Goal: Task Accomplishment & Management: Complete application form

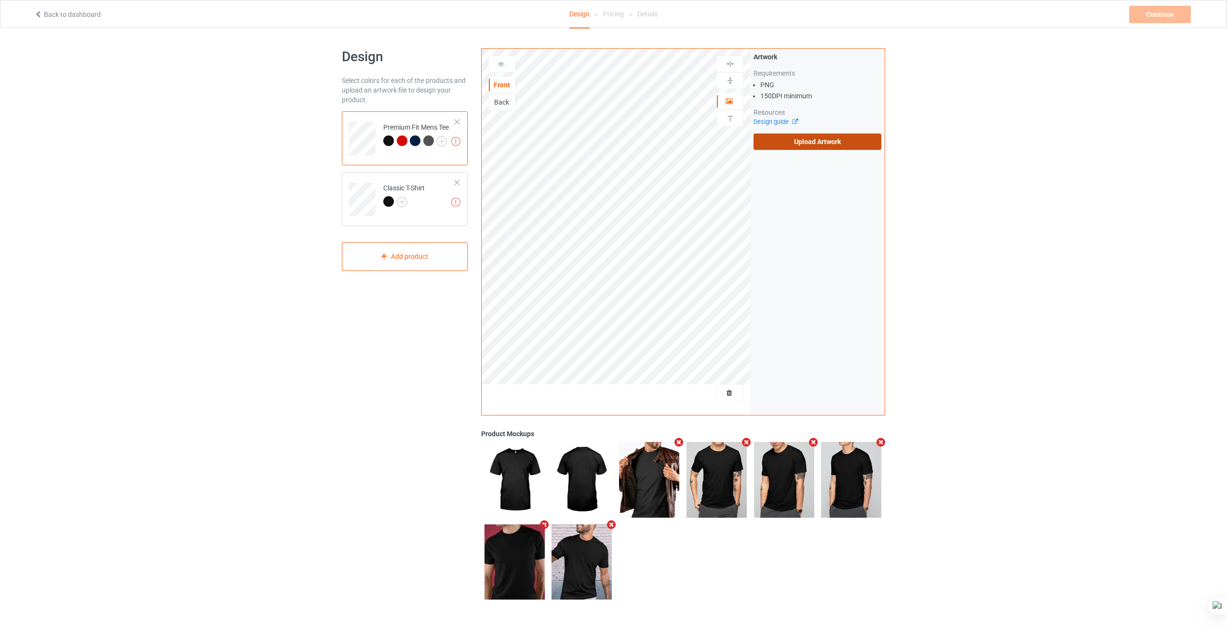
click at [798, 143] on label "Upload Artwork" at bounding box center [818, 142] width 128 height 16
click at [0, 0] on input "Upload Artwork" at bounding box center [0, 0] width 0 height 0
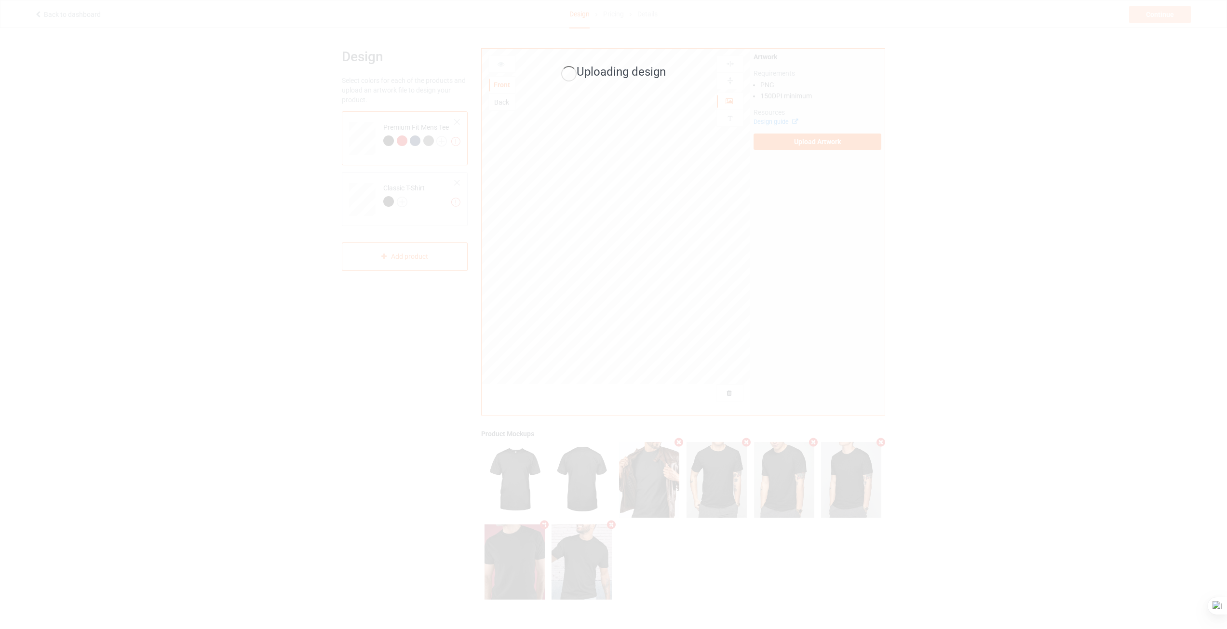
click at [955, 107] on div "Uploading design" at bounding box center [613, 314] width 1227 height 629
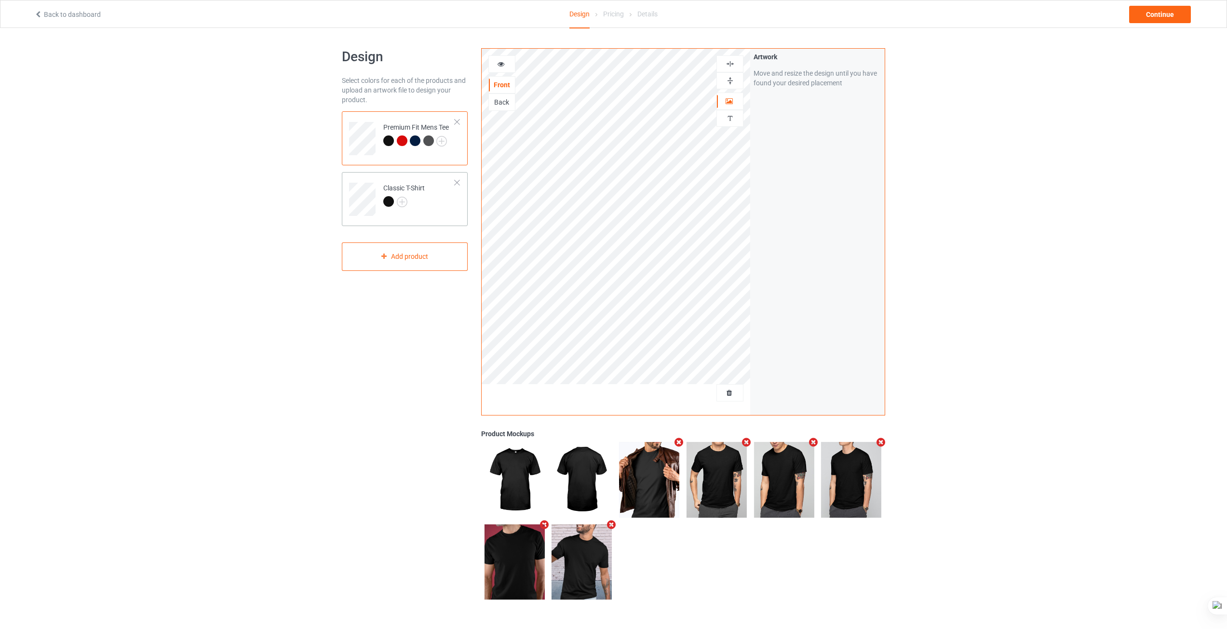
click at [422, 202] on div at bounding box center [403, 203] width 41 height 14
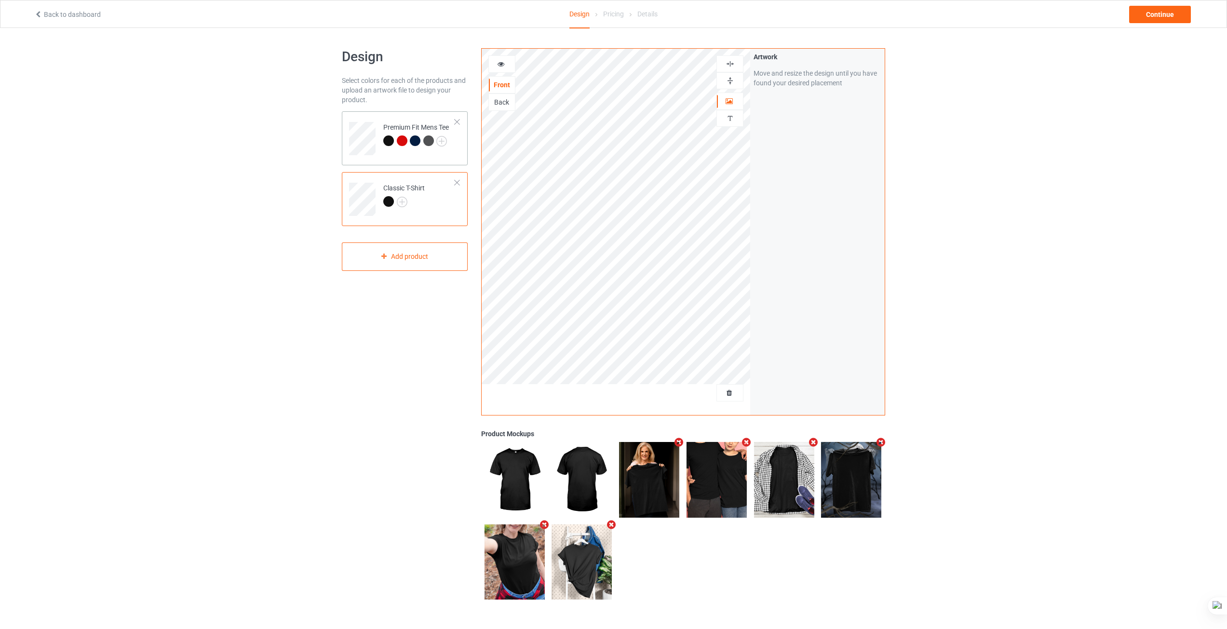
click at [414, 160] on div "Premium Fit Mens Tee" at bounding box center [405, 138] width 126 height 54
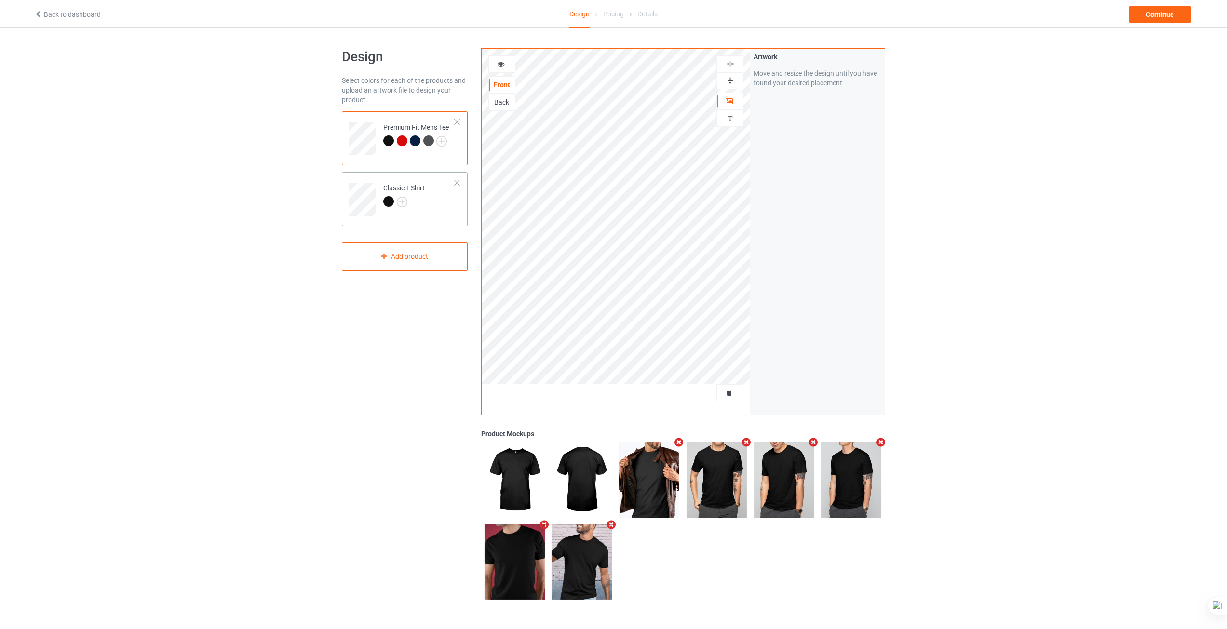
click at [429, 203] on td "Classic T-Shirt" at bounding box center [419, 196] width 82 height 40
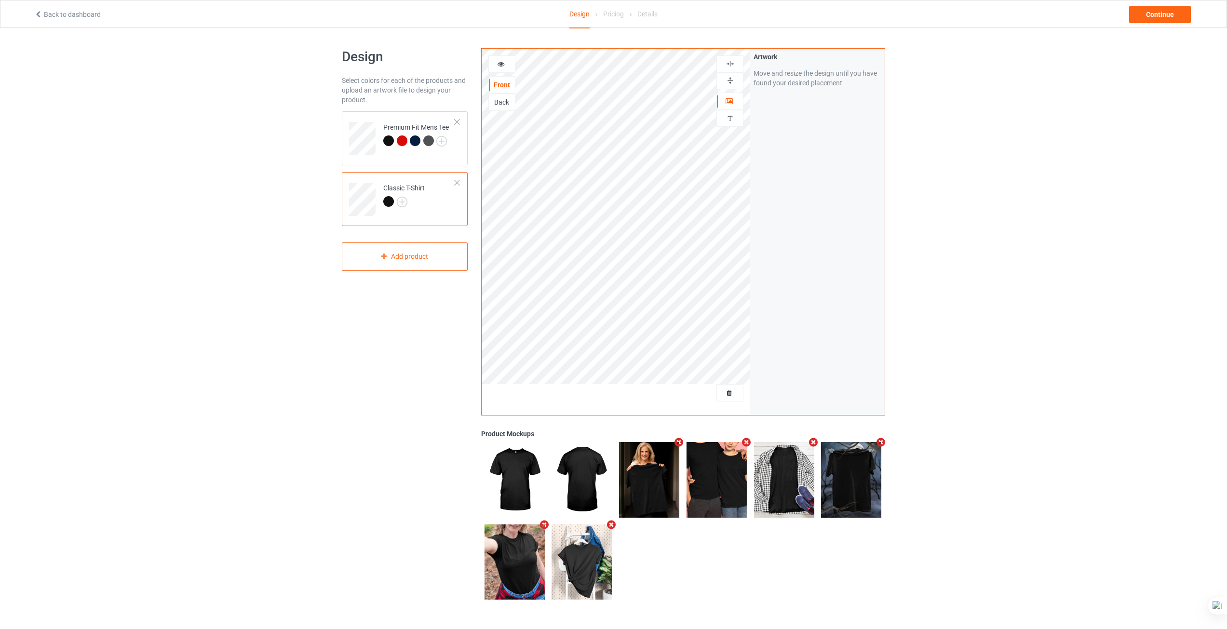
click at [544, 526] on icon "Remove mockup" at bounding box center [544, 525] width 12 height 10
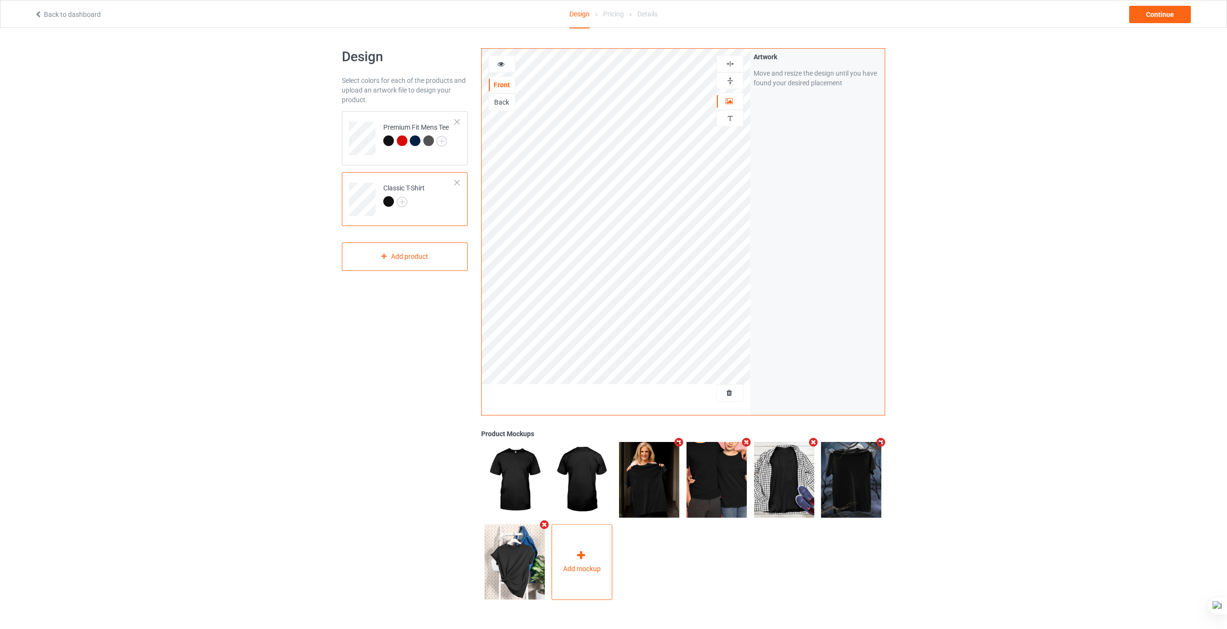
click at [583, 558] on icon at bounding box center [581, 556] width 12 height 10
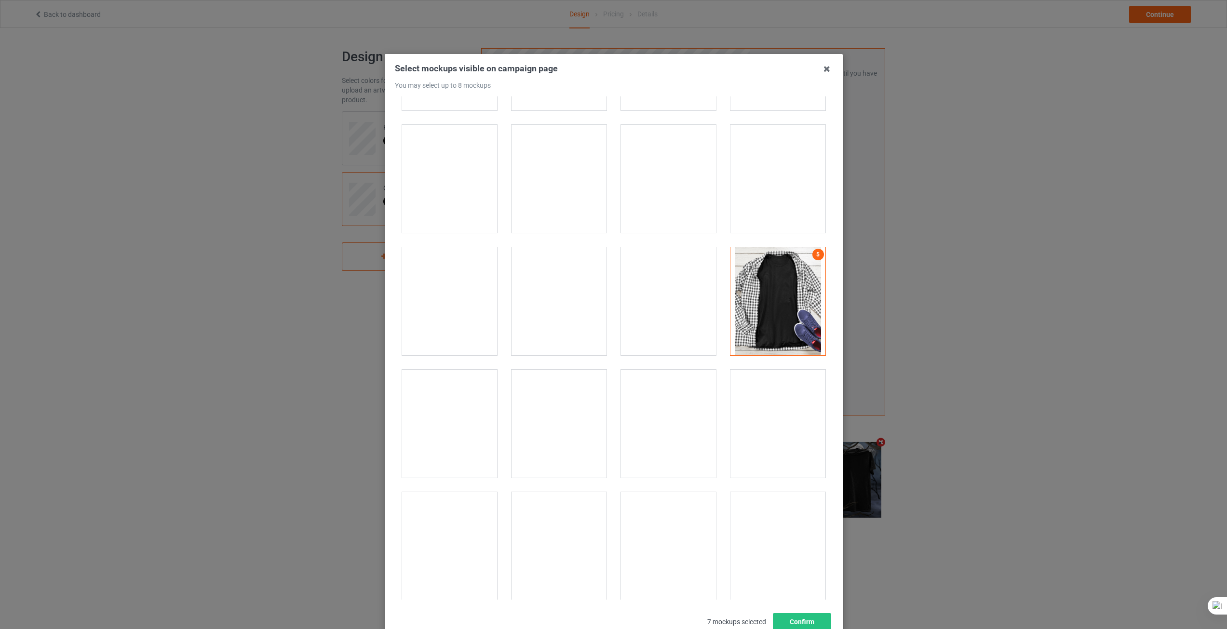
scroll to position [6366, 0]
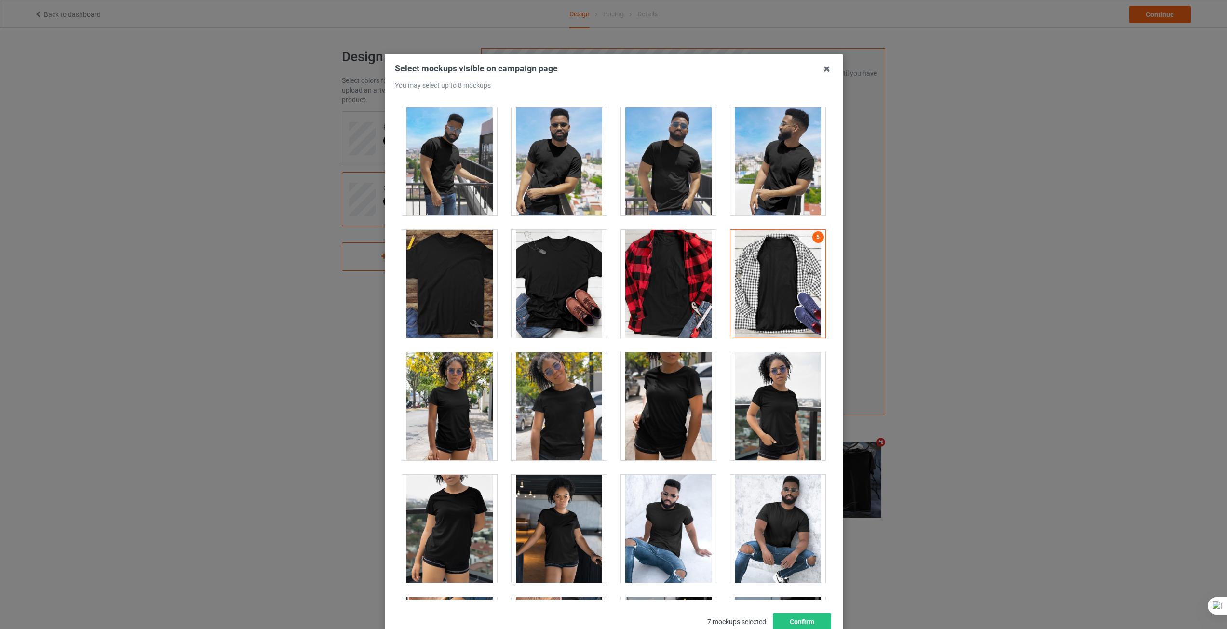
click at [674, 259] on div at bounding box center [668, 284] width 95 height 108
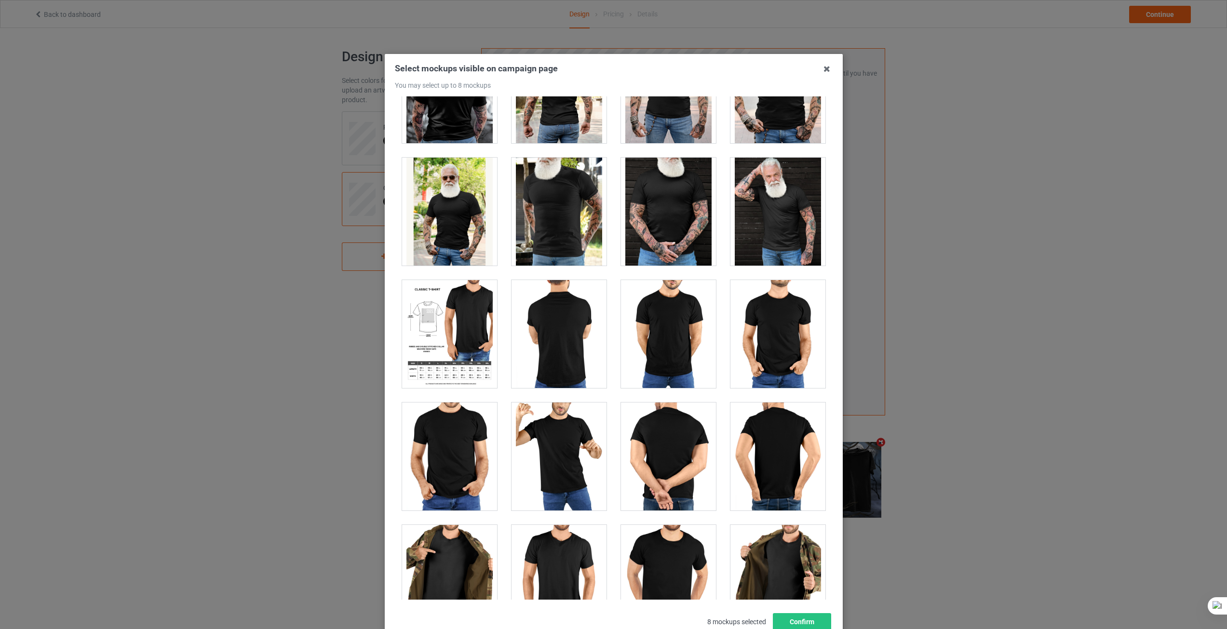
scroll to position [7909, 0]
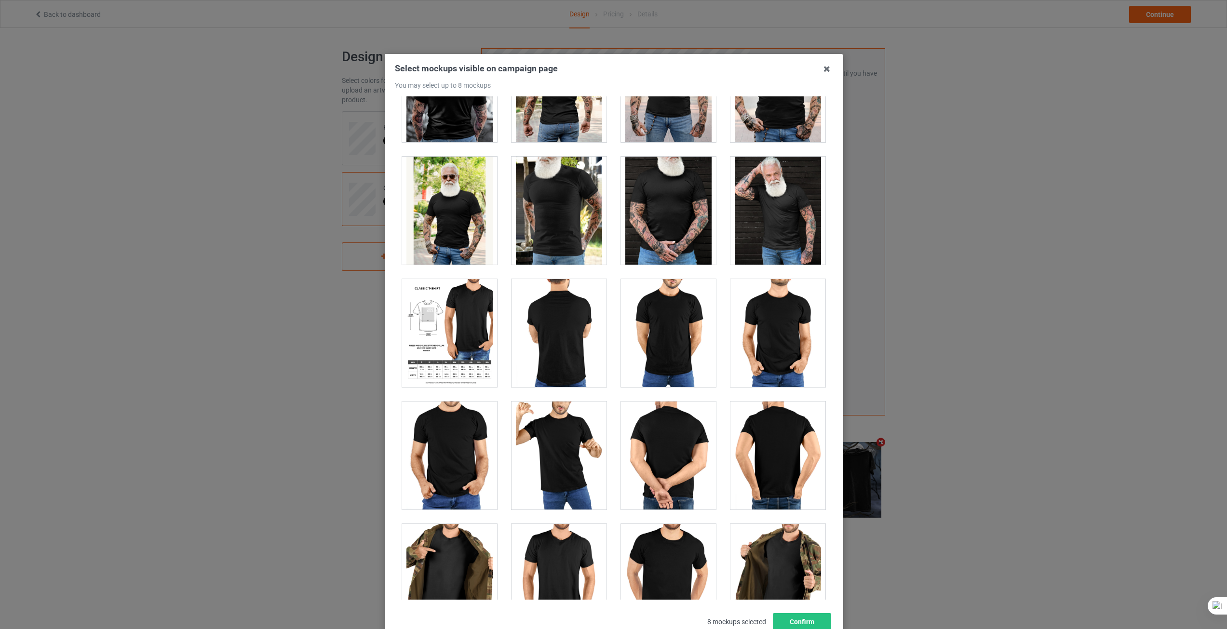
click at [445, 329] on div at bounding box center [449, 333] width 95 height 108
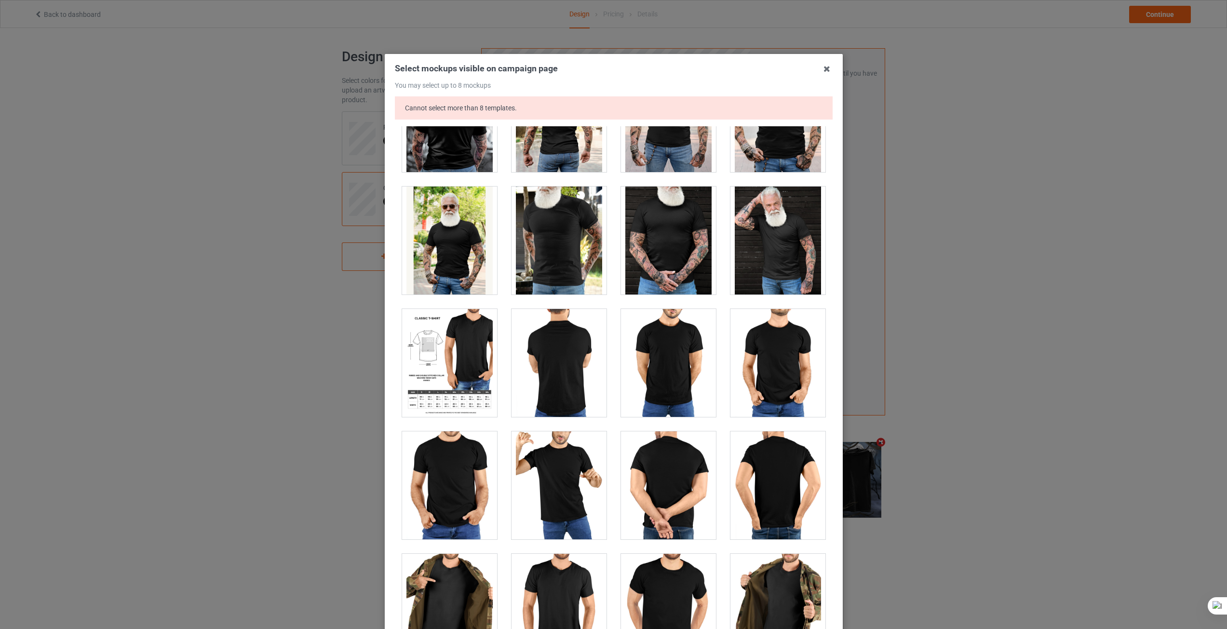
click at [455, 342] on div at bounding box center [449, 363] width 95 height 108
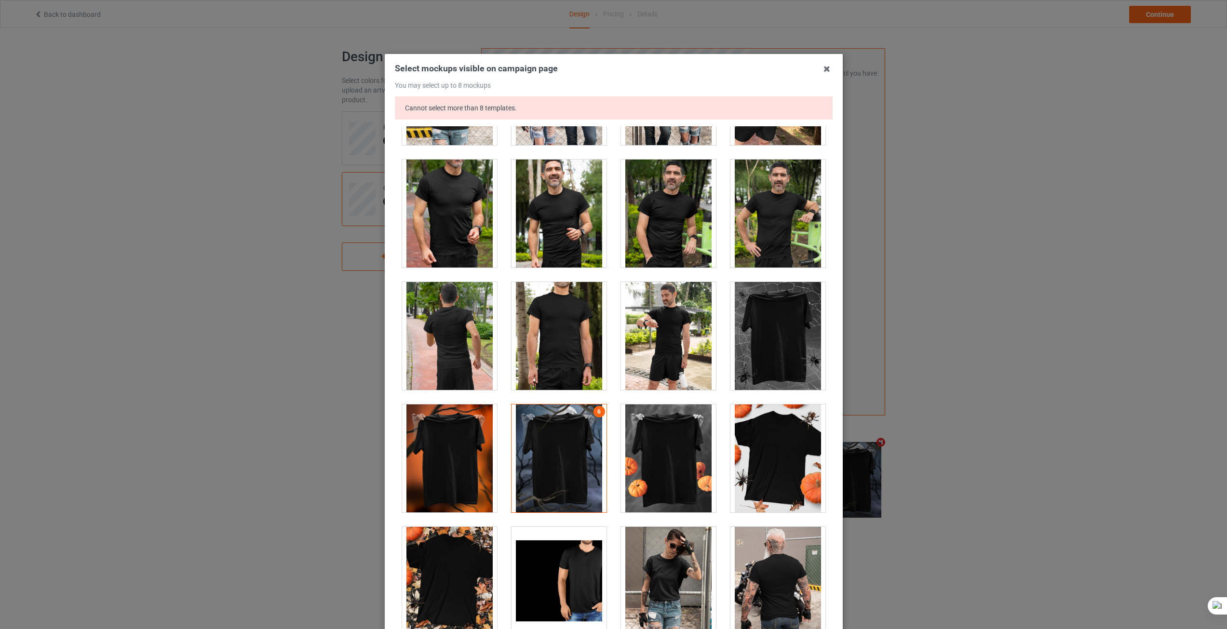
scroll to position [9404, 0]
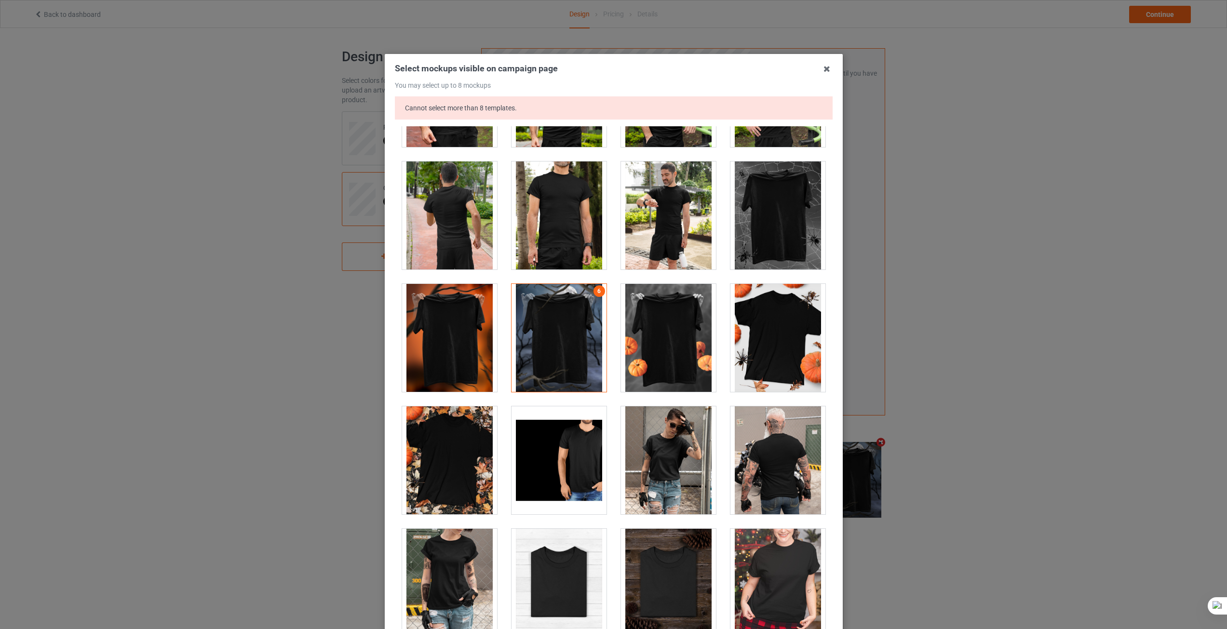
click at [578, 337] on div at bounding box center [559, 338] width 95 height 108
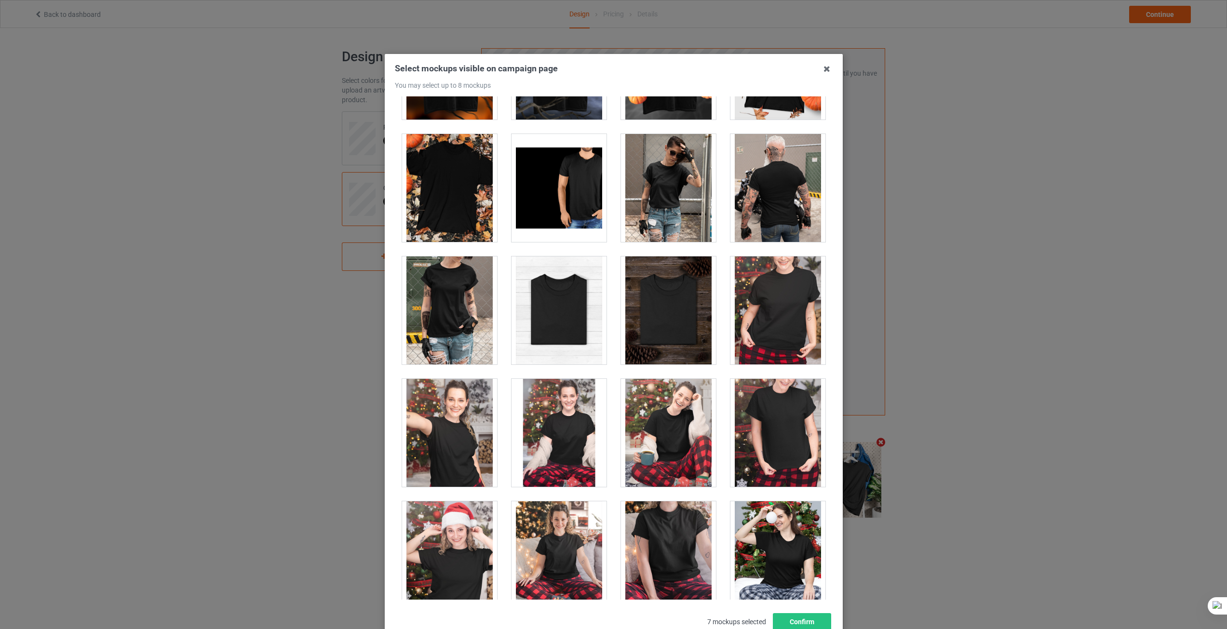
scroll to position [9549, 0]
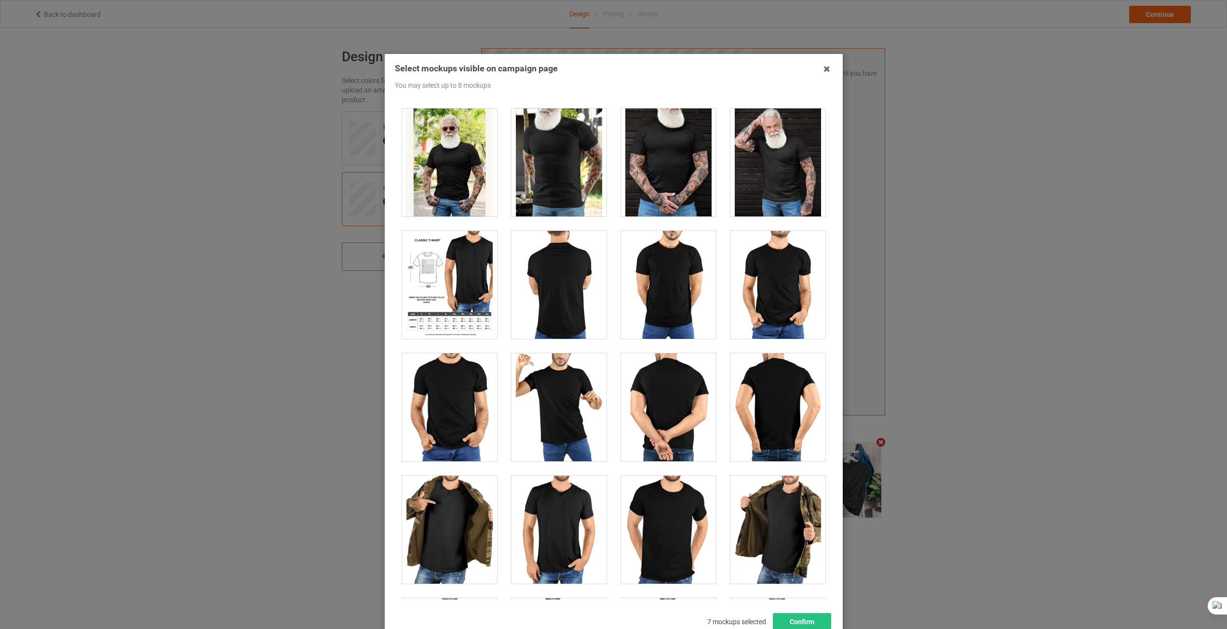
click at [463, 275] on div at bounding box center [449, 285] width 95 height 108
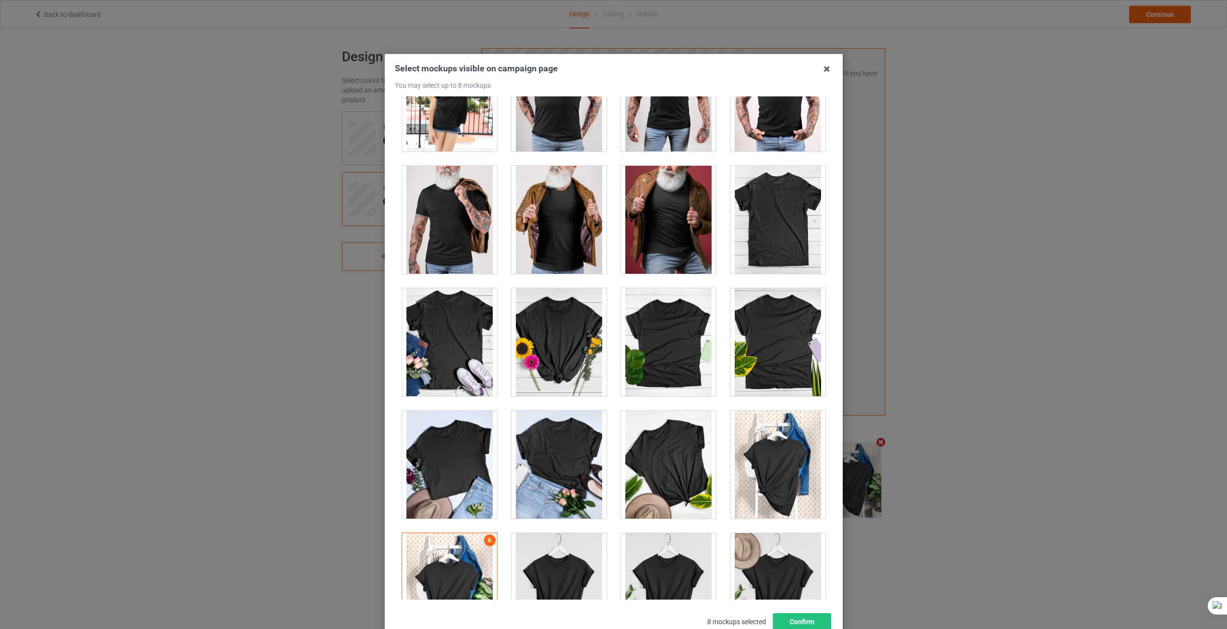
scroll to position [13455, 0]
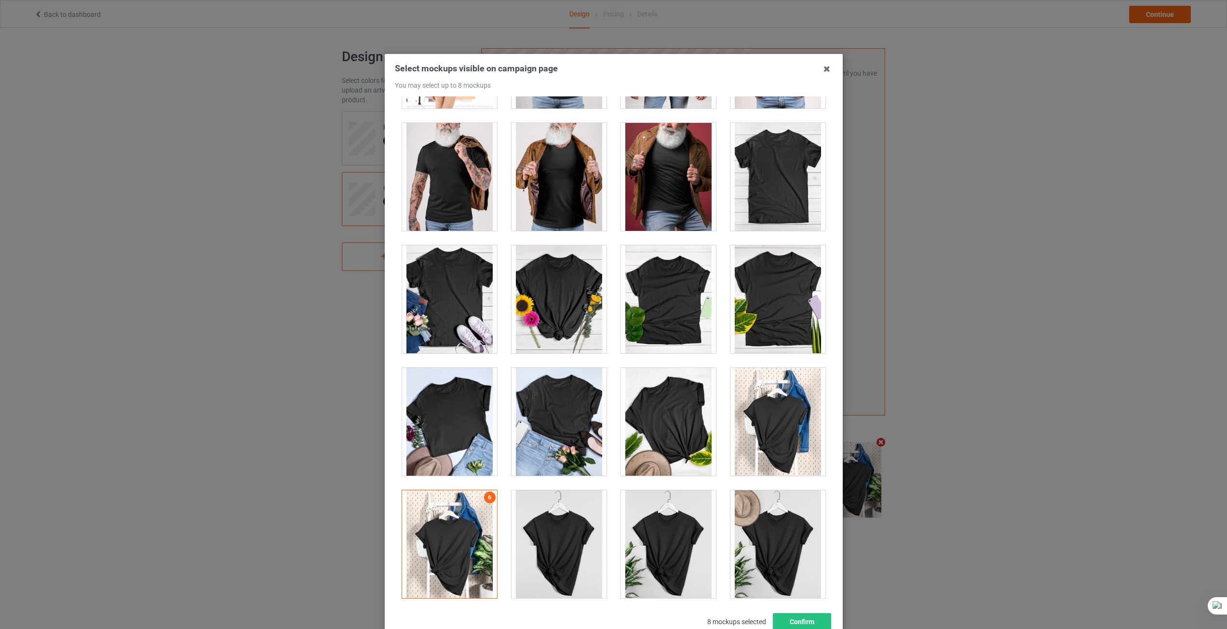
click at [452, 302] on div at bounding box center [449, 299] width 95 height 108
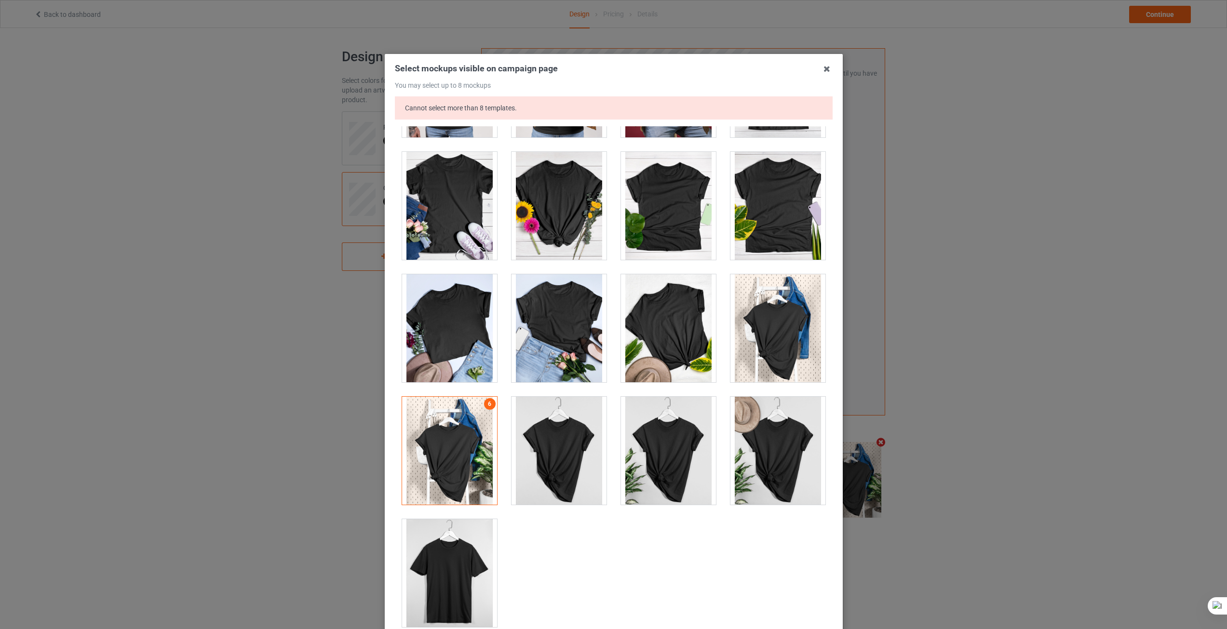
scroll to position [13584, 0]
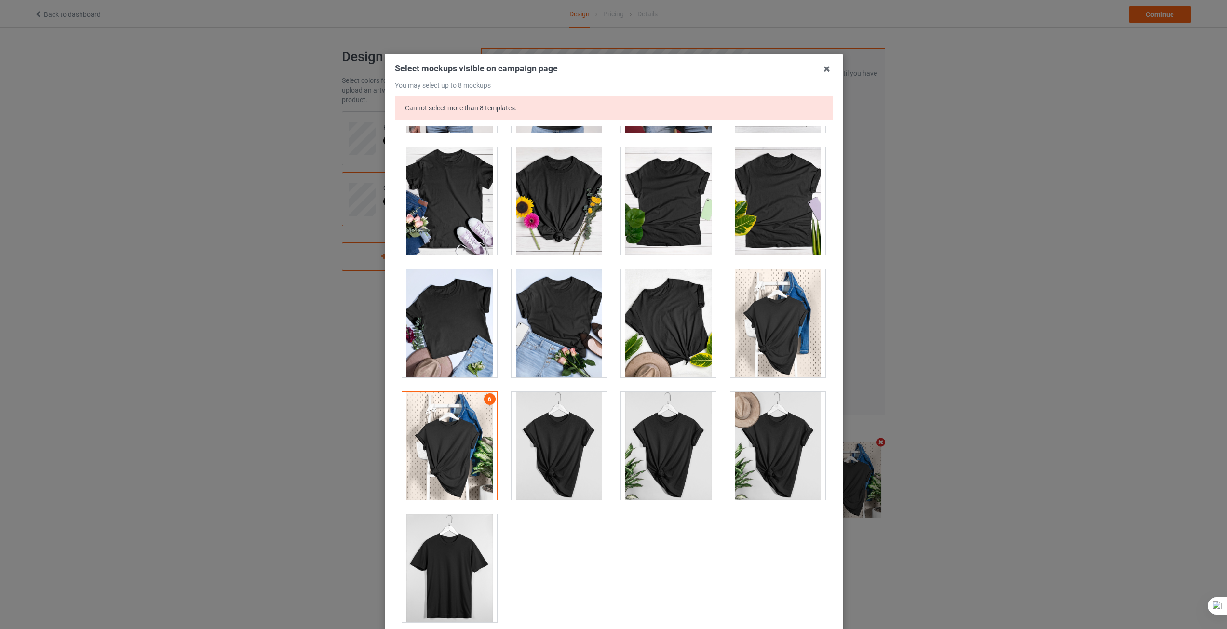
click at [473, 424] on div at bounding box center [449, 446] width 95 height 108
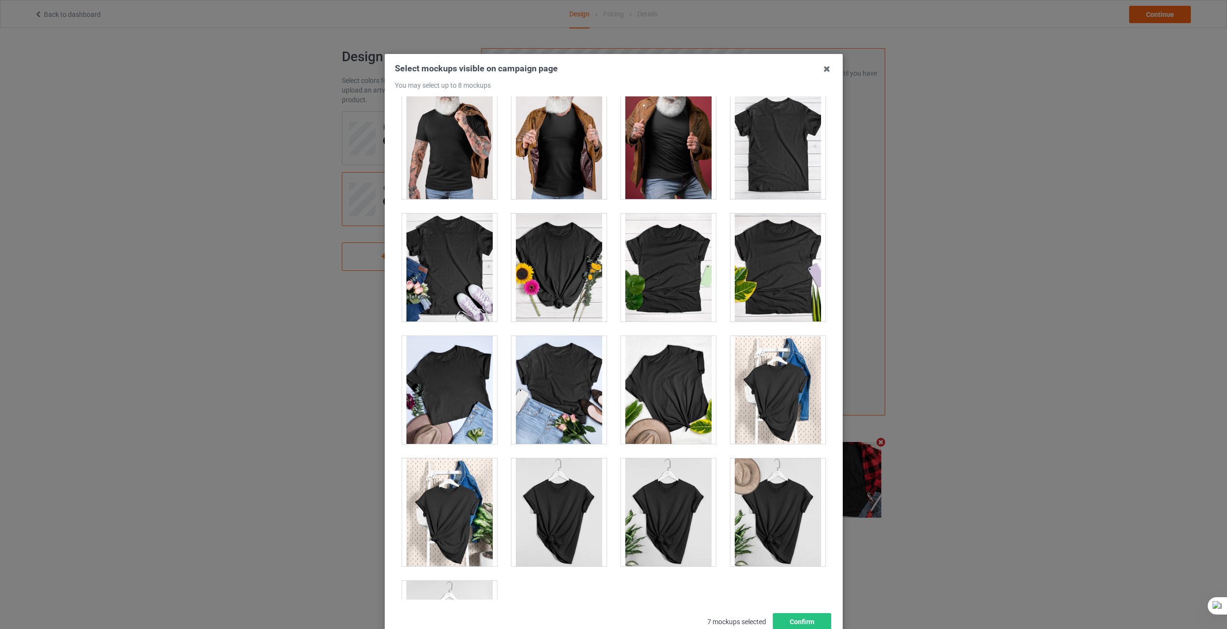
click at [457, 273] on div at bounding box center [449, 268] width 95 height 108
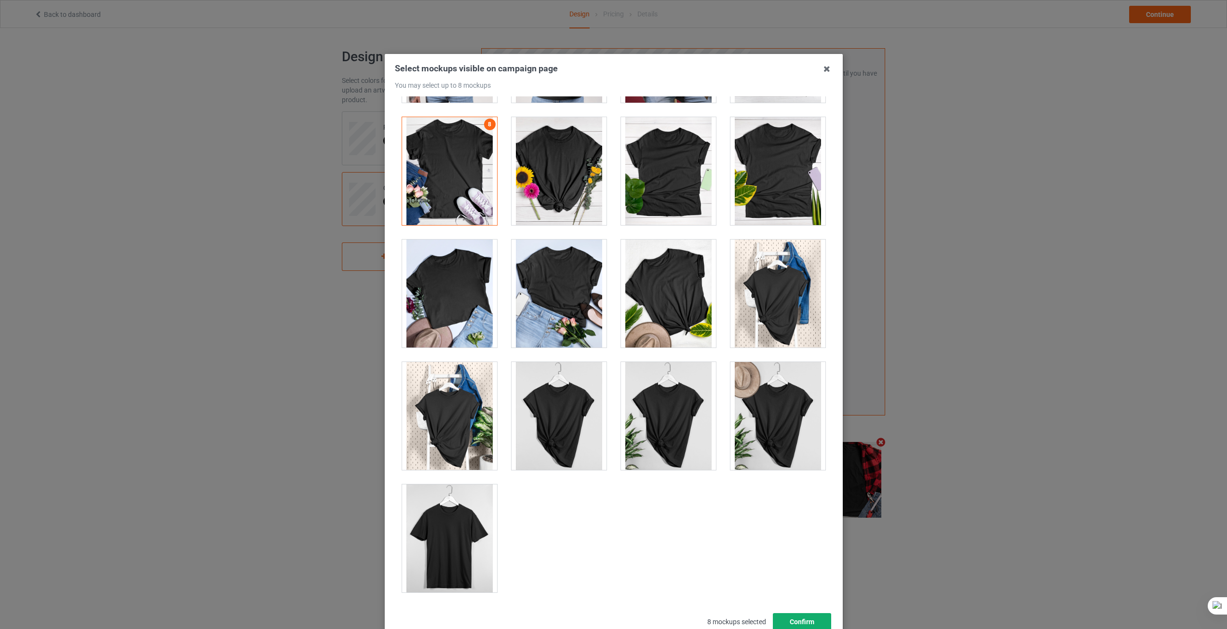
click at [791, 622] on button "Confirm" at bounding box center [802, 621] width 58 height 17
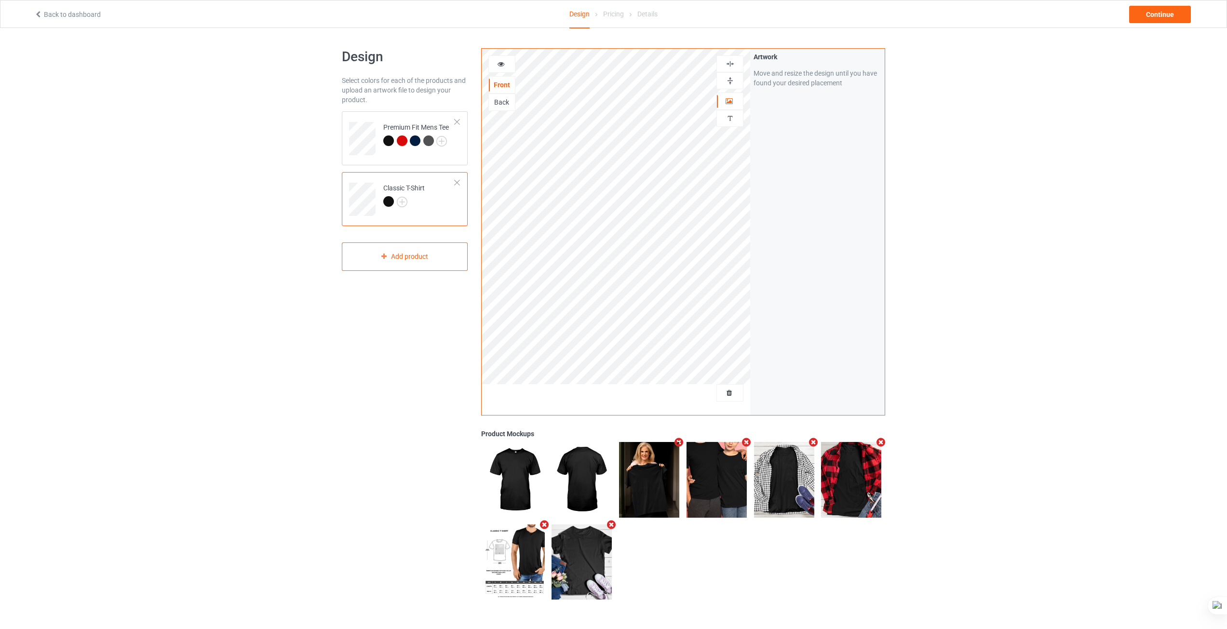
click at [680, 443] on icon "Remove mockup" at bounding box center [679, 442] width 12 height 10
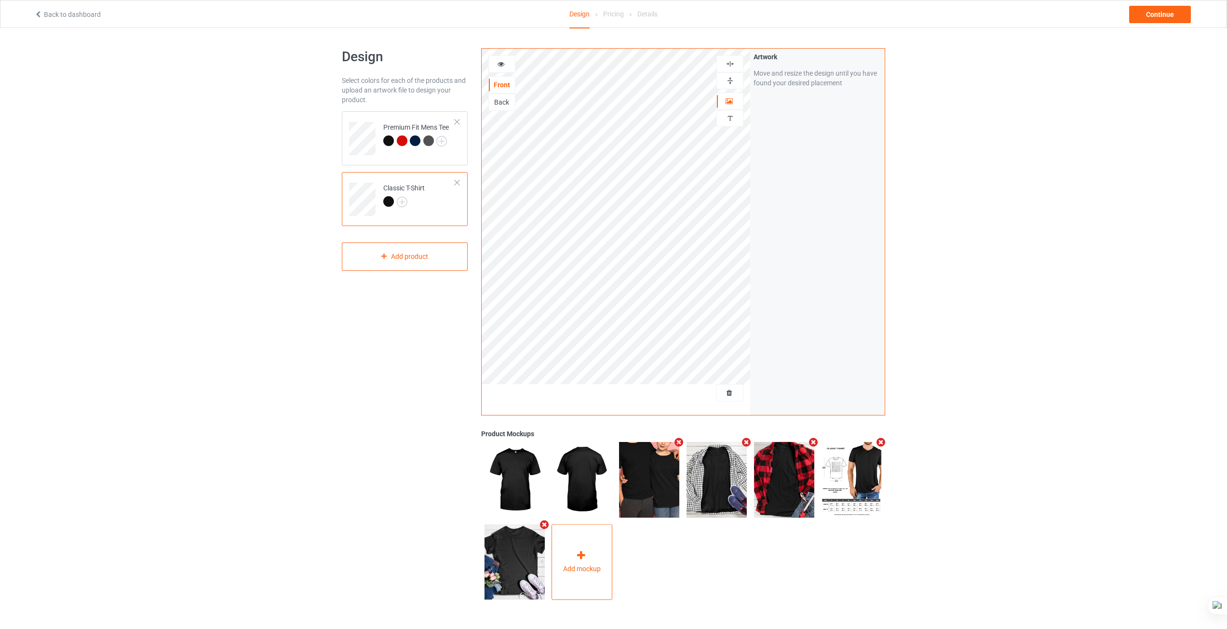
click at [609, 546] on div "Add mockup" at bounding box center [582, 563] width 61 height 76
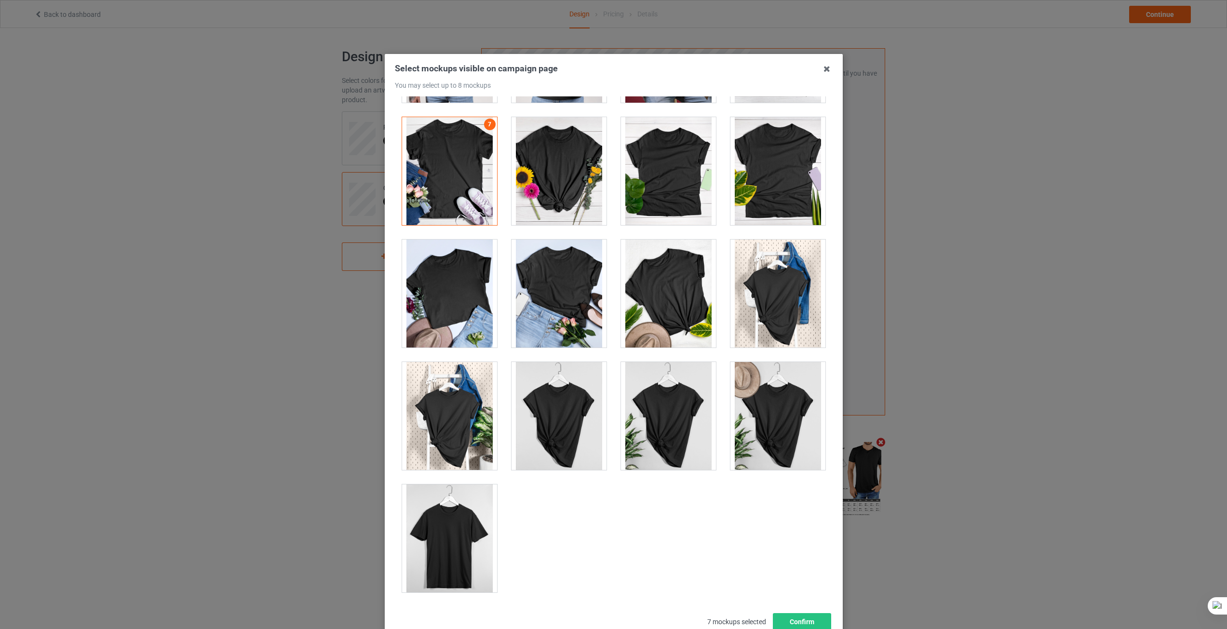
click at [476, 449] on div at bounding box center [449, 416] width 95 height 108
click at [792, 623] on button "Confirm" at bounding box center [802, 621] width 58 height 17
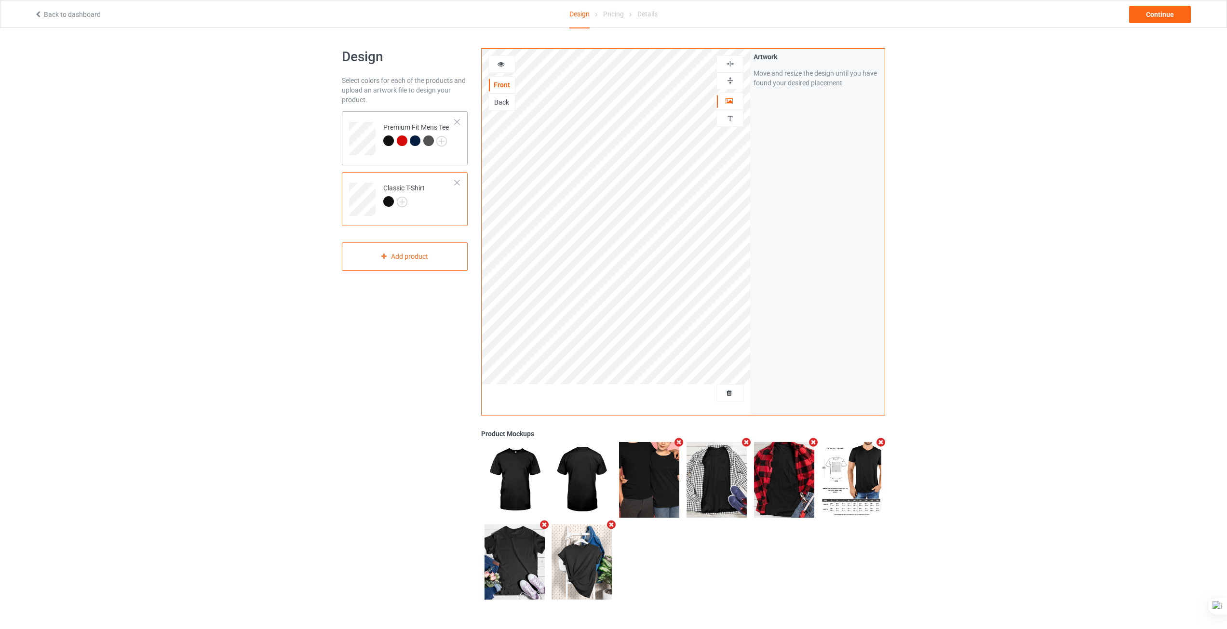
click at [423, 161] on div "Premium Fit Mens Tee" at bounding box center [405, 138] width 126 height 54
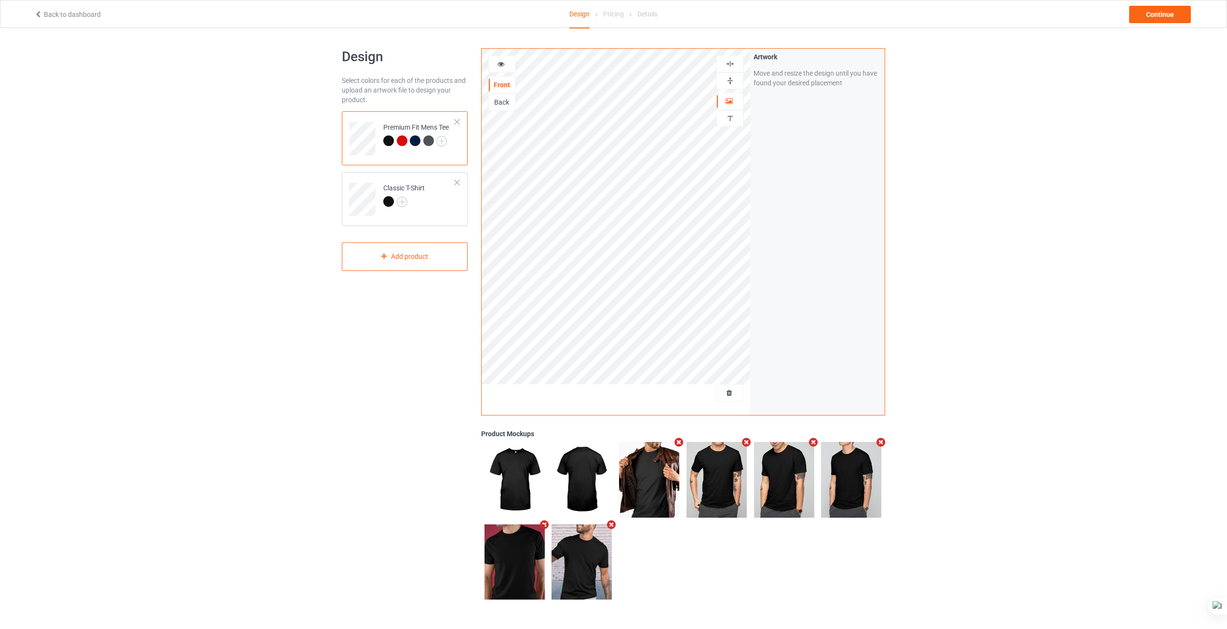
click at [610, 526] on icon "Remove mockup" at bounding box center [612, 525] width 12 height 10
click at [604, 553] on div "Add mockup" at bounding box center [582, 563] width 61 height 76
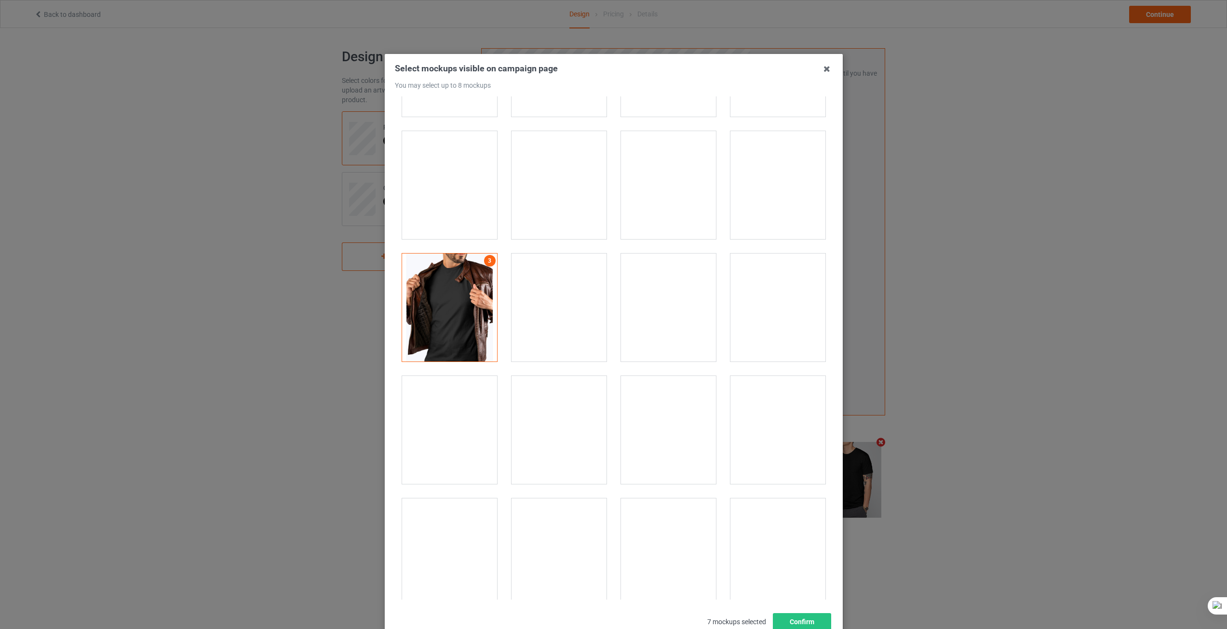
scroll to position [482, 0]
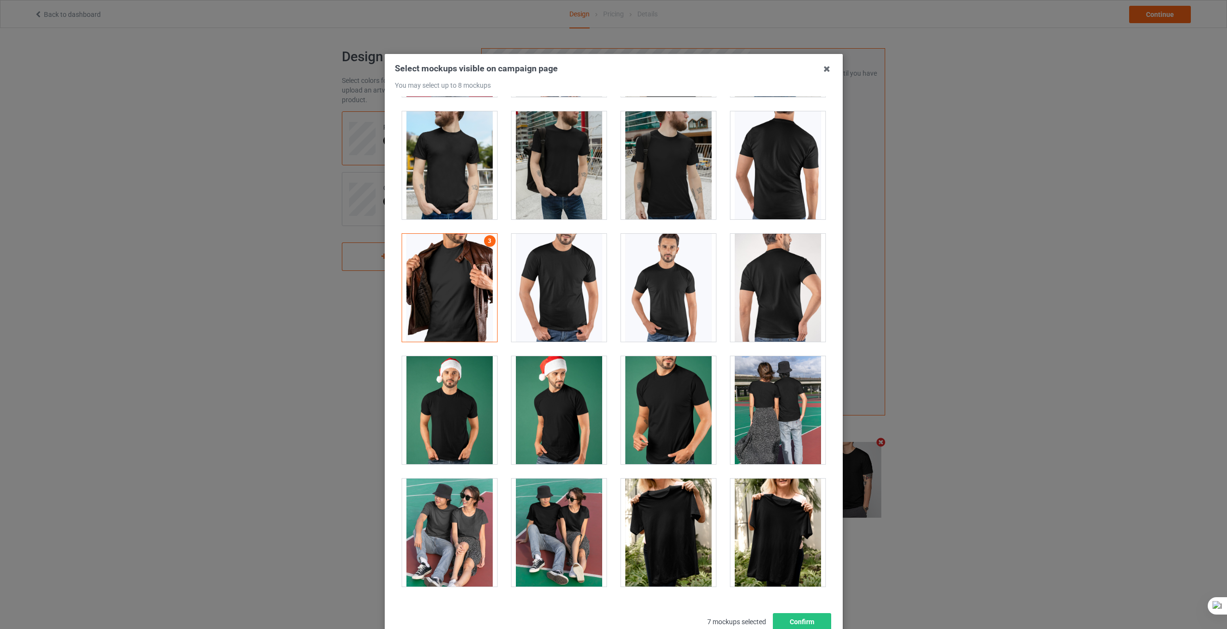
click at [475, 273] on div at bounding box center [449, 288] width 95 height 108
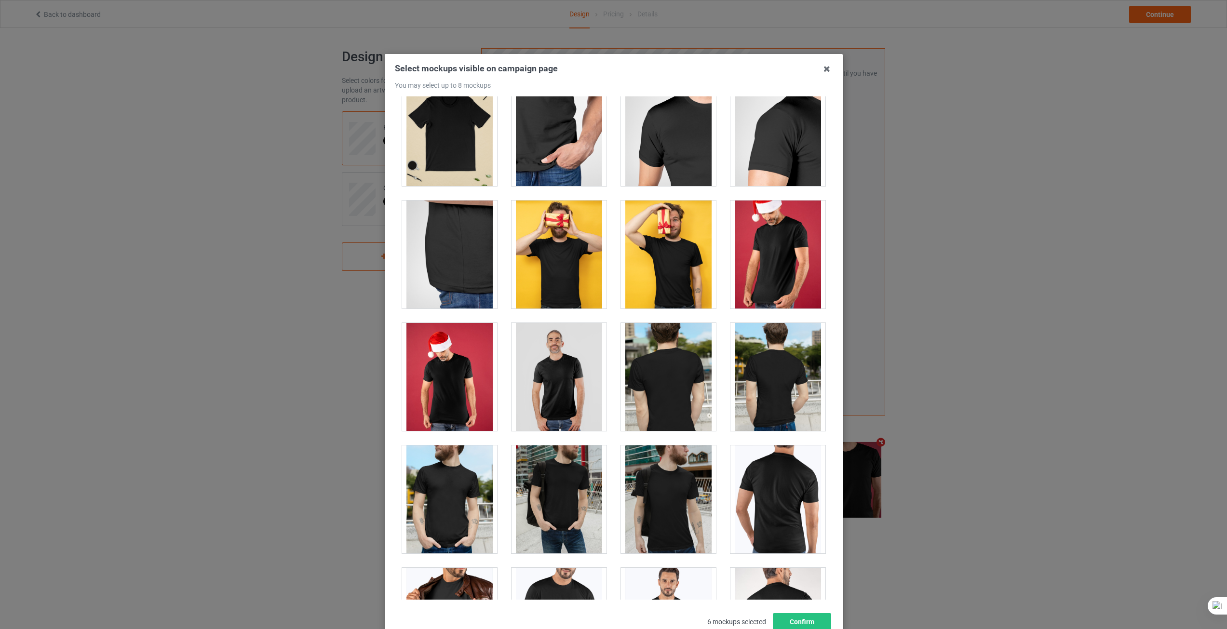
scroll to position [0, 0]
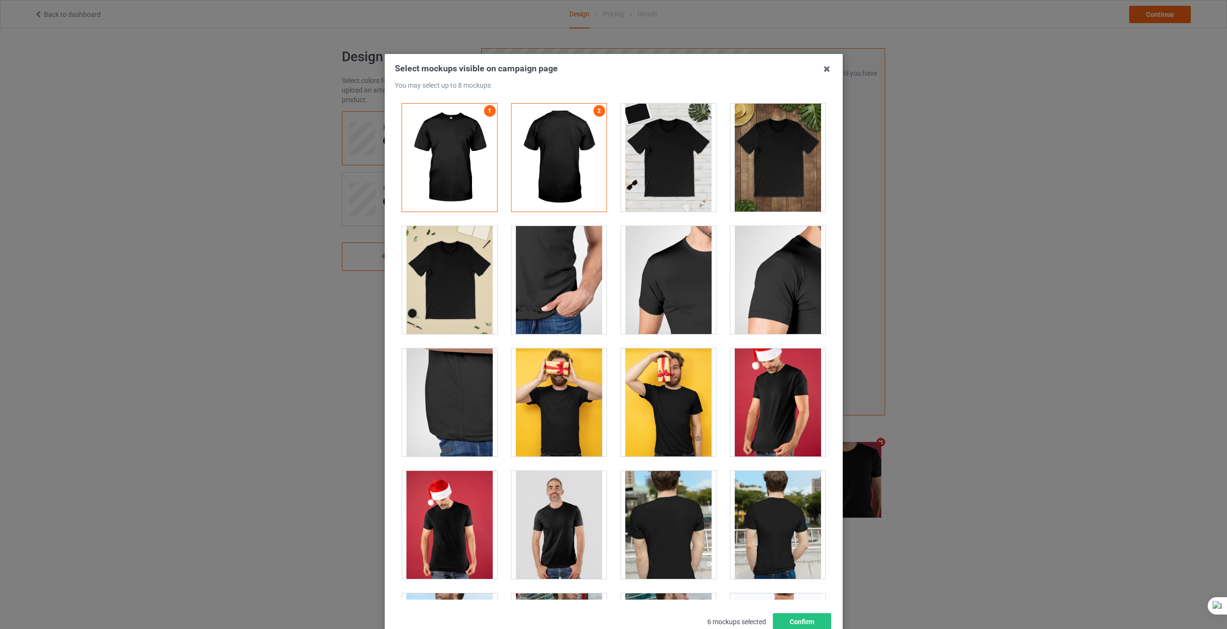
click at [661, 179] on div at bounding box center [668, 158] width 95 height 108
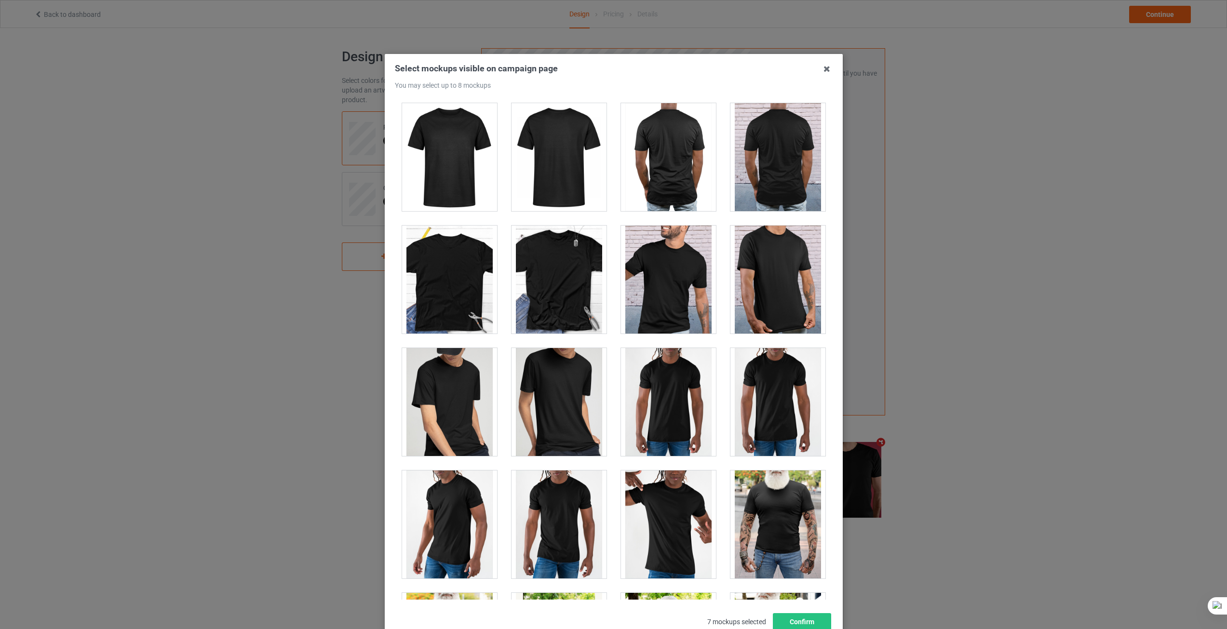
scroll to position [1350, 0]
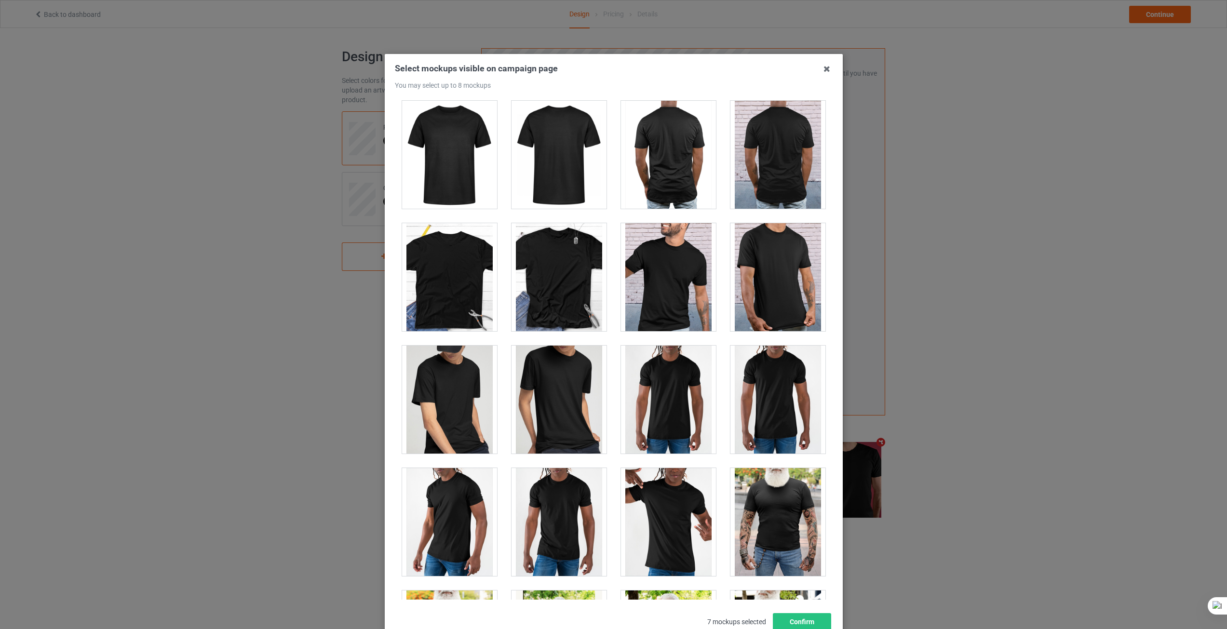
click at [442, 301] on div at bounding box center [449, 277] width 95 height 108
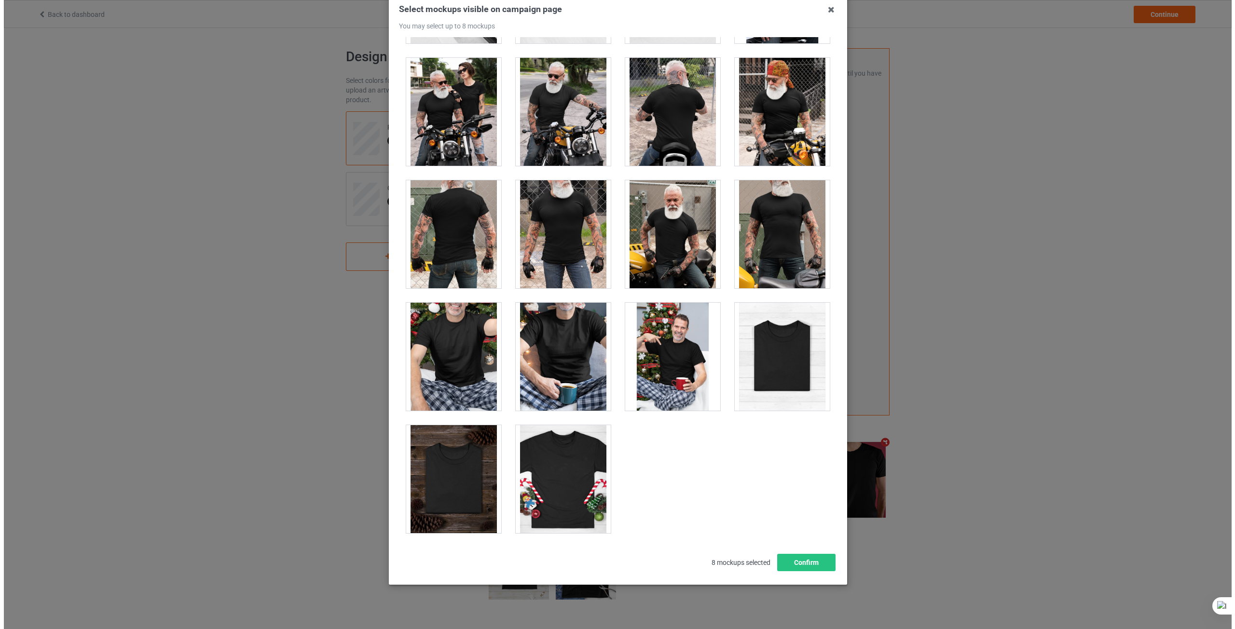
scroll to position [69, 0]
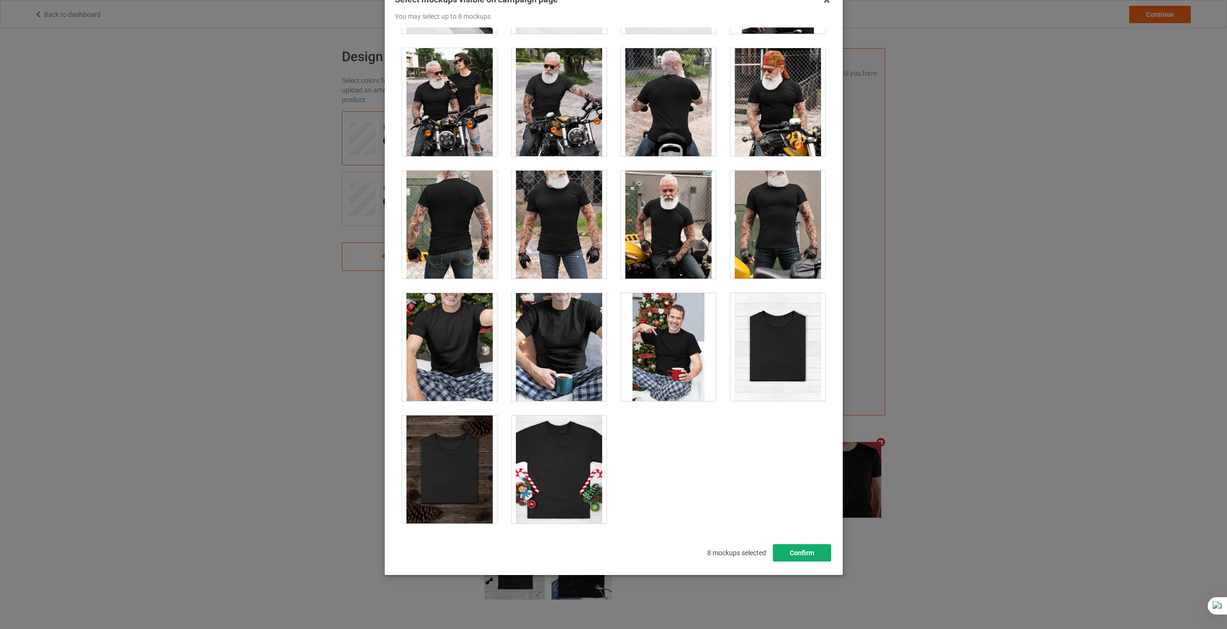
click at [803, 553] on button "Confirm" at bounding box center [802, 552] width 58 height 17
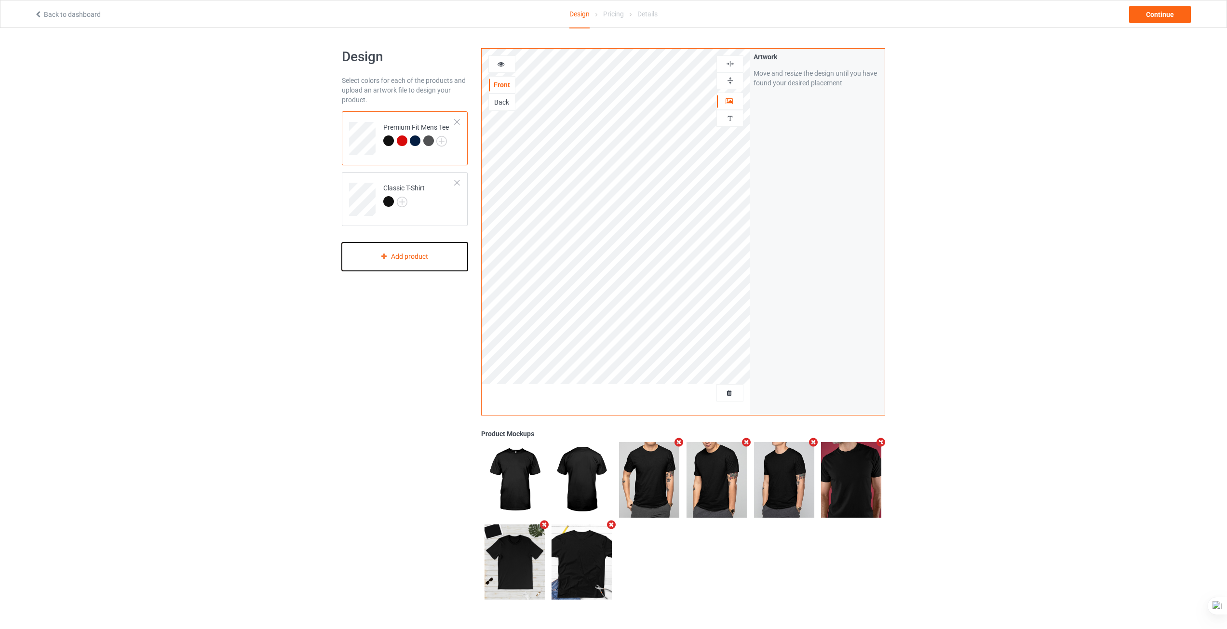
click at [411, 265] on div "Add product" at bounding box center [405, 257] width 126 height 28
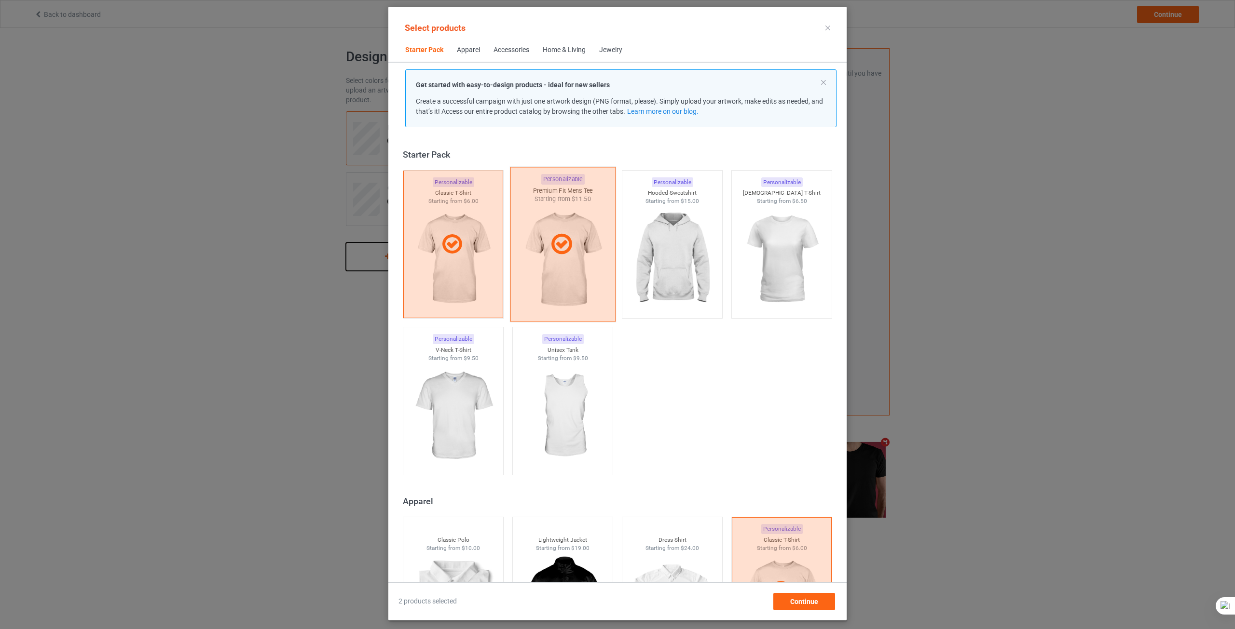
scroll to position [13, 0]
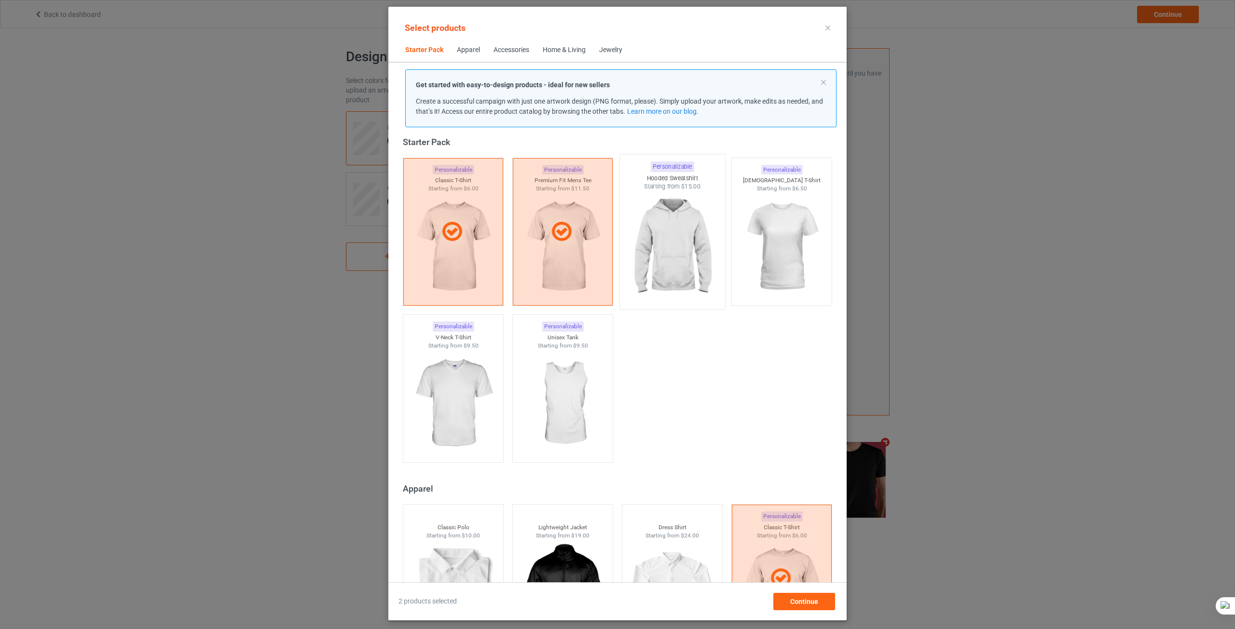
click at [676, 260] on img at bounding box center [671, 247] width 91 height 113
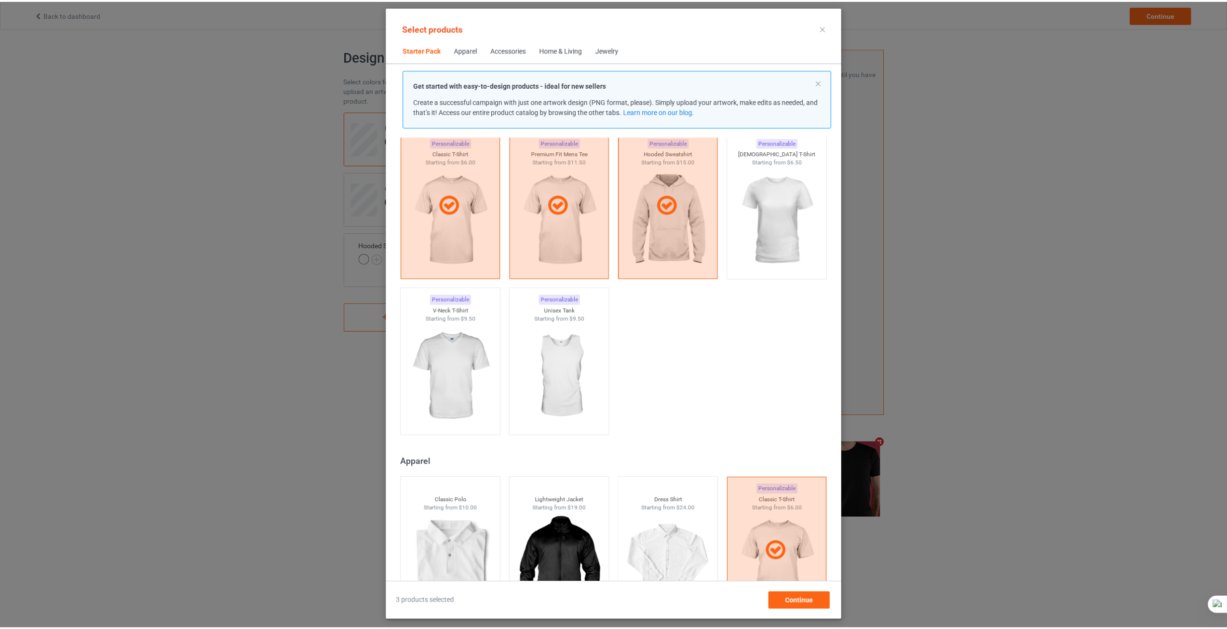
scroll to position [157, 0]
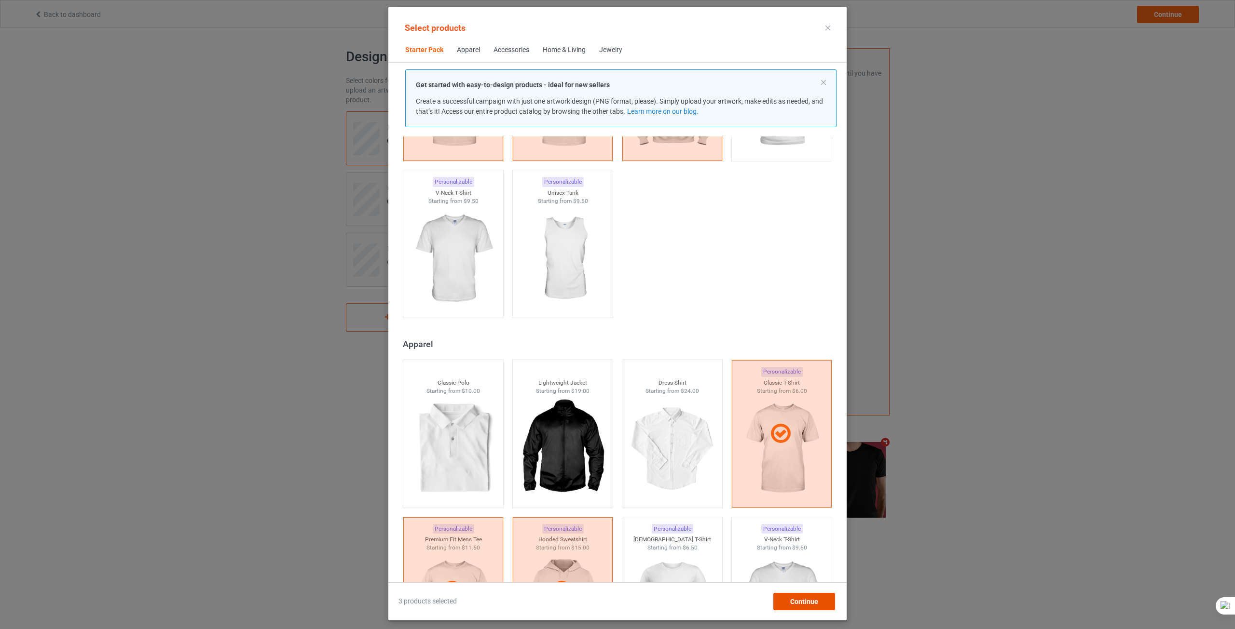
click at [812, 603] on span "Continue" at bounding box center [804, 602] width 28 height 8
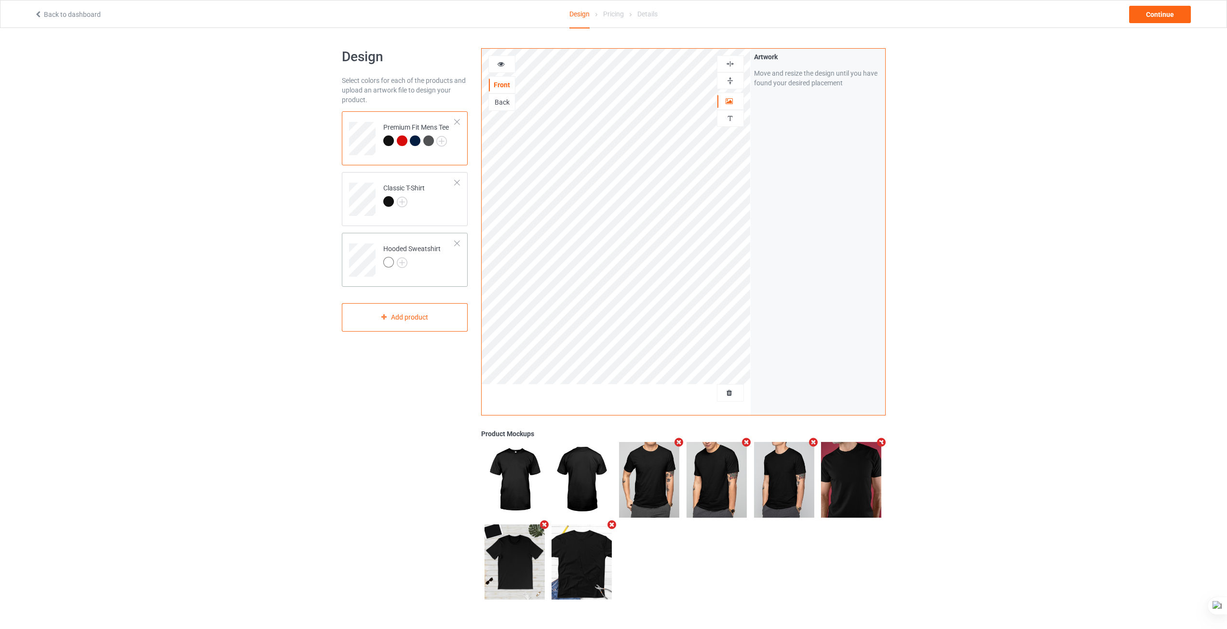
click at [428, 273] on td "Hooded Sweatshirt" at bounding box center [419, 257] width 82 height 40
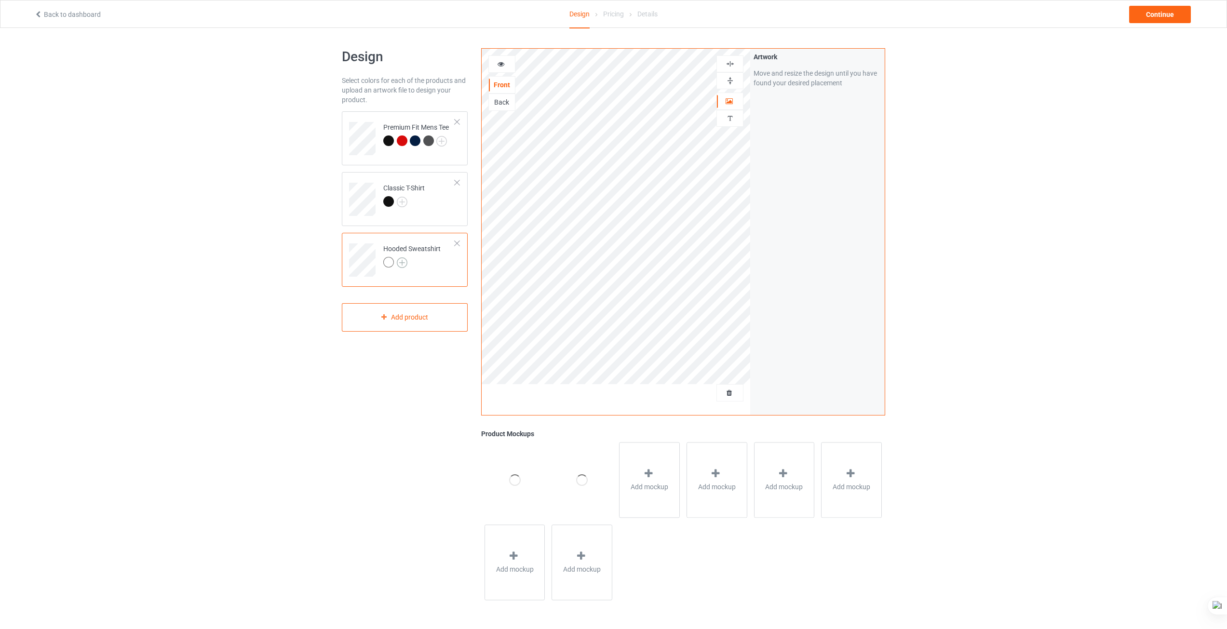
click at [403, 262] on img at bounding box center [402, 263] width 11 height 11
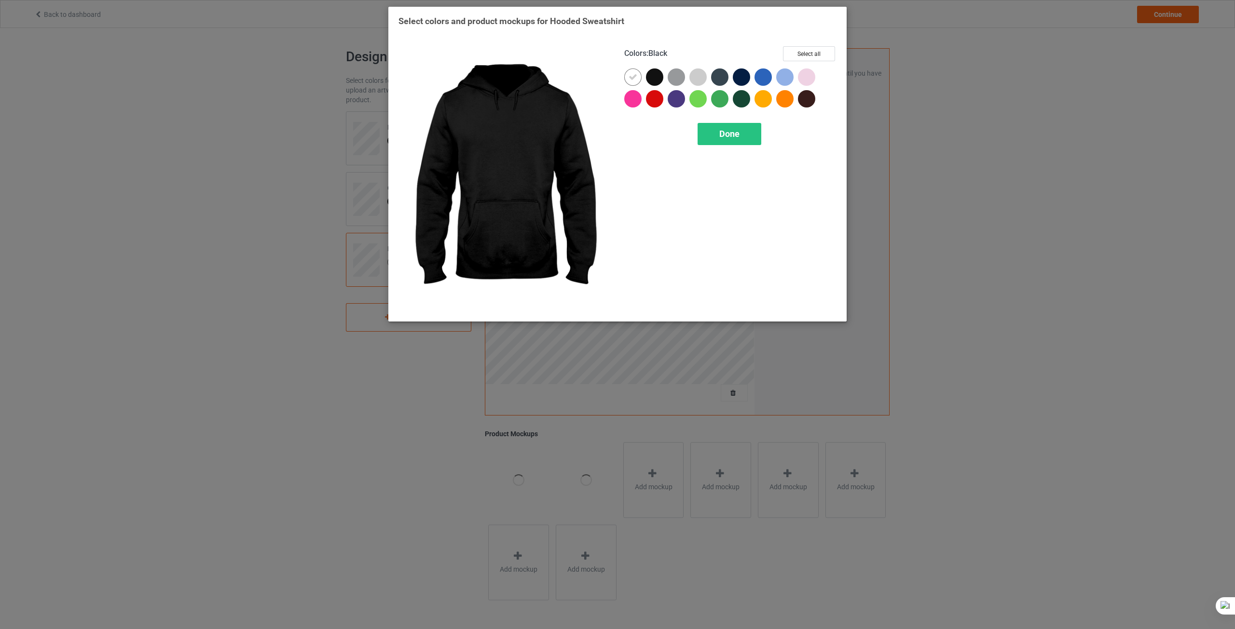
click at [657, 76] on div at bounding box center [654, 76] width 17 height 17
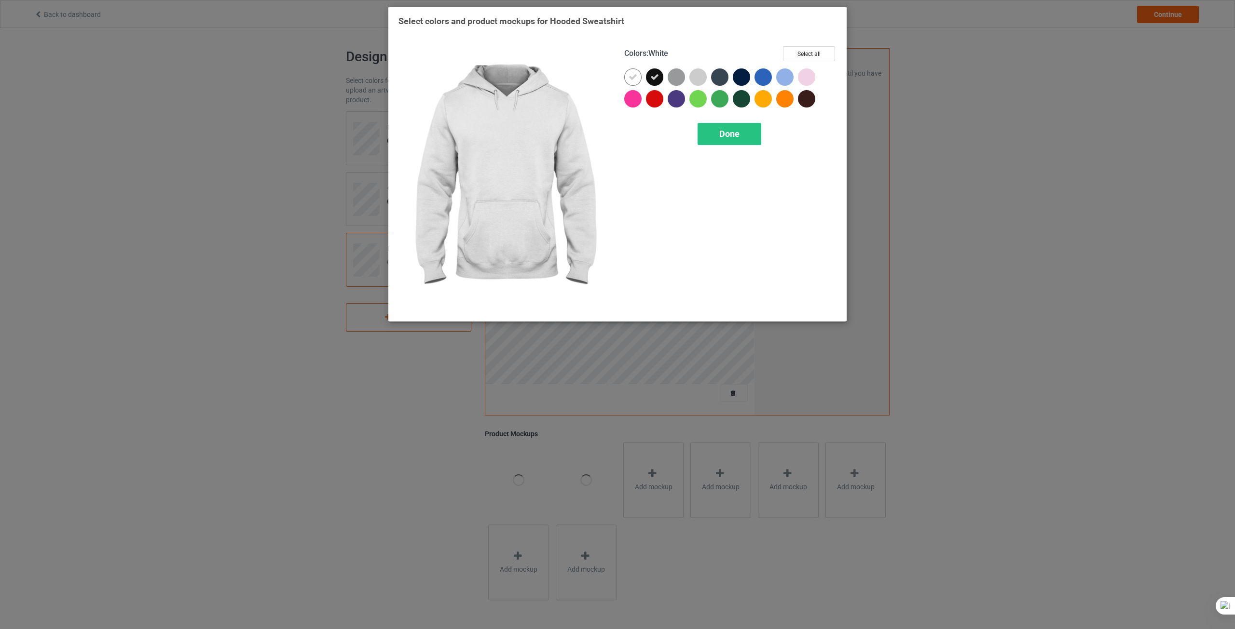
click at [634, 78] on icon at bounding box center [632, 77] width 9 height 9
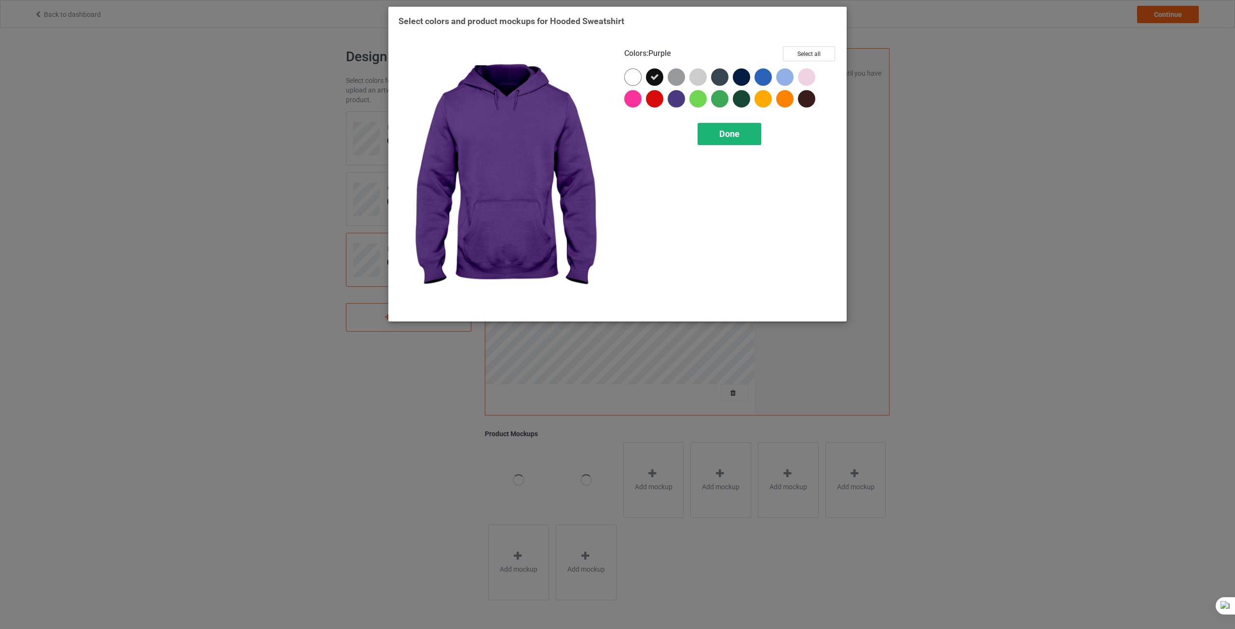
click at [739, 144] on div "Done" at bounding box center [729, 134] width 64 height 22
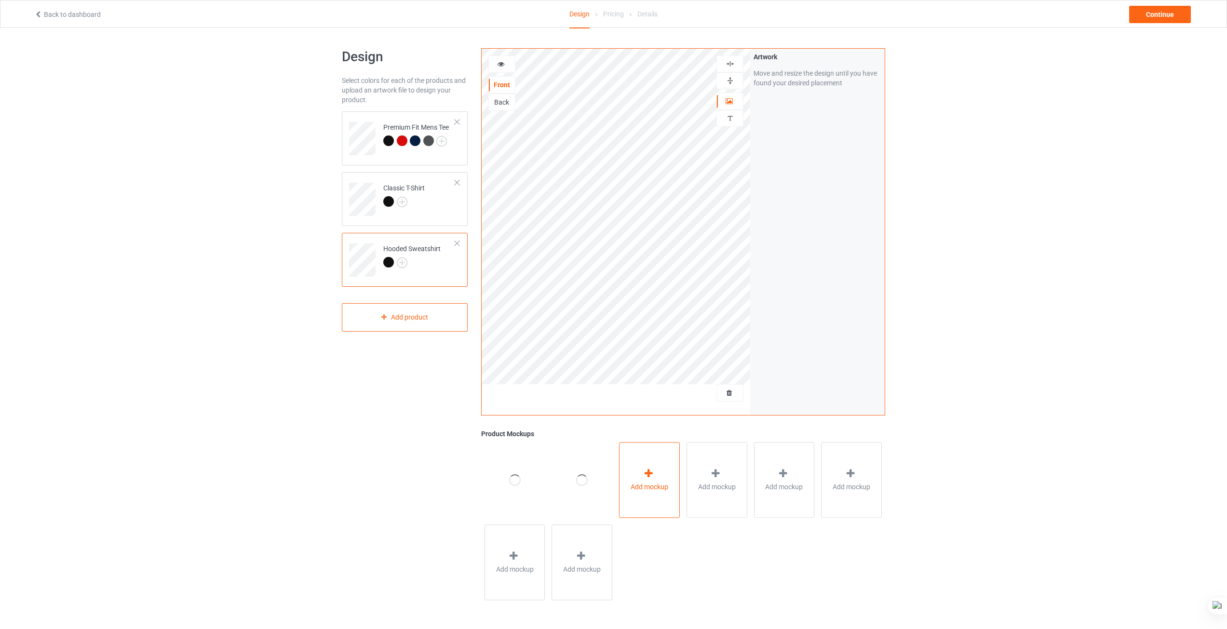
click at [664, 479] on div "Add mockup" at bounding box center [649, 480] width 61 height 76
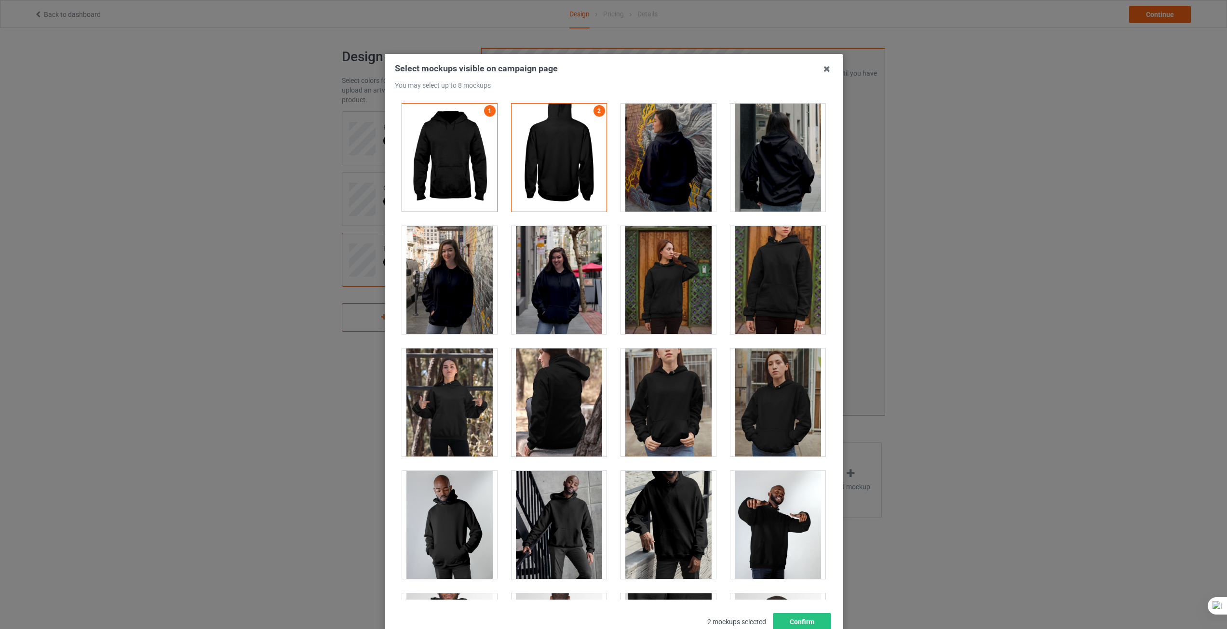
click at [909, 222] on div "Select mockups visible on campaign page You may select up to 8 mockups 1 2 2 mo…" at bounding box center [613, 314] width 1227 height 629
click at [823, 66] on icon at bounding box center [826, 68] width 15 height 15
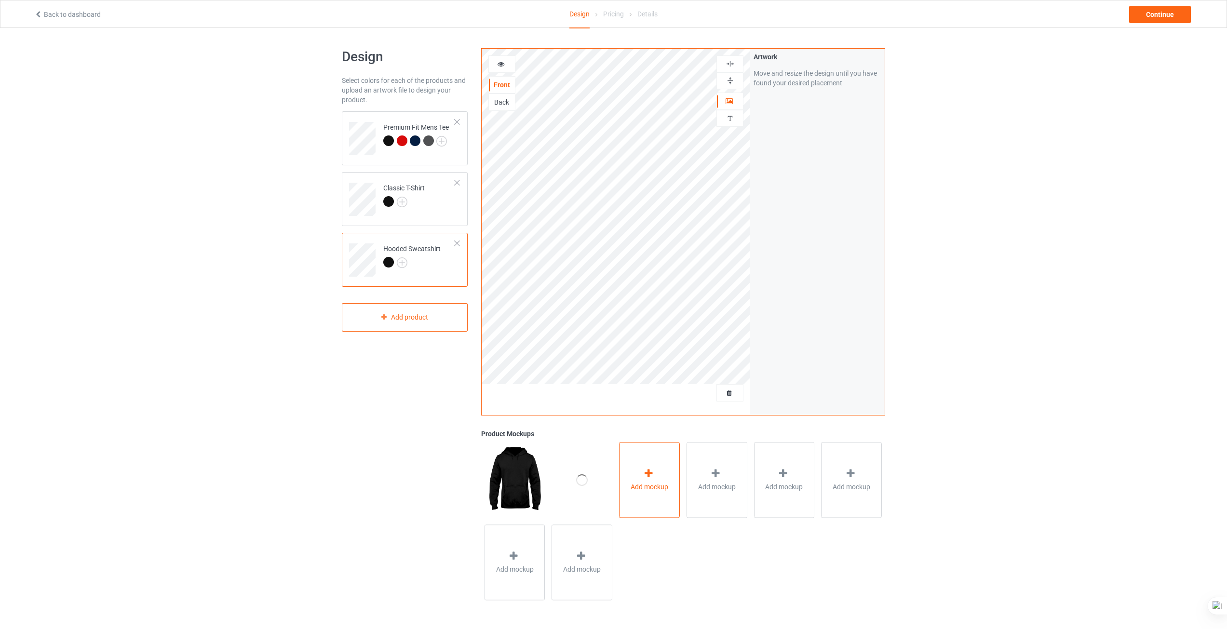
click at [659, 469] on div "Add mockup" at bounding box center [649, 480] width 61 height 76
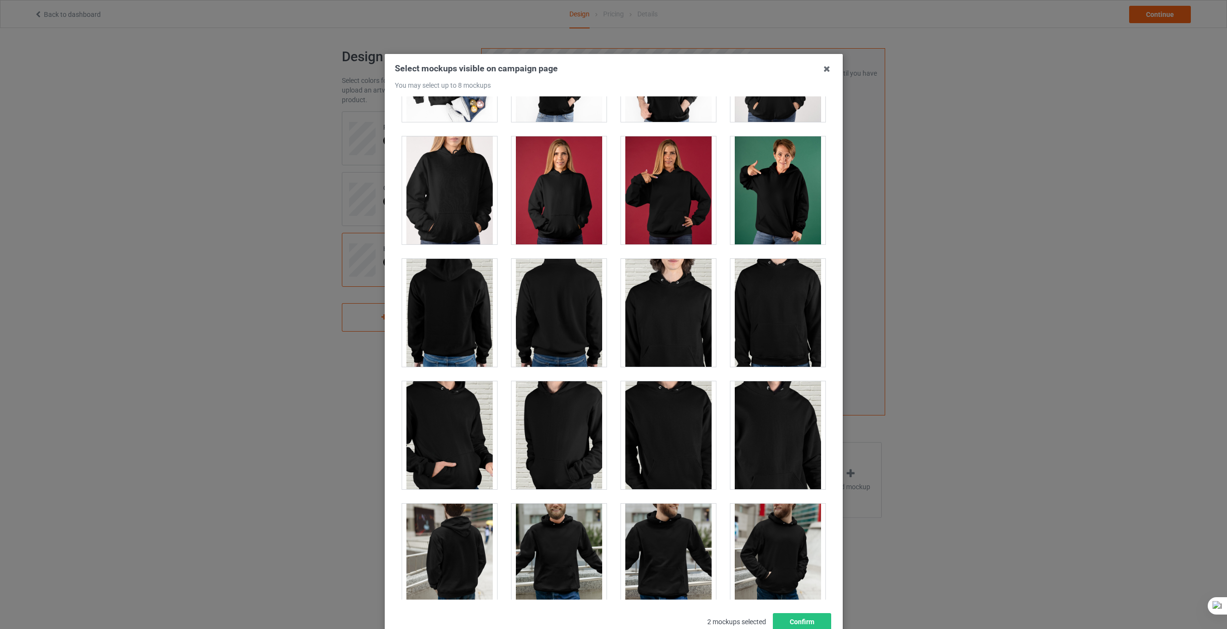
scroll to position [2218, 0]
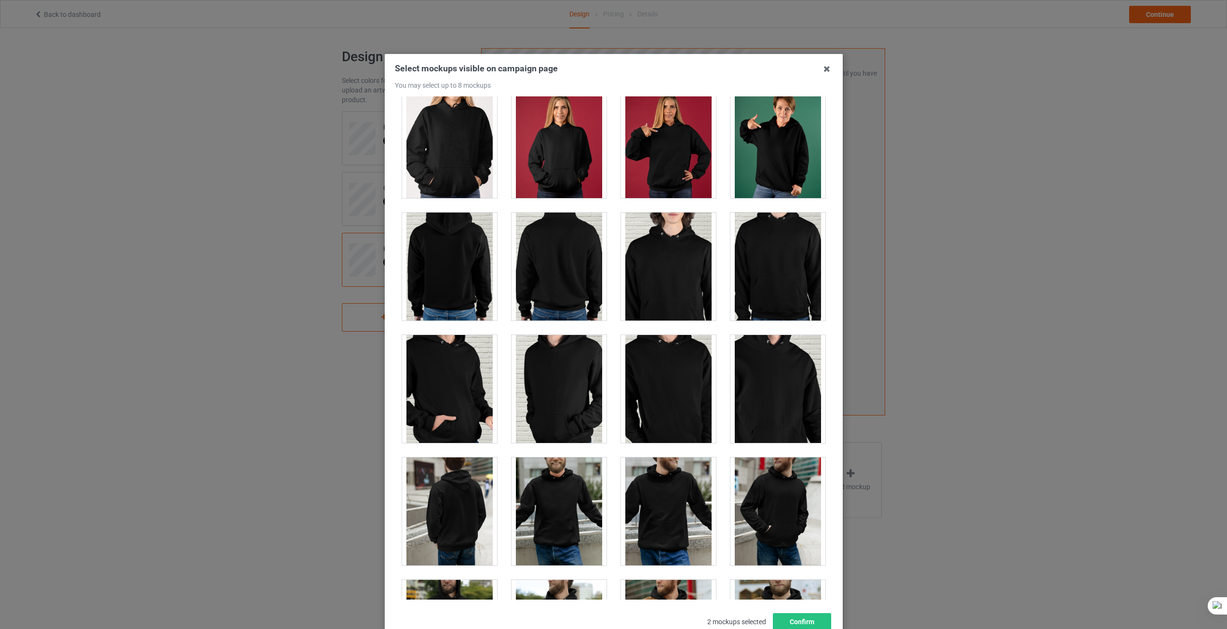
click at [789, 296] on div at bounding box center [778, 267] width 95 height 108
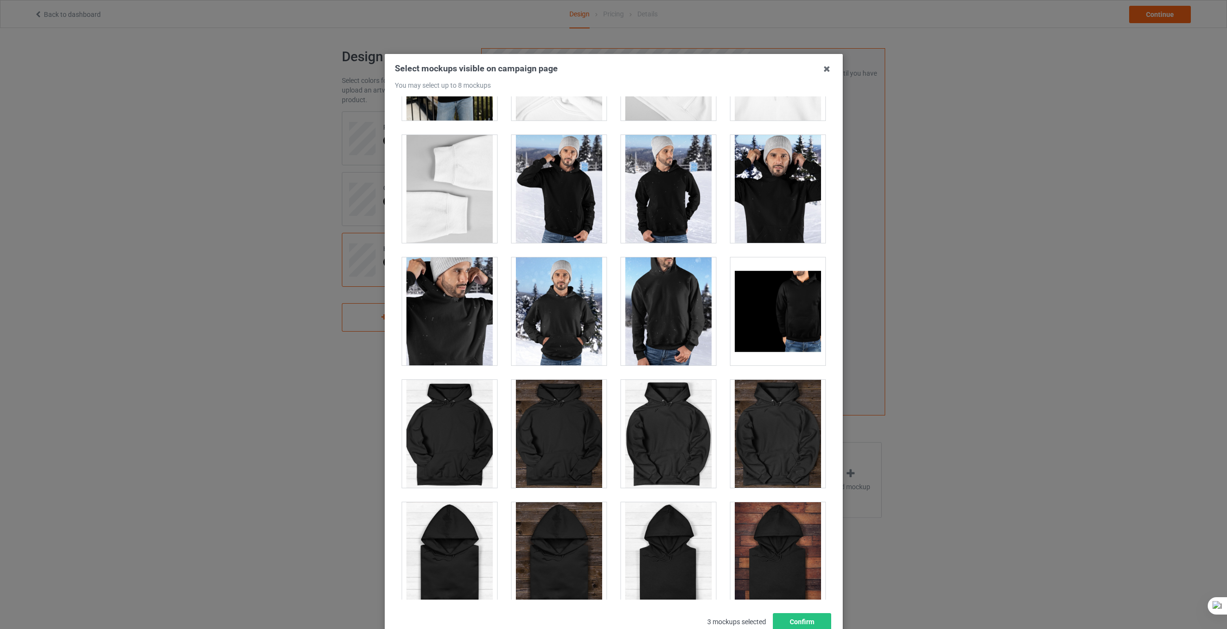
scroll to position [5787, 0]
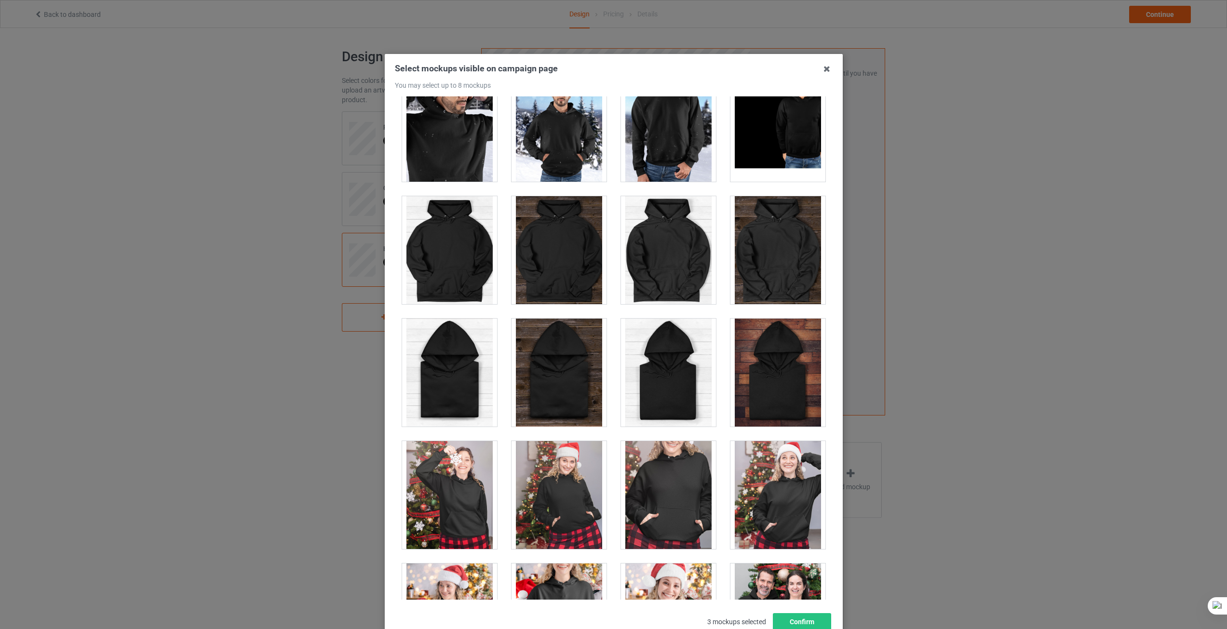
click at [460, 238] on div at bounding box center [449, 250] width 95 height 108
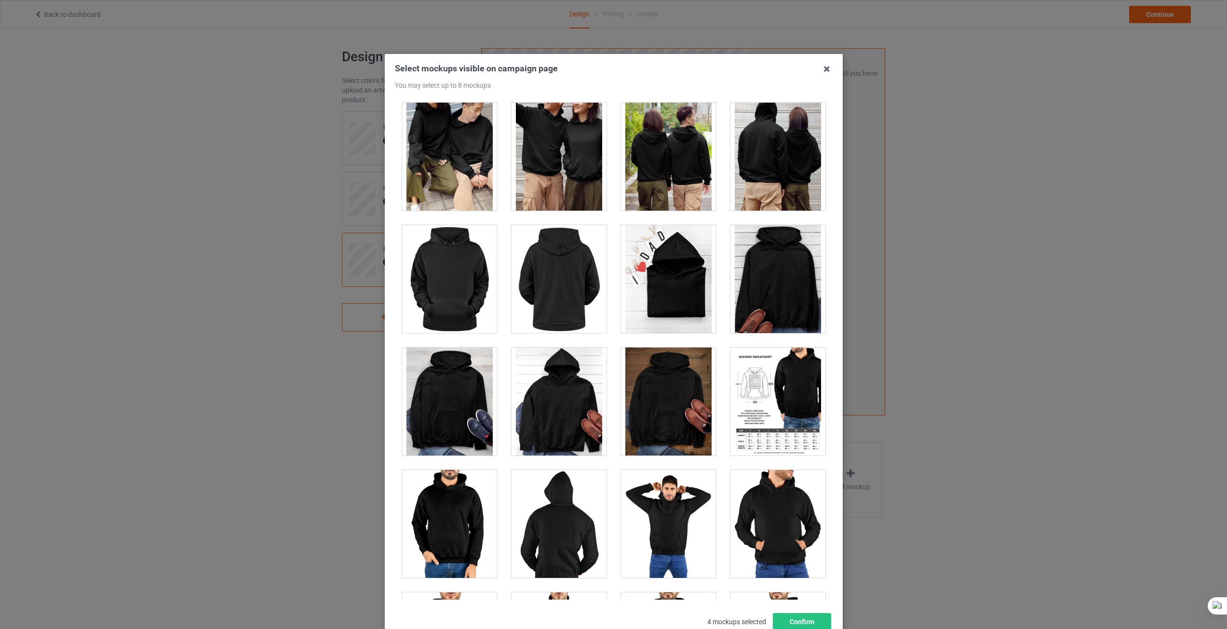
scroll to position [4502, 0]
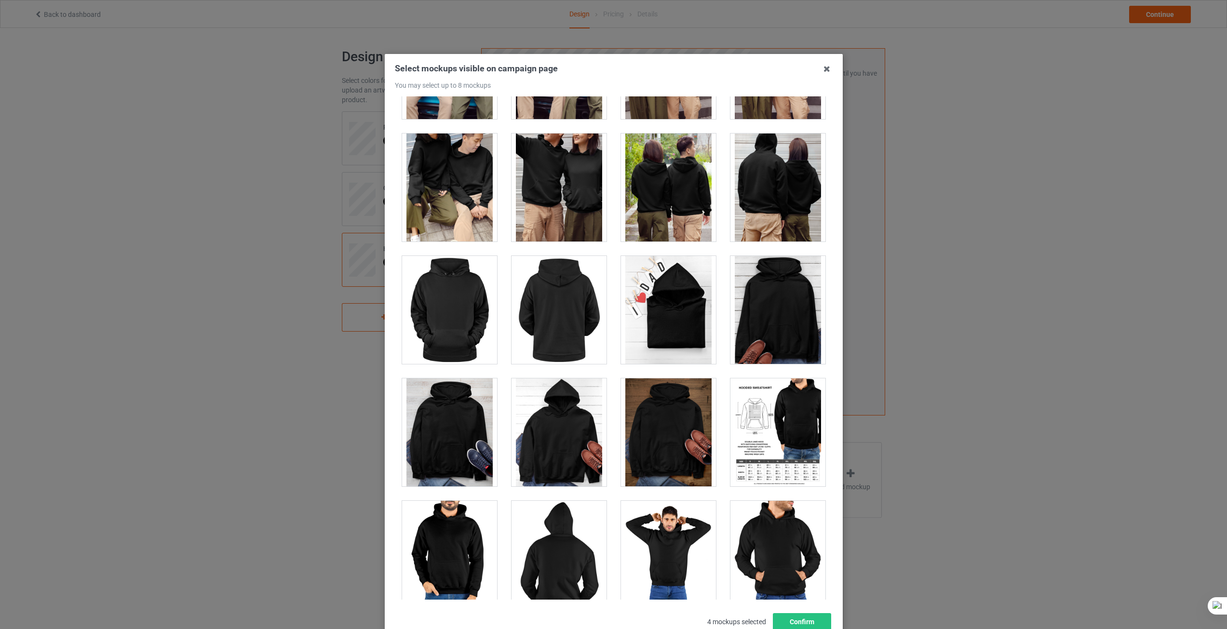
click at [546, 452] on div at bounding box center [559, 433] width 95 height 108
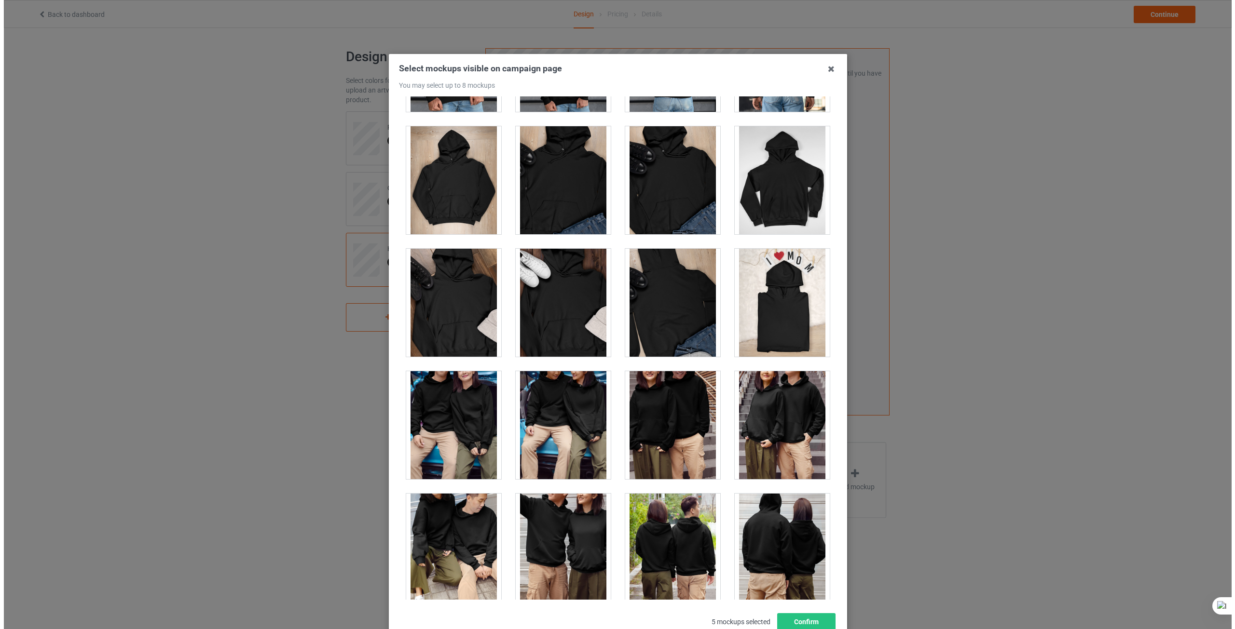
scroll to position [4165, 0]
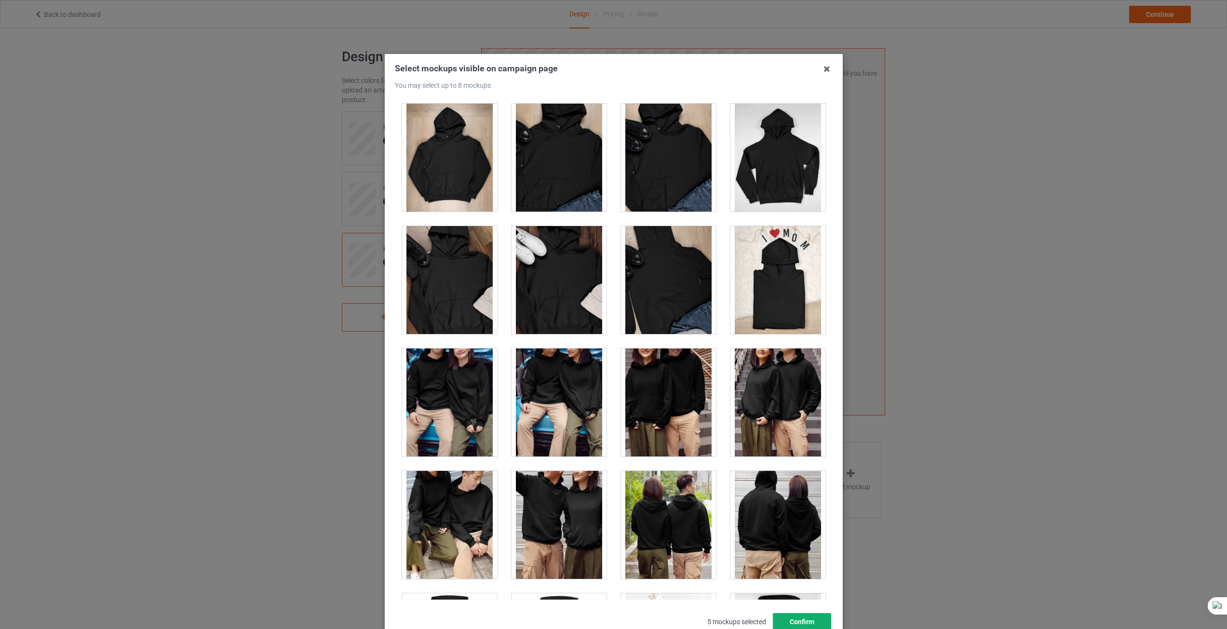
click at [808, 618] on button "Confirm" at bounding box center [802, 621] width 58 height 17
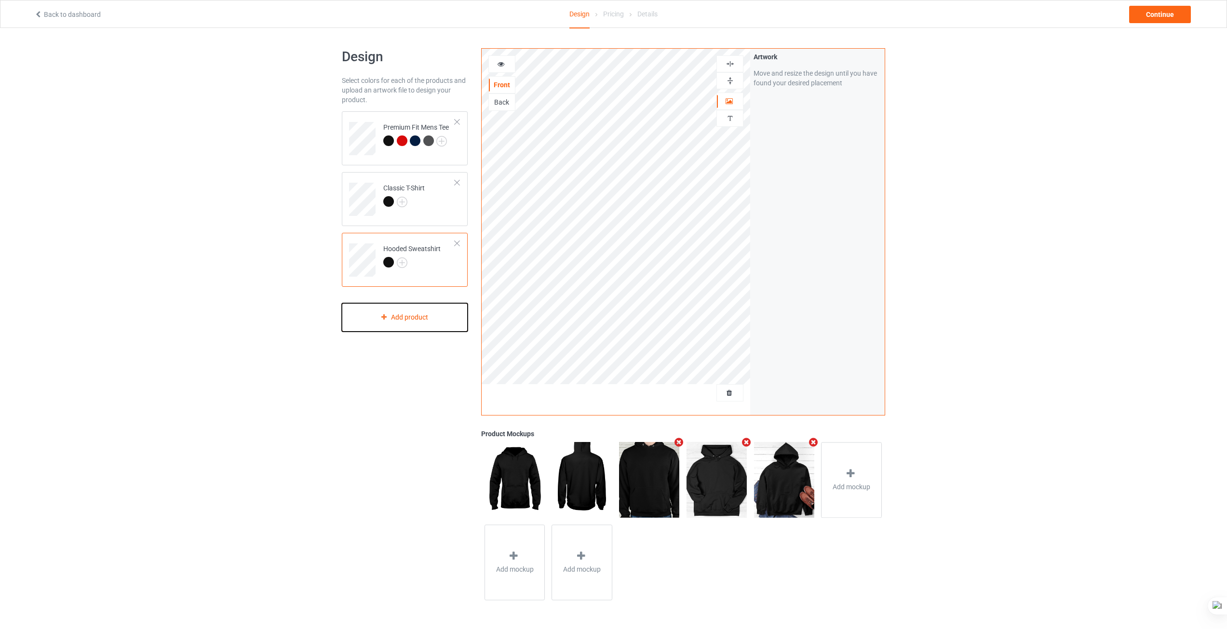
click at [409, 314] on div "Add product" at bounding box center [405, 317] width 126 height 28
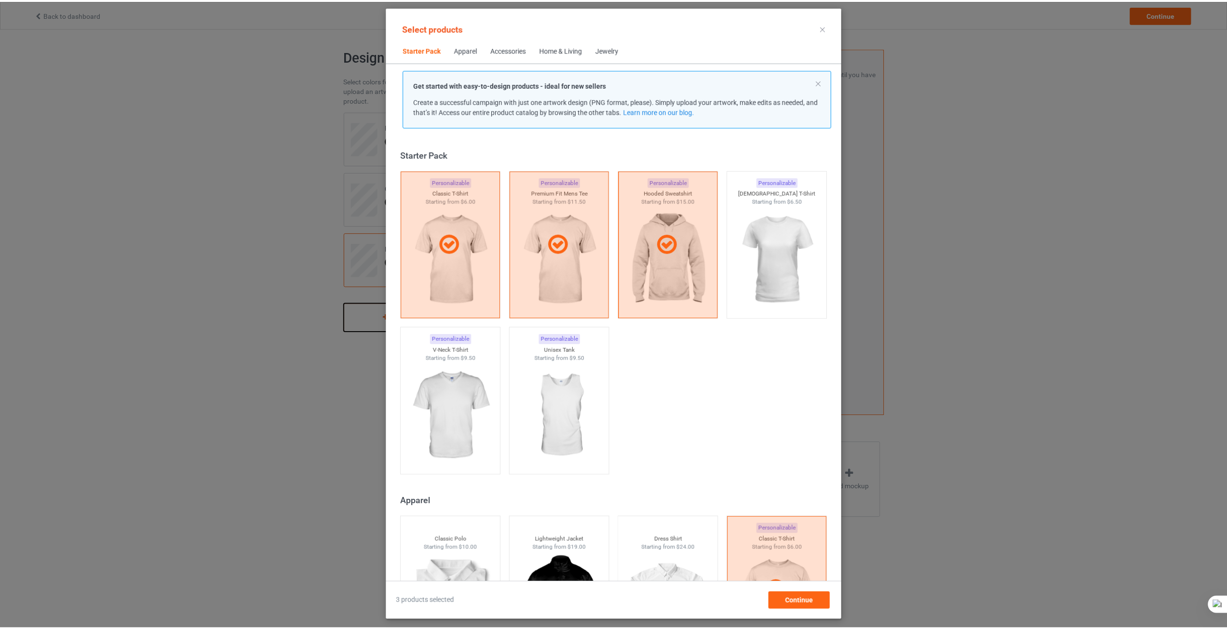
scroll to position [13, 0]
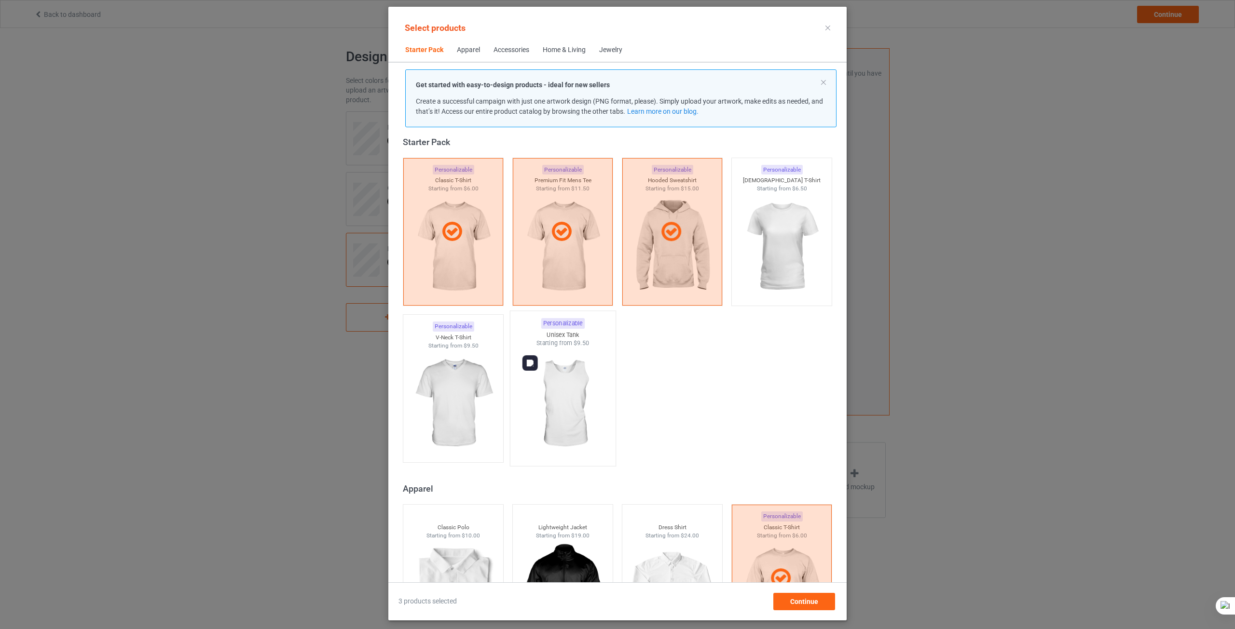
click at [562, 398] on img at bounding box center [562, 404] width 91 height 113
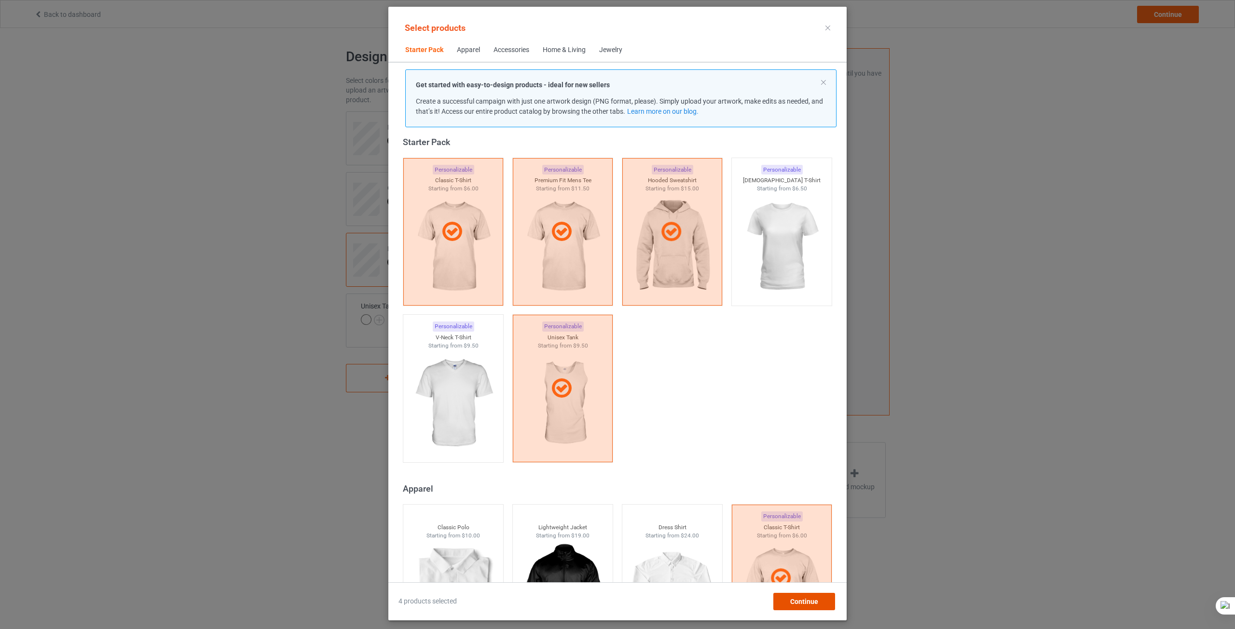
click at [812, 601] on span "Continue" at bounding box center [804, 602] width 28 height 8
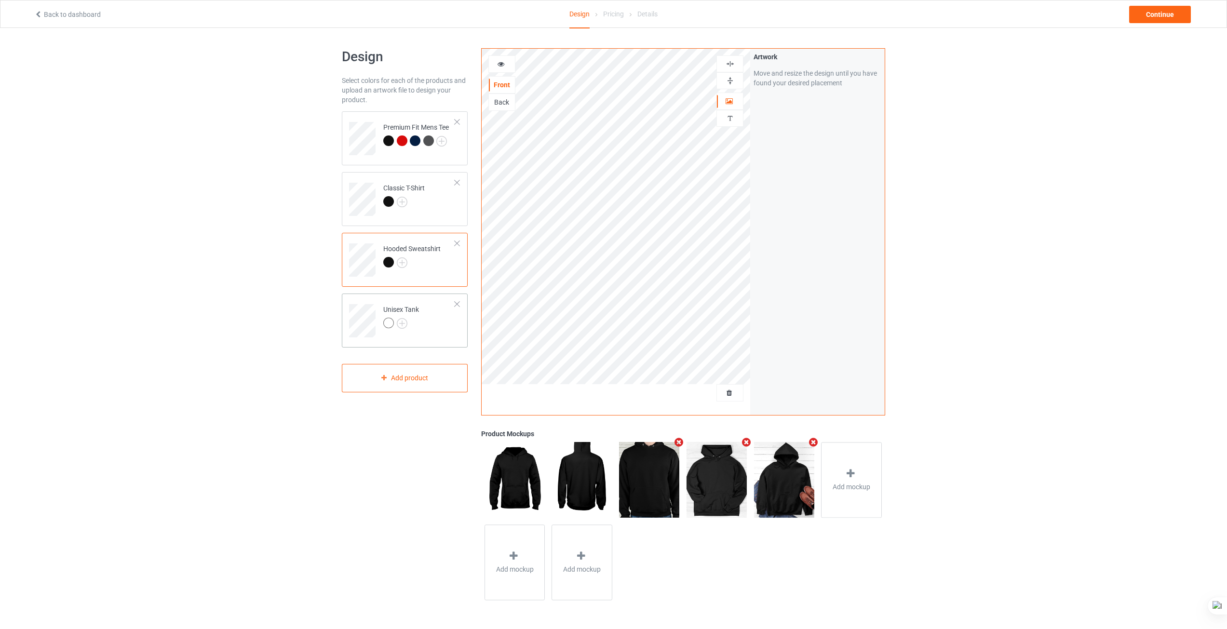
click at [423, 319] on td "Unisex Tank" at bounding box center [419, 318] width 82 height 40
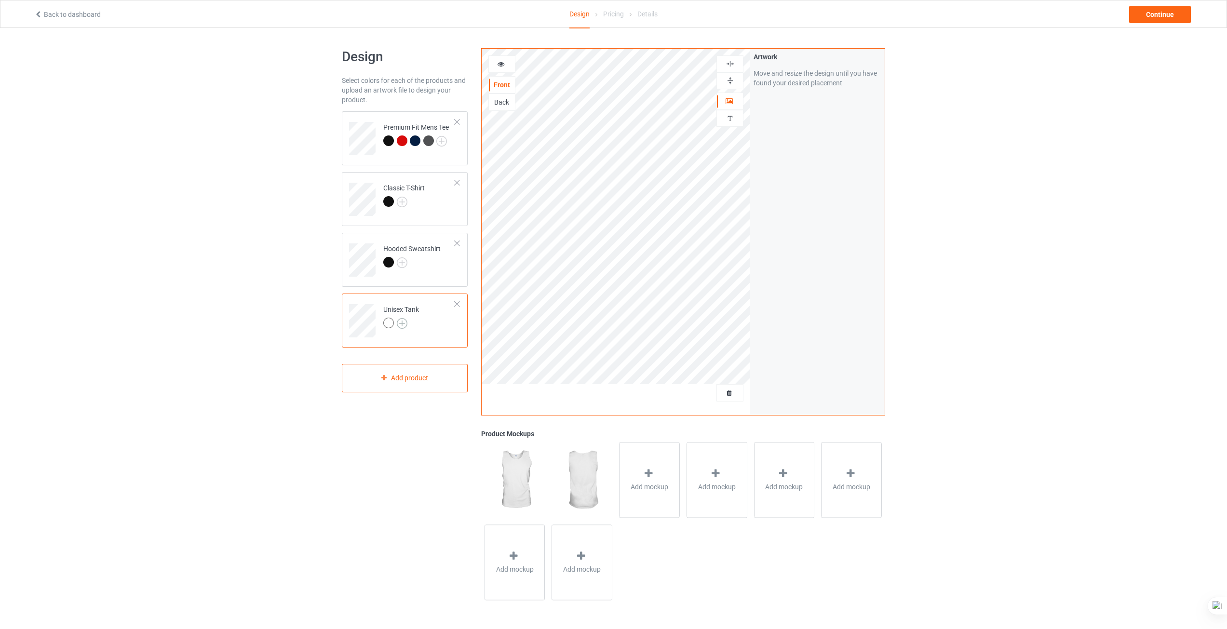
click at [404, 322] on img at bounding box center [402, 323] width 11 height 11
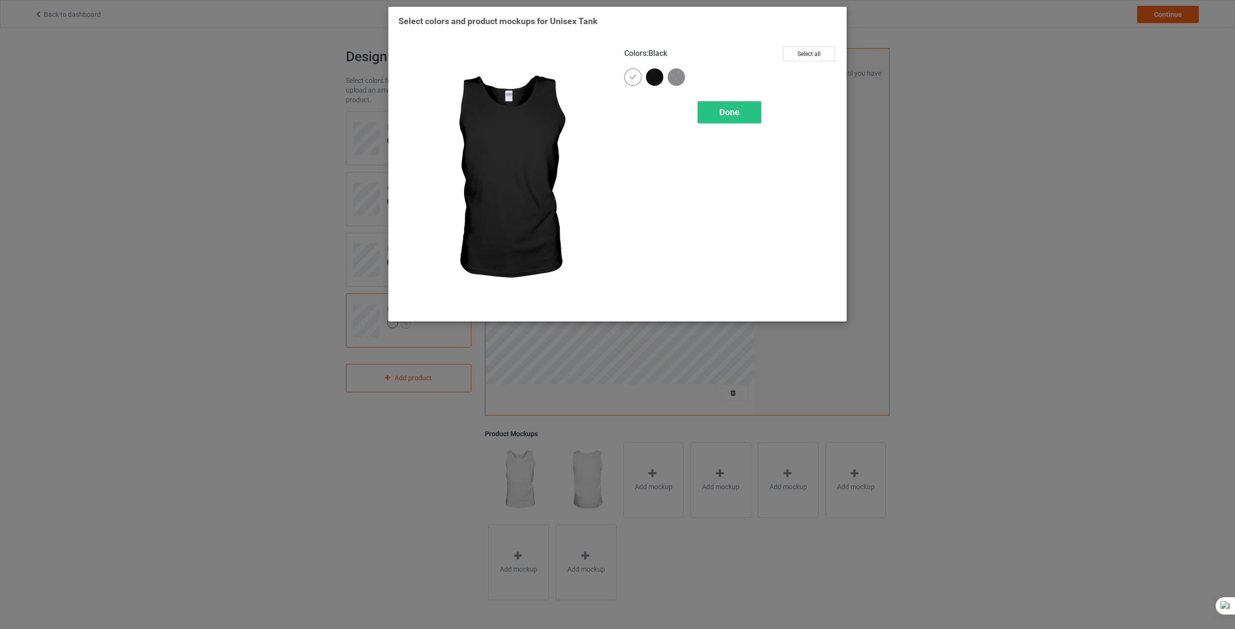
click at [657, 70] on div at bounding box center [654, 76] width 17 height 17
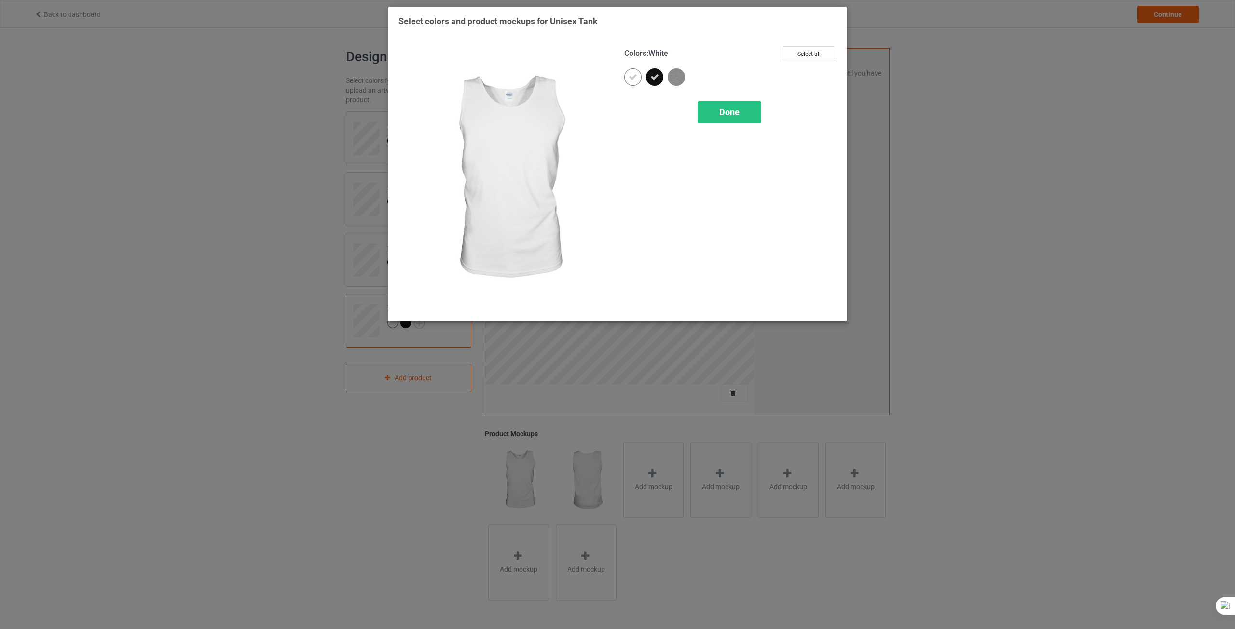
click at [634, 80] on icon at bounding box center [632, 77] width 9 height 9
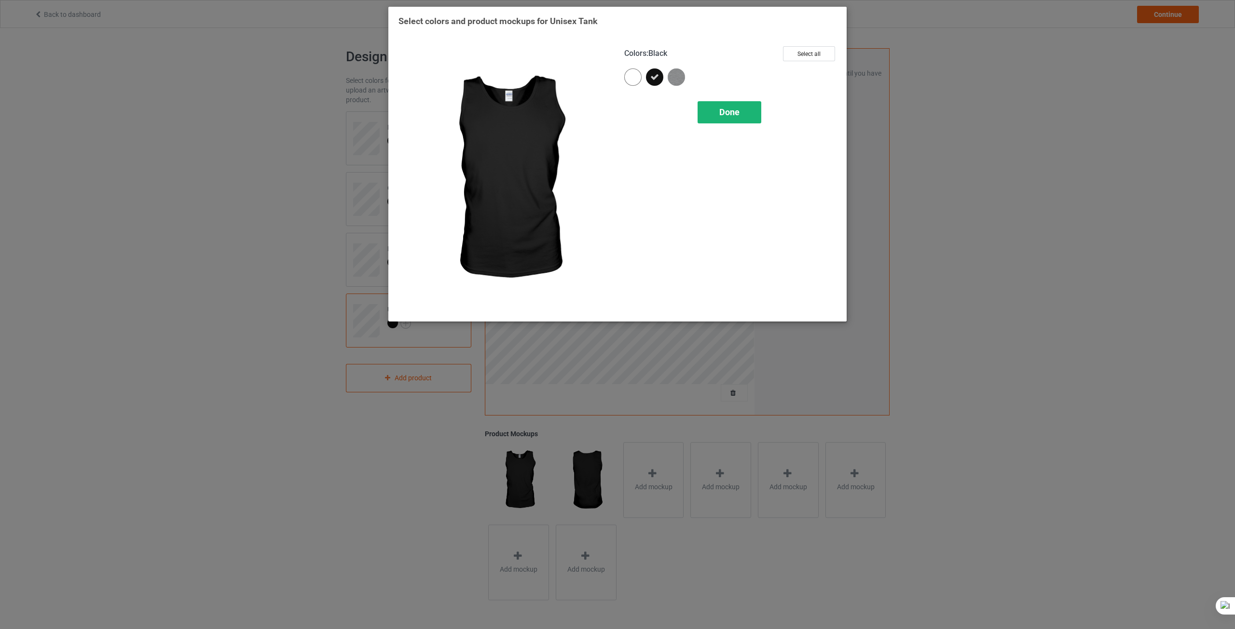
click at [713, 111] on div "Done" at bounding box center [729, 112] width 64 height 22
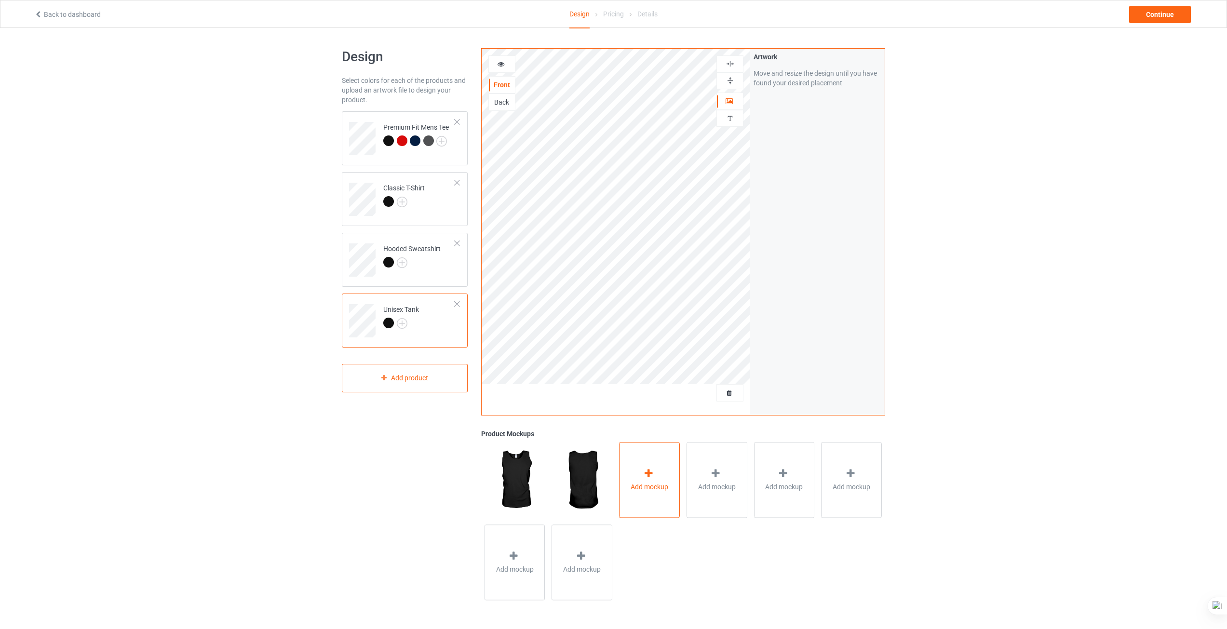
click at [641, 483] on span "Add mockup" at bounding box center [650, 487] width 38 height 10
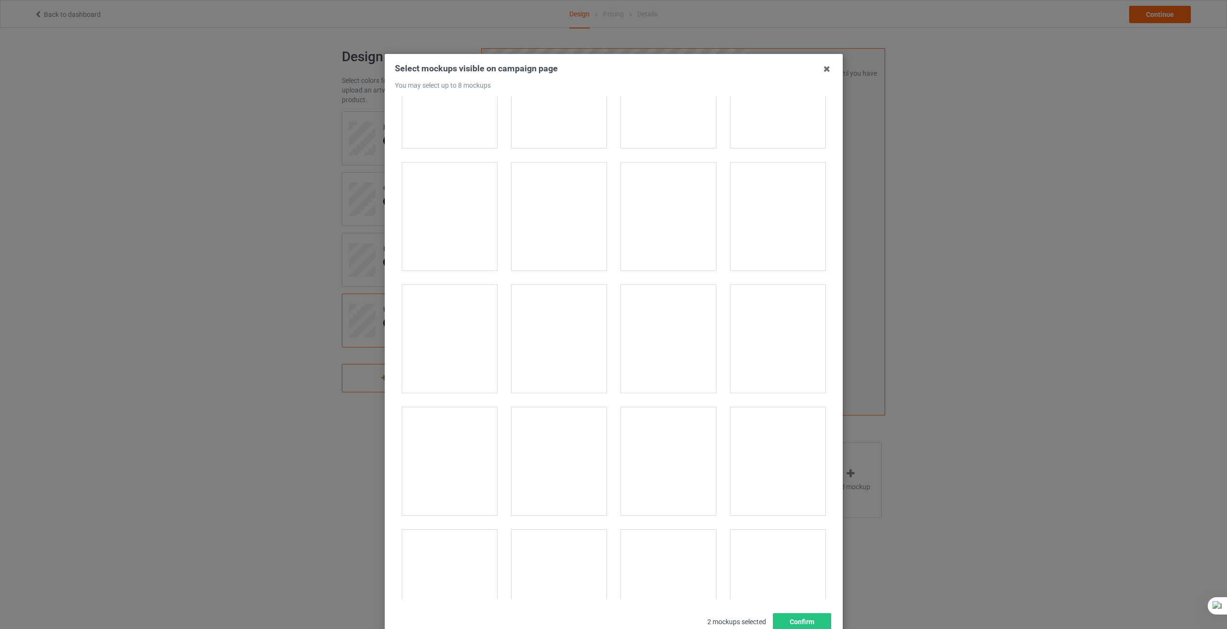
scroll to position [338, 0]
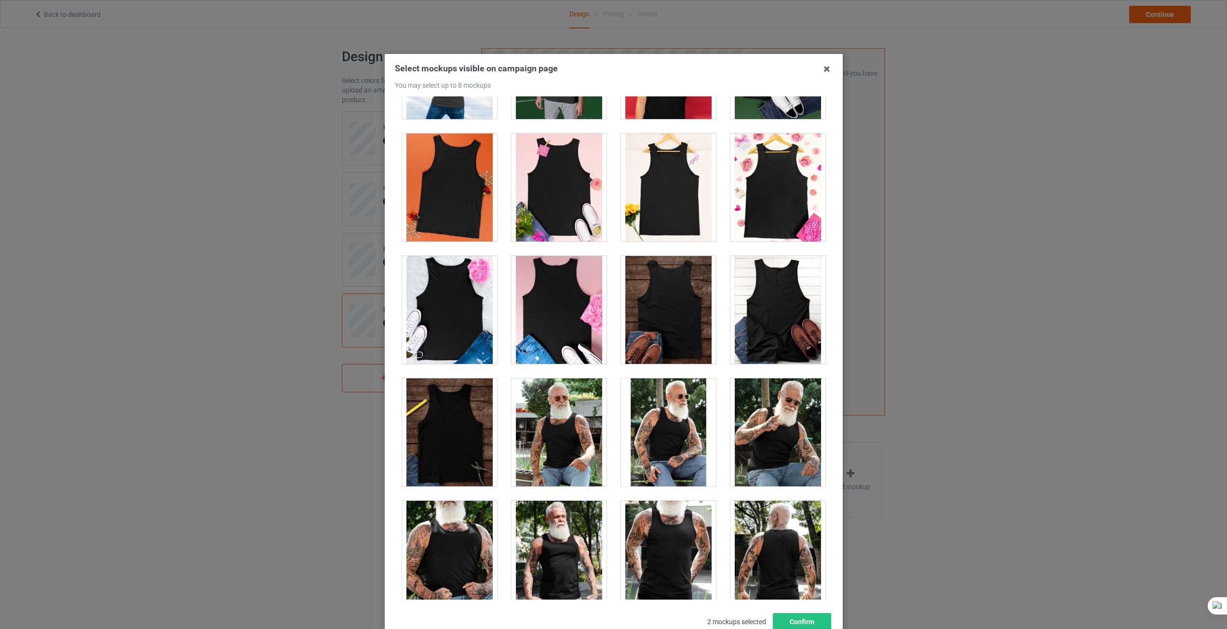
click at [764, 312] on div at bounding box center [778, 310] width 95 height 108
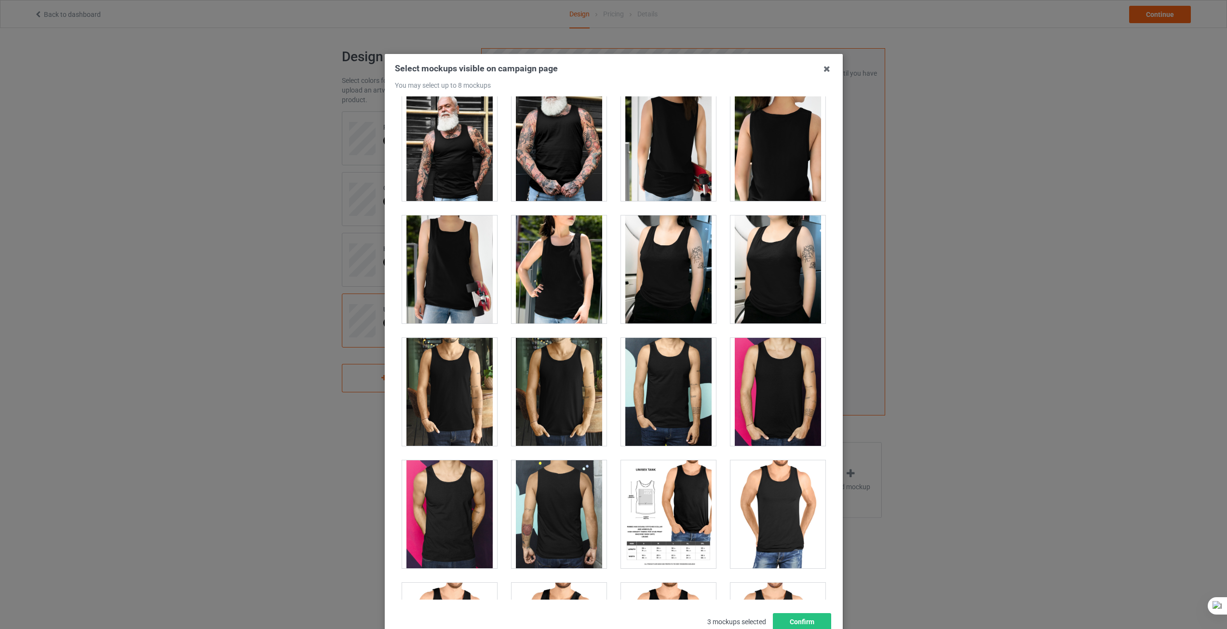
scroll to position [1109, 0]
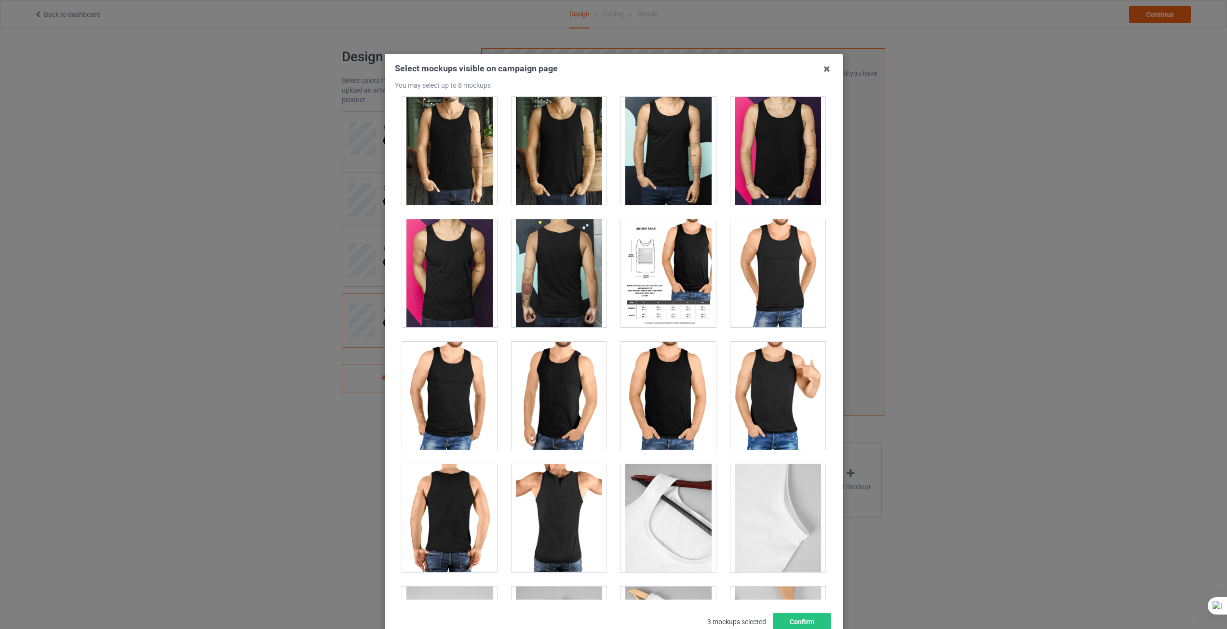
click at [670, 270] on div at bounding box center [668, 273] width 95 height 108
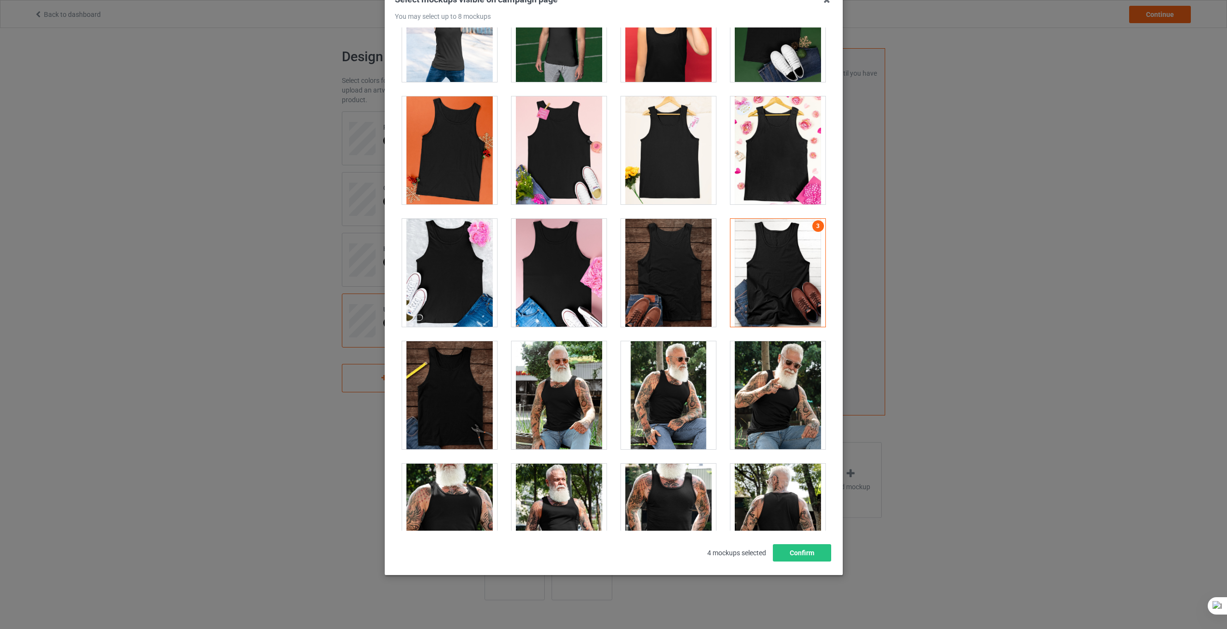
scroll to position [338, 0]
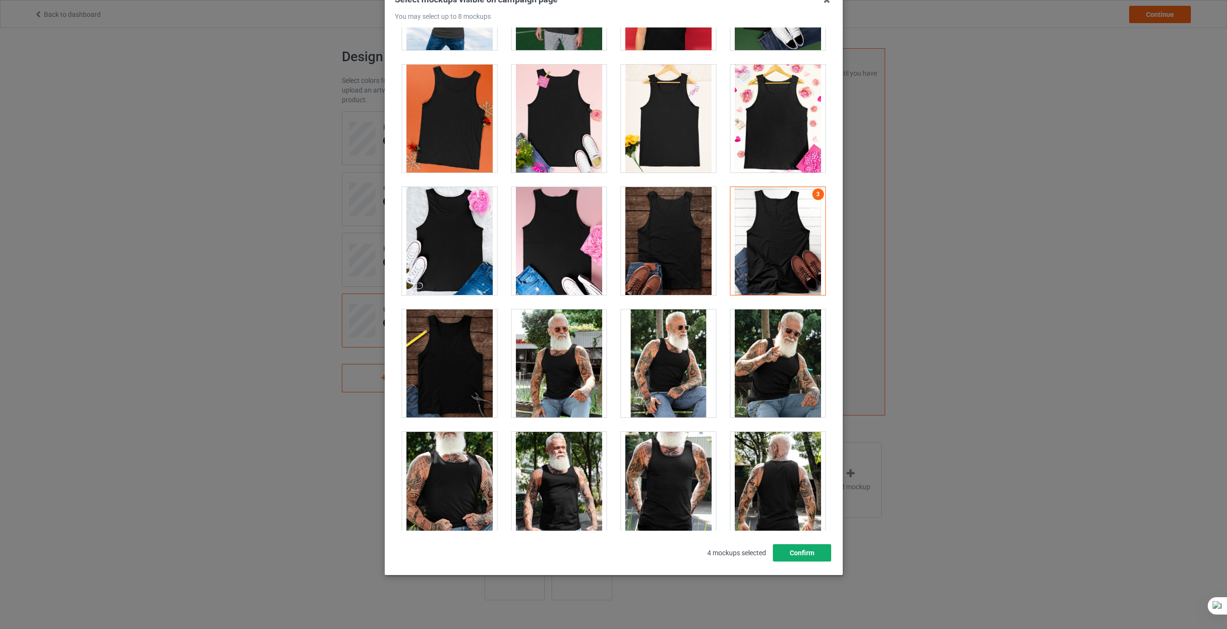
click at [798, 555] on button "Confirm" at bounding box center [802, 552] width 58 height 17
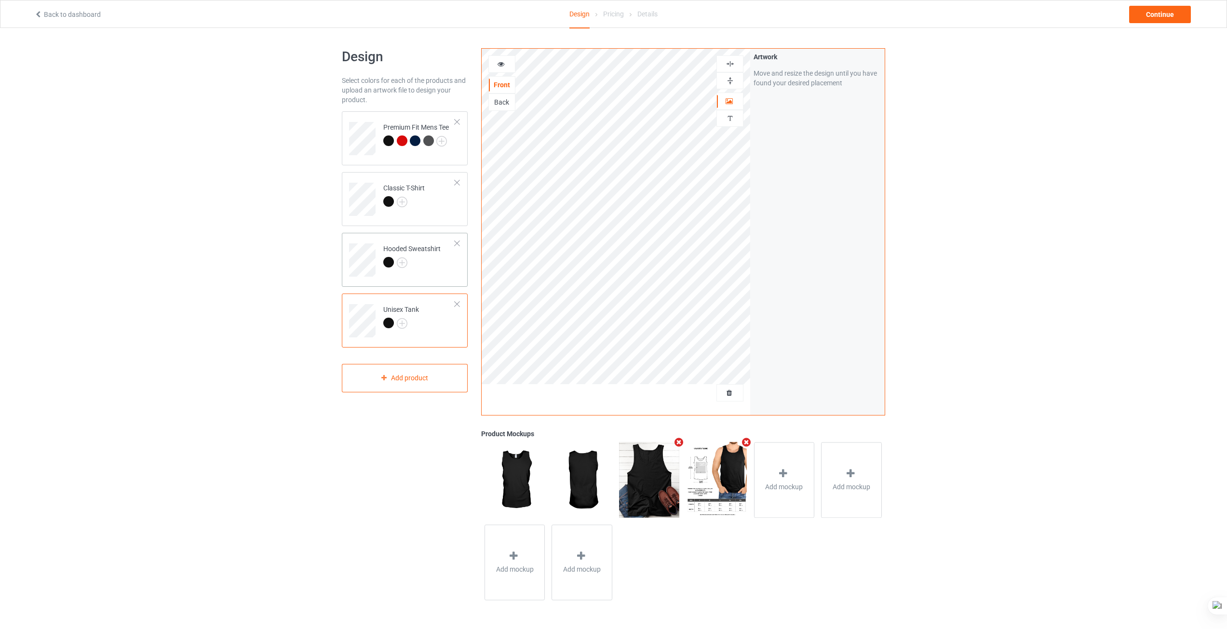
click at [430, 275] on td "Hooded Sweatshirt" at bounding box center [419, 257] width 82 height 40
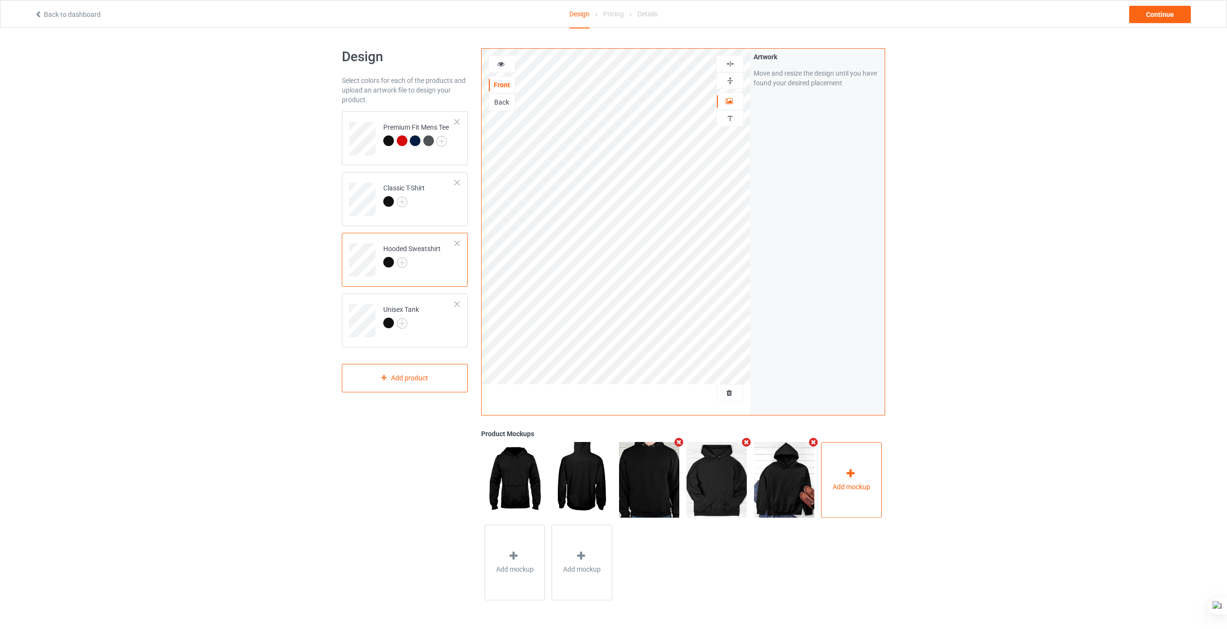
click at [851, 472] on icon at bounding box center [851, 474] width 12 height 10
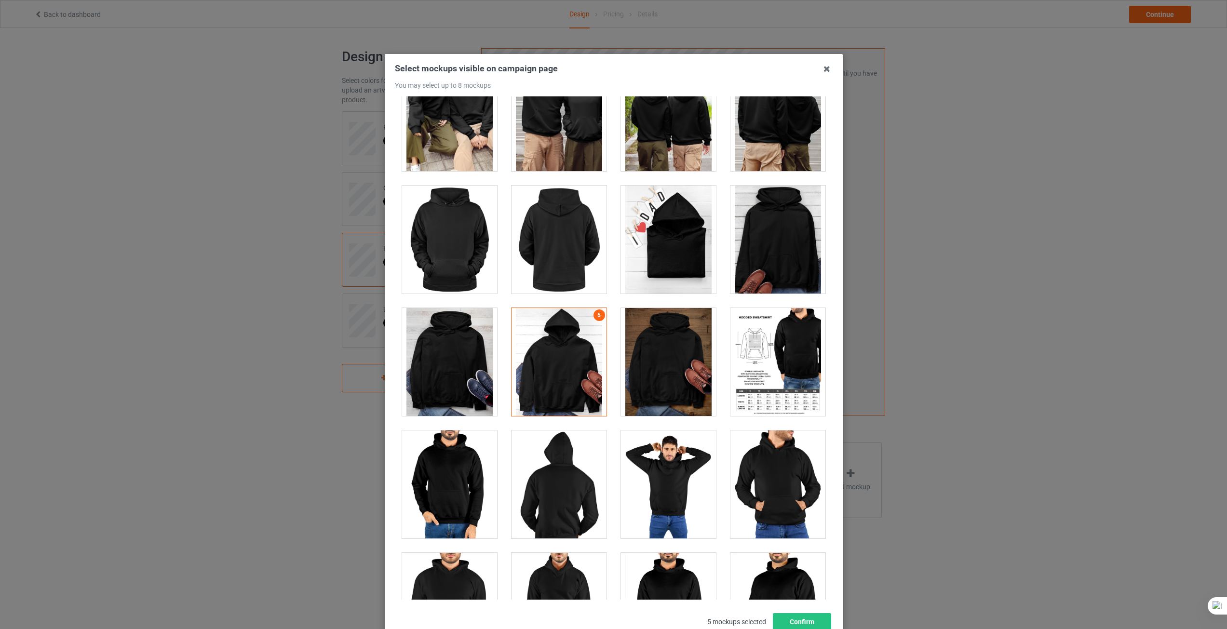
scroll to position [4582, 0]
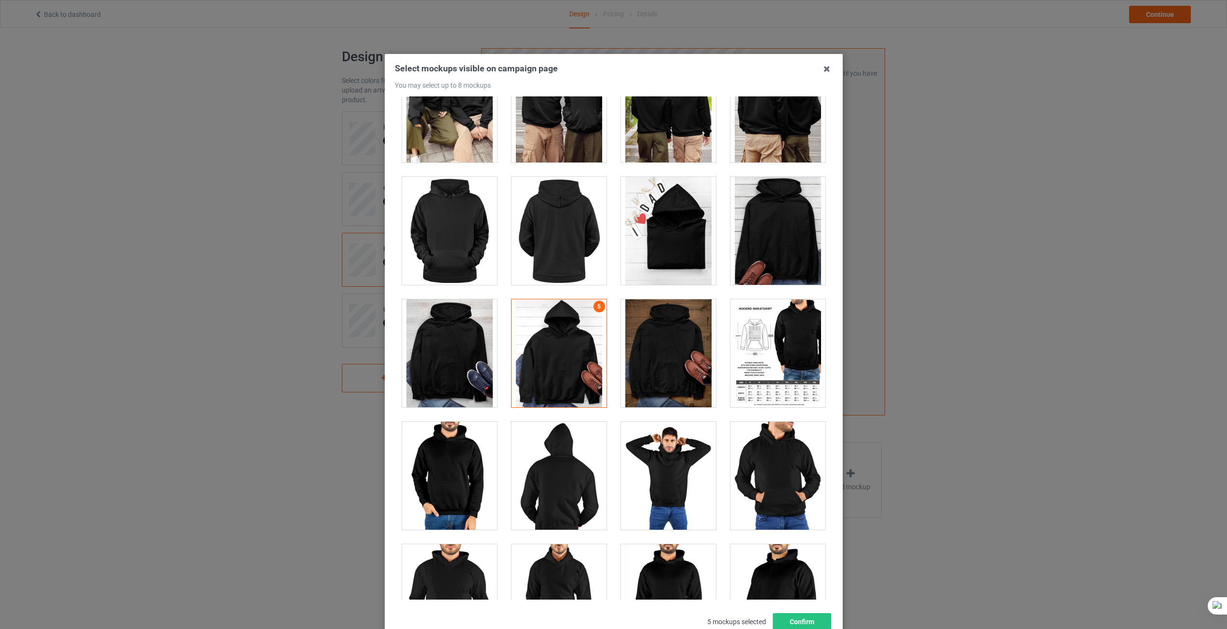
click at [775, 330] on div at bounding box center [778, 353] width 95 height 108
click at [801, 616] on button "Confirm" at bounding box center [802, 621] width 58 height 17
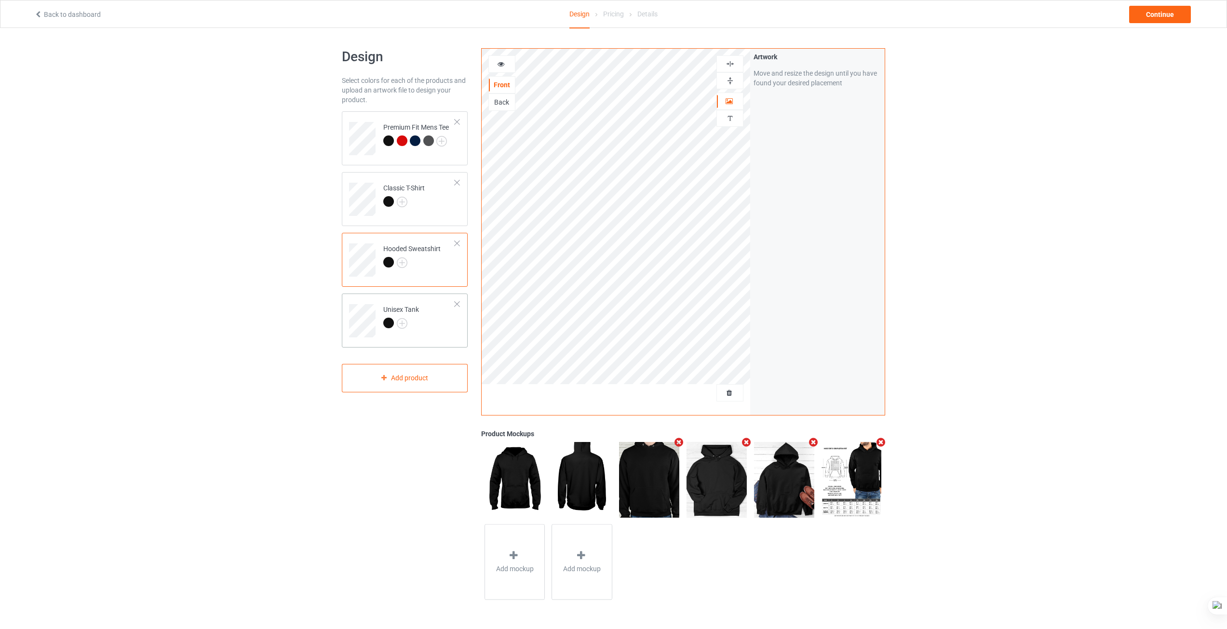
click at [430, 327] on td "Unisex Tank" at bounding box center [419, 318] width 82 height 40
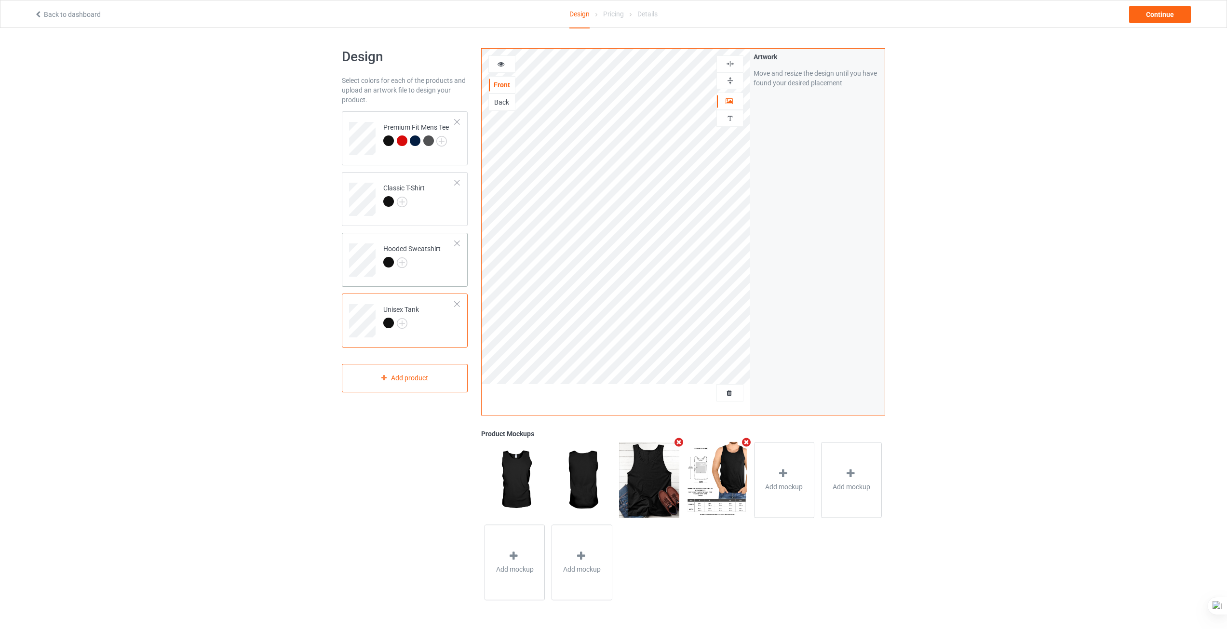
click at [432, 271] on td "Hooded Sweatshirt" at bounding box center [419, 257] width 82 height 40
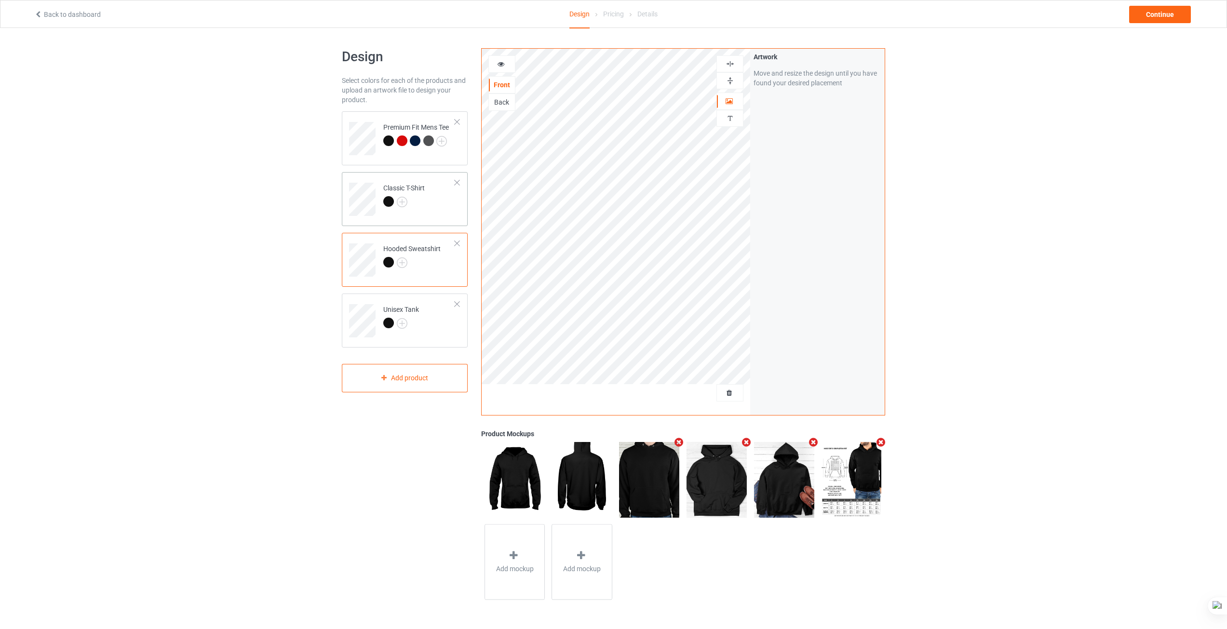
click at [420, 214] on td "Classic T-Shirt" at bounding box center [419, 196] width 82 height 40
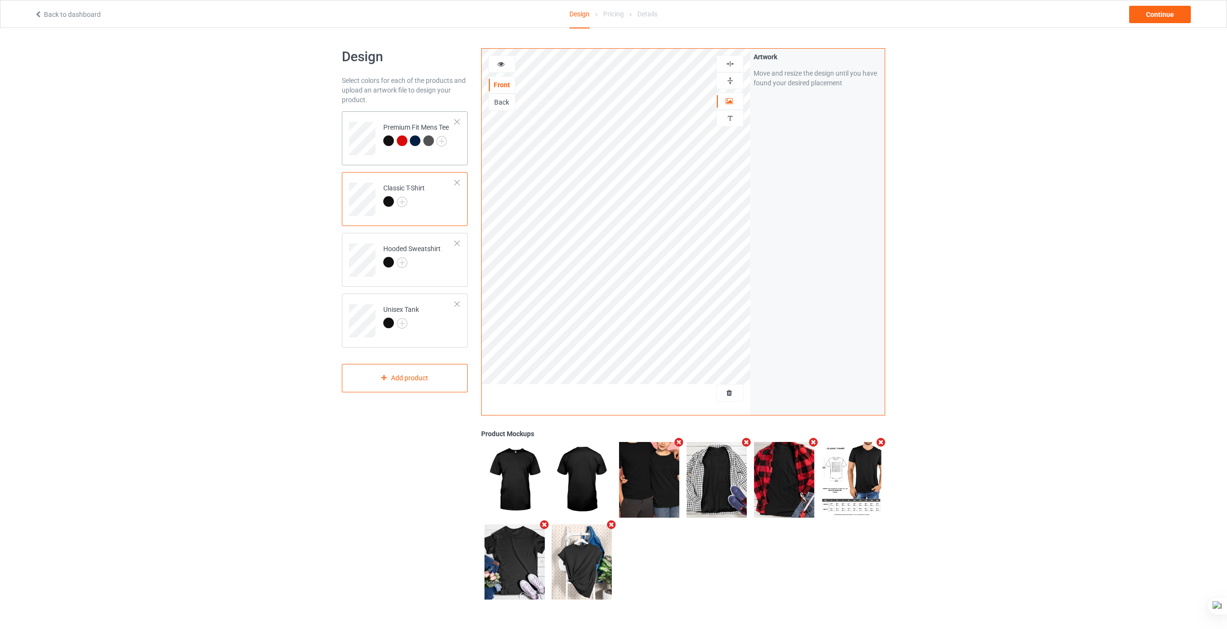
click at [421, 160] on div "Premium Fit Mens Tee" at bounding box center [405, 138] width 126 height 54
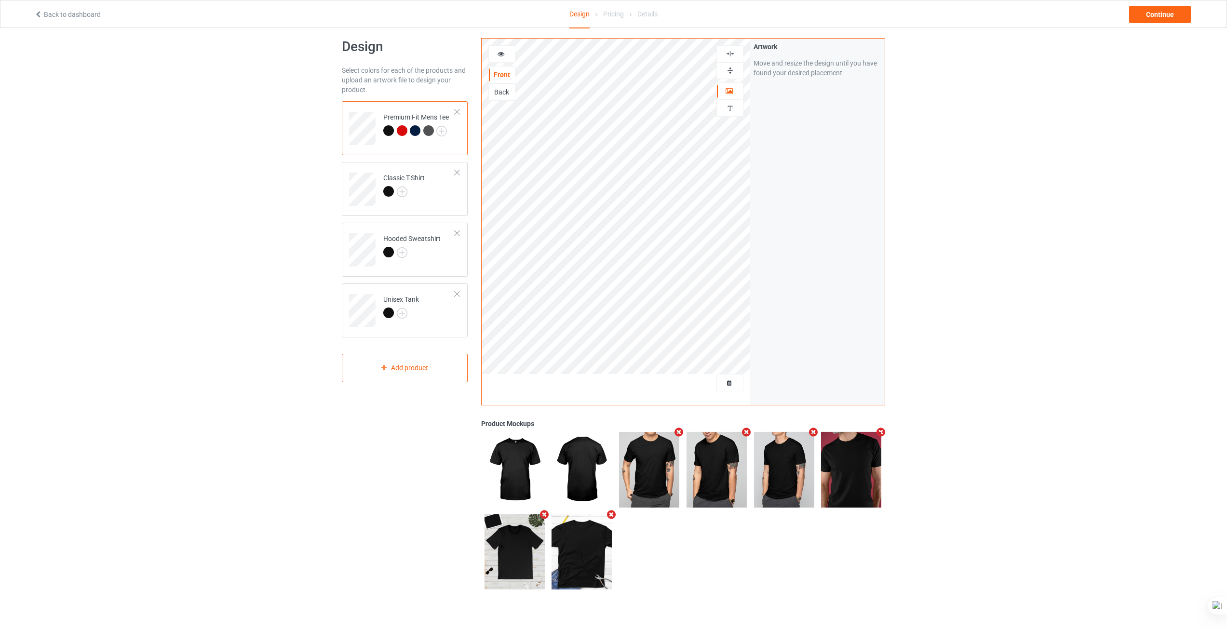
scroll to position [28, 0]
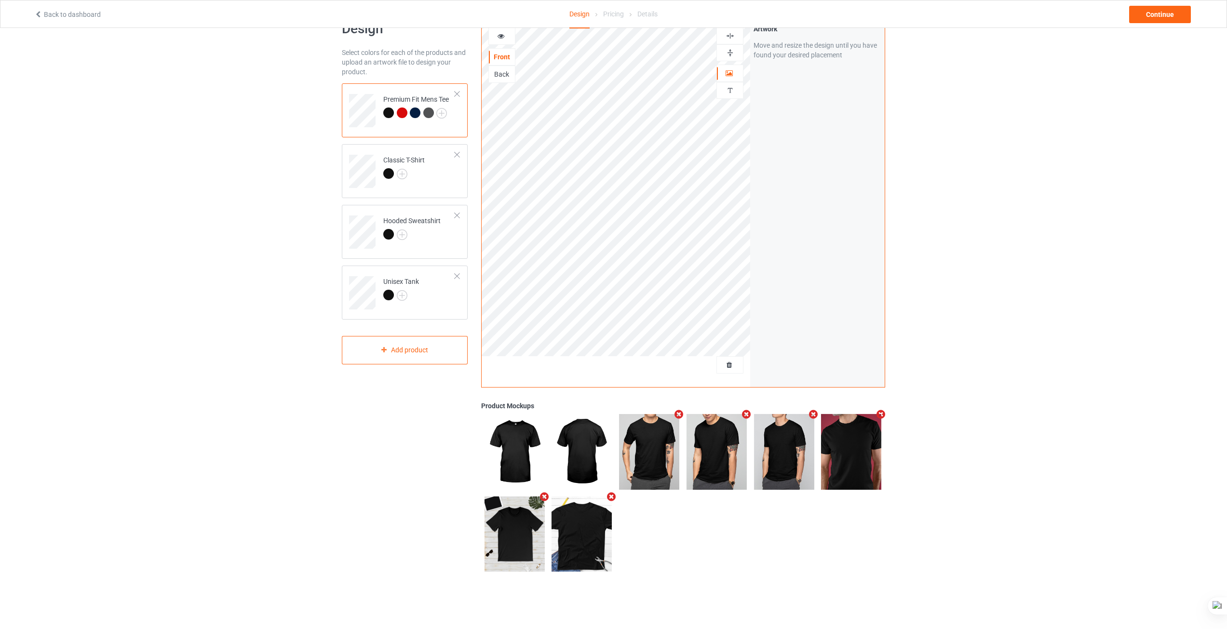
drag, startPoint x: 879, startPoint y: 414, endPoint x: 875, endPoint y: 430, distance: 16.5
click at [879, 414] on icon "Remove mockup" at bounding box center [881, 414] width 12 height 10
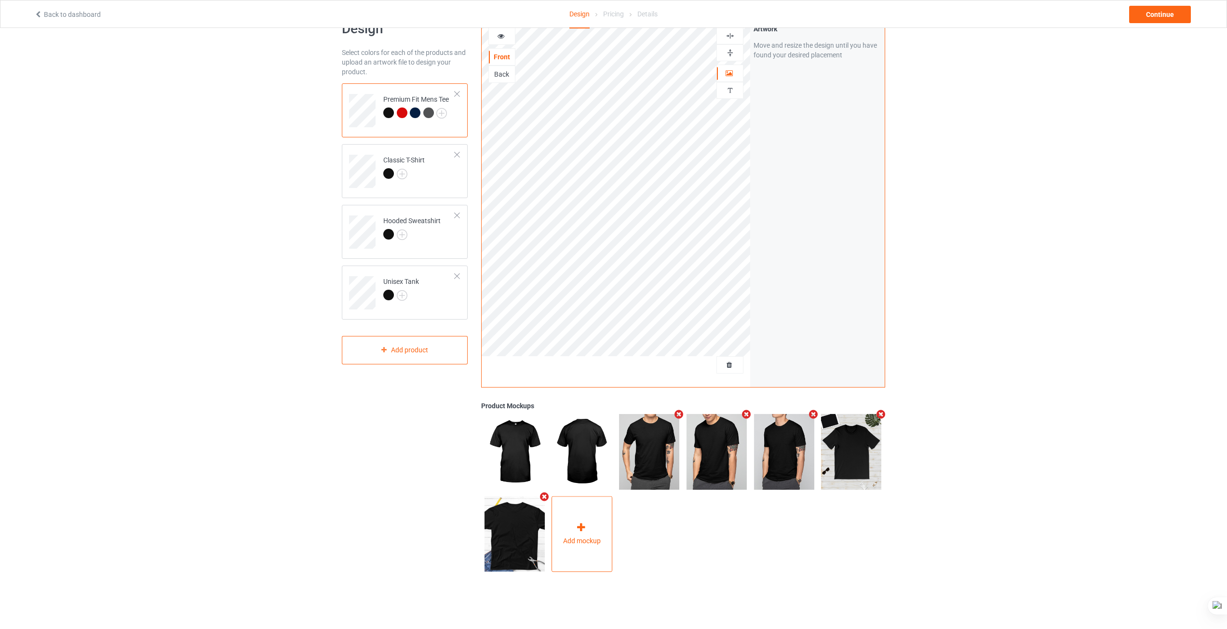
click at [592, 533] on div "Add mockup" at bounding box center [582, 535] width 61 height 76
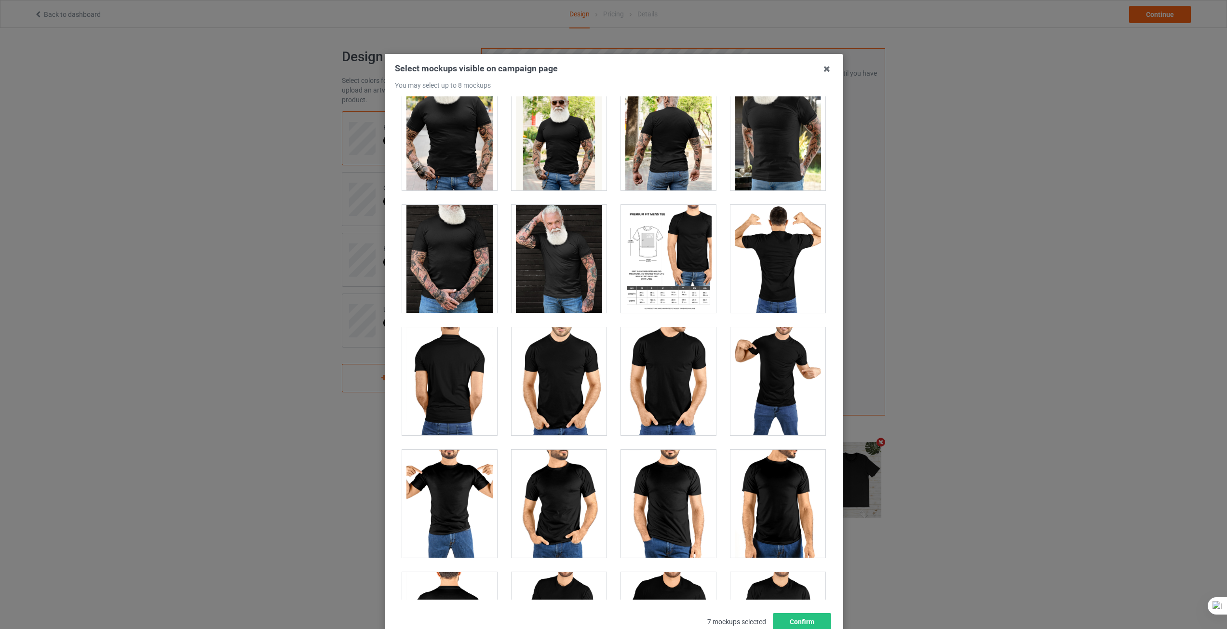
scroll to position [1881, 0]
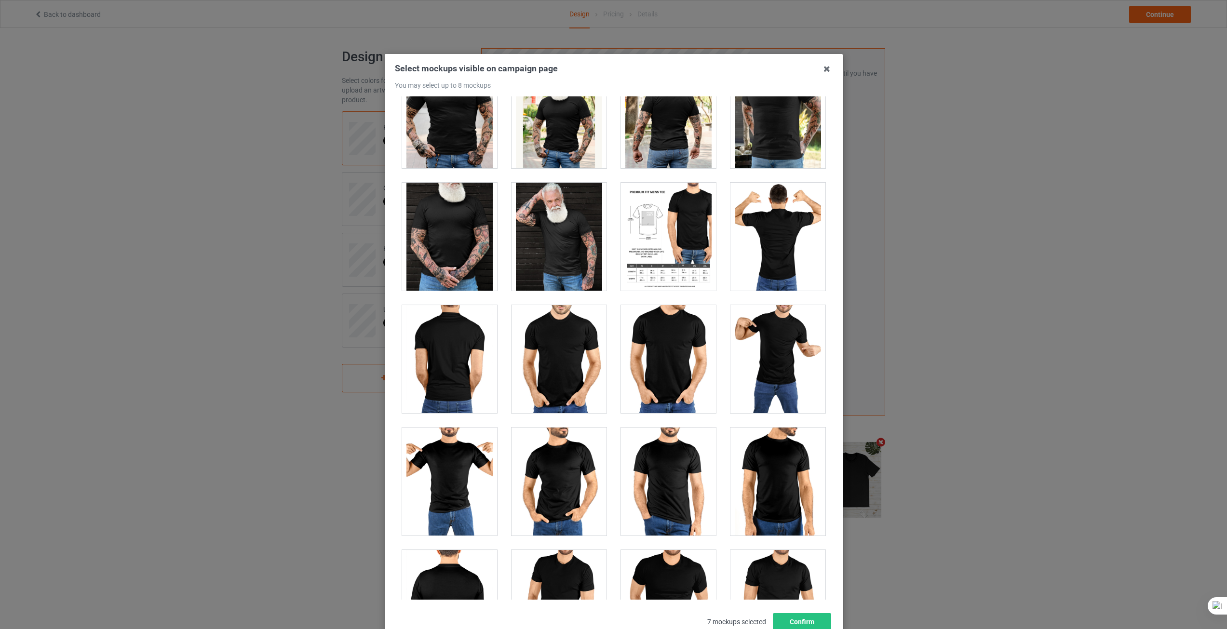
click at [653, 270] on div at bounding box center [668, 237] width 95 height 108
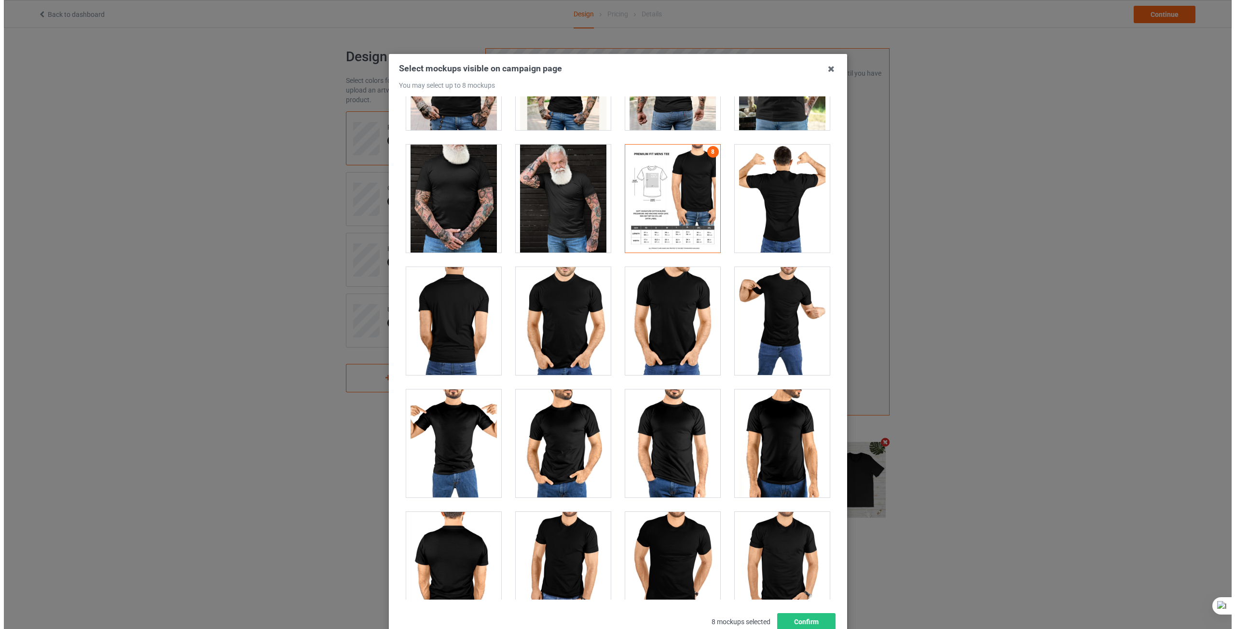
scroll to position [2074, 0]
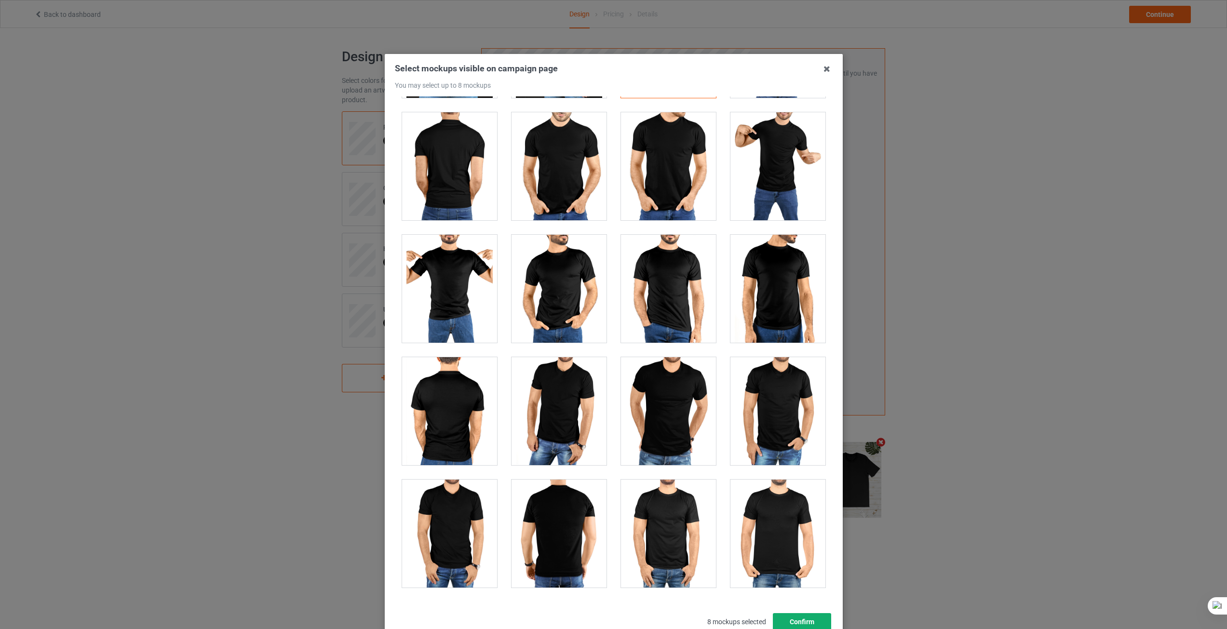
click at [818, 624] on button "Confirm" at bounding box center [802, 621] width 58 height 17
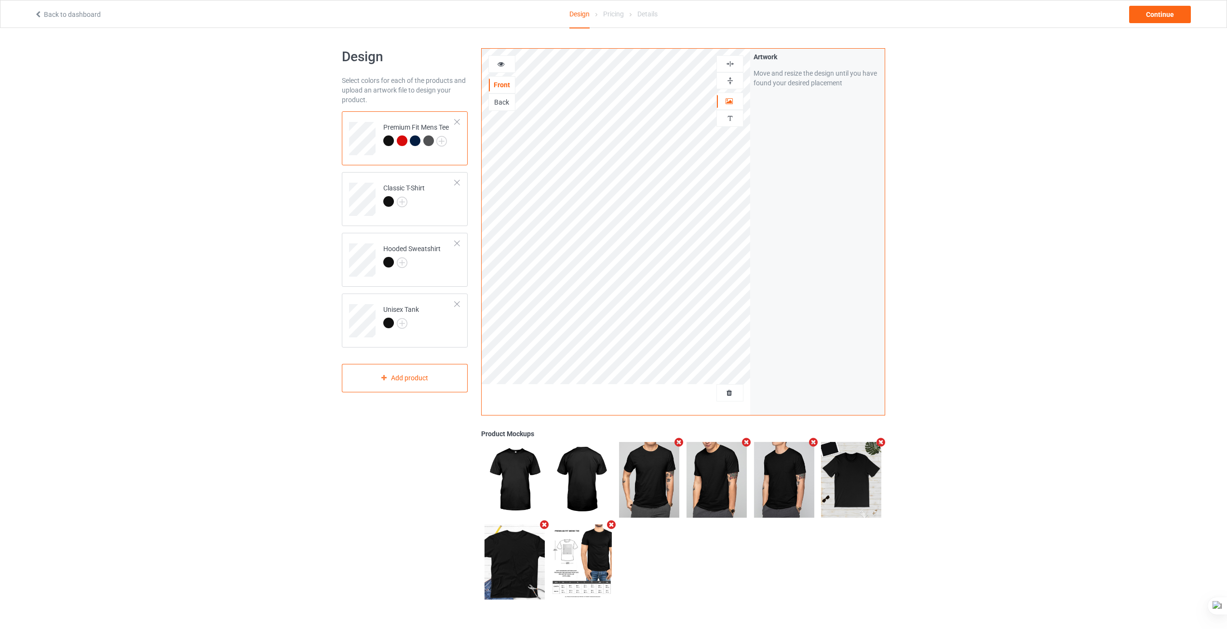
click at [726, 60] on img at bounding box center [730, 63] width 9 height 9
click at [735, 79] on div at bounding box center [730, 80] width 26 height 9
click at [980, 308] on div "Design Select colors for each of the products and upload an artwork file to des…" at bounding box center [613, 326] width 1227 height 596
click at [422, 210] on td "Classic T-Shirt" at bounding box center [419, 196] width 82 height 40
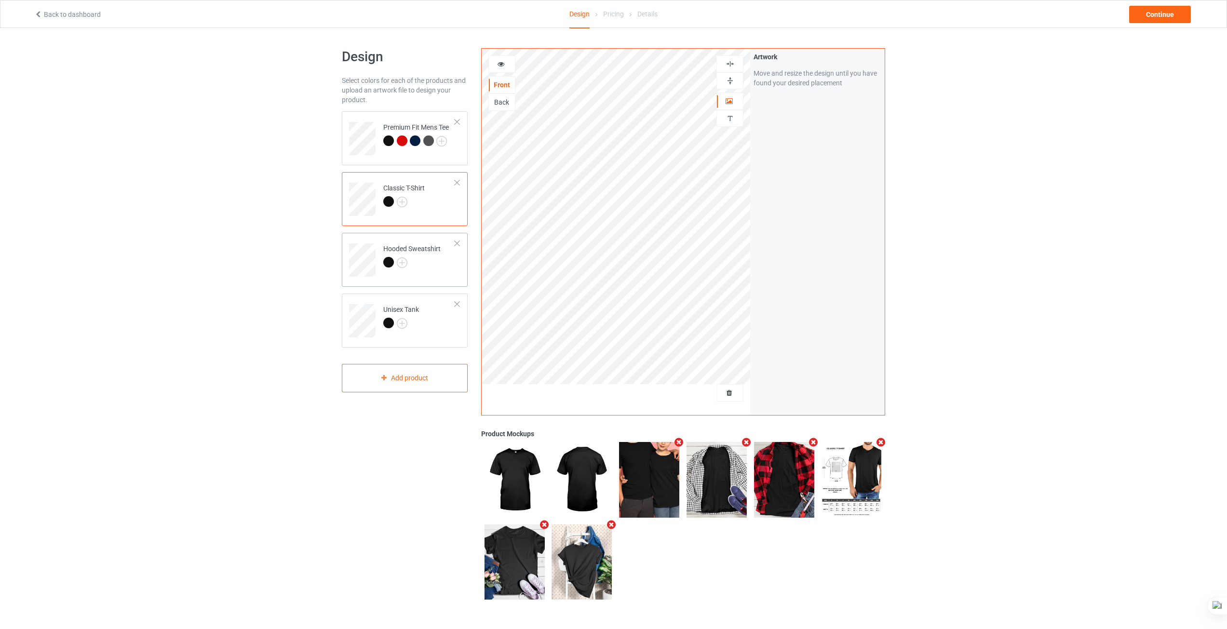
click at [432, 266] on div at bounding box center [411, 264] width 57 height 14
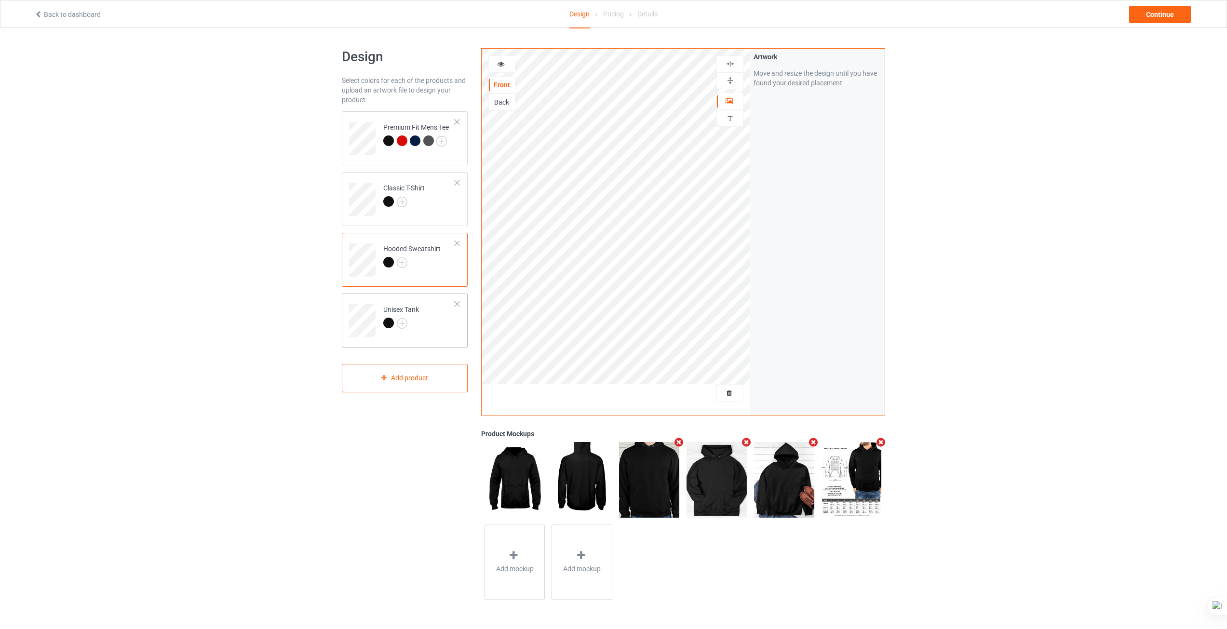
click at [435, 319] on td "Unisex Tank" at bounding box center [419, 318] width 82 height 40
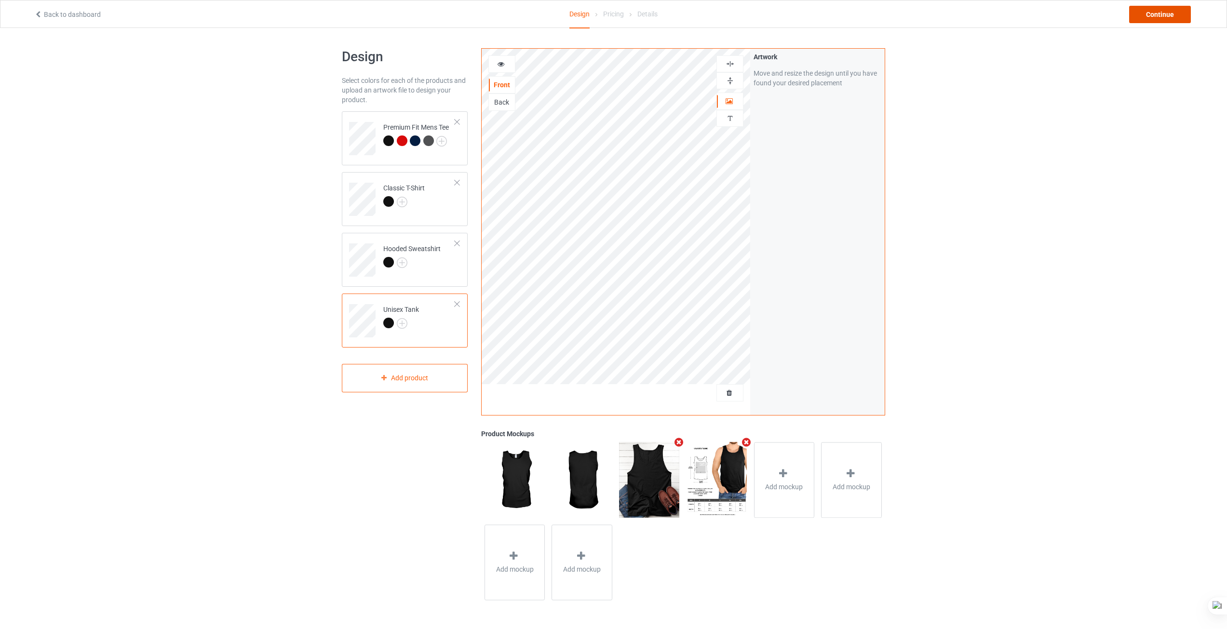
click at [1163, 15] on div "Continue" at bounding box center [1160, 14] width 62 height 17
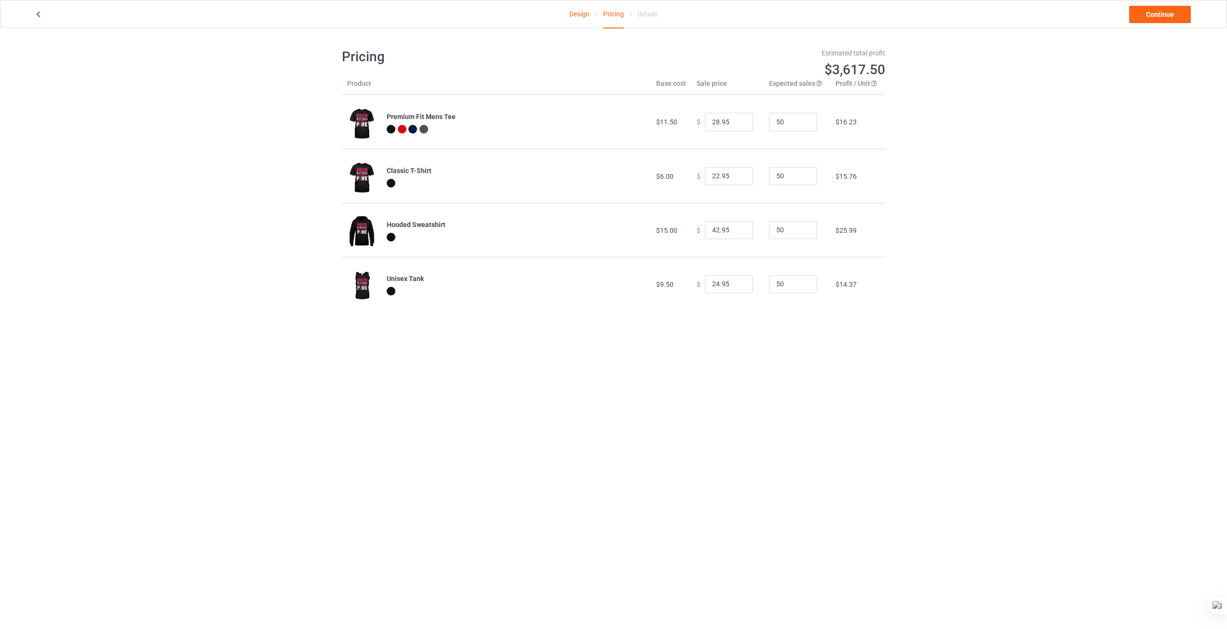
click at [363, 124] on img at bounding box center [361, 124] width 29 height 36
click at [585, 15] on link "Design" at bounding box center [580, 13] width 20 height 27
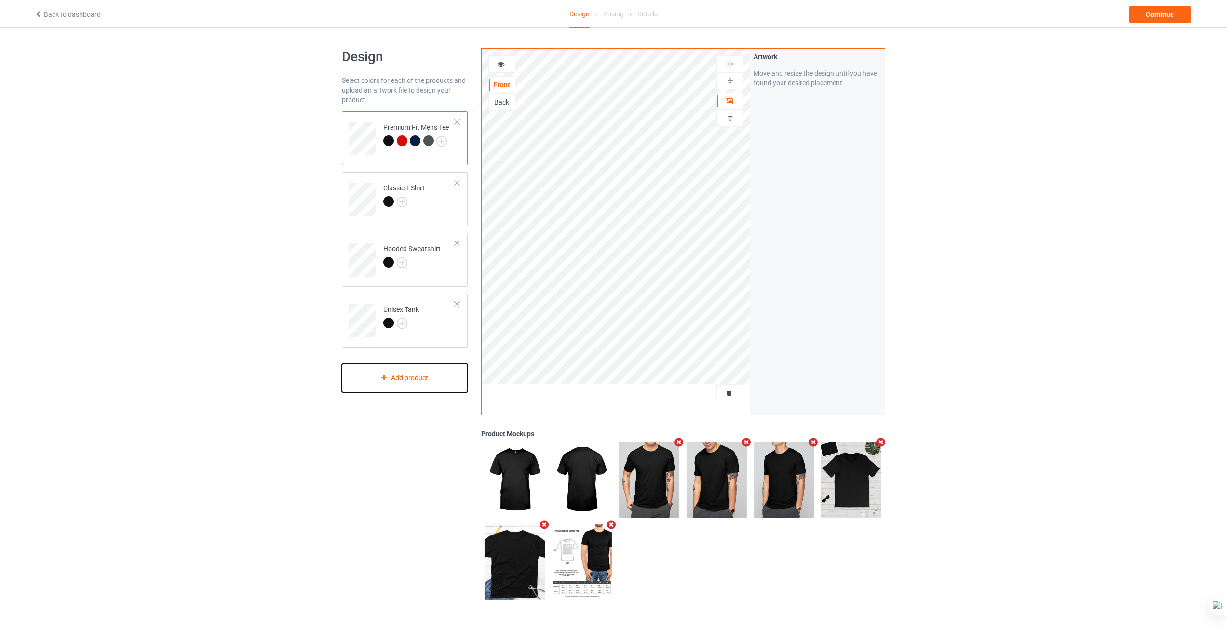
click at [391, 382] on div "Add product" at bounding box center [405, 378] width 126 height 28
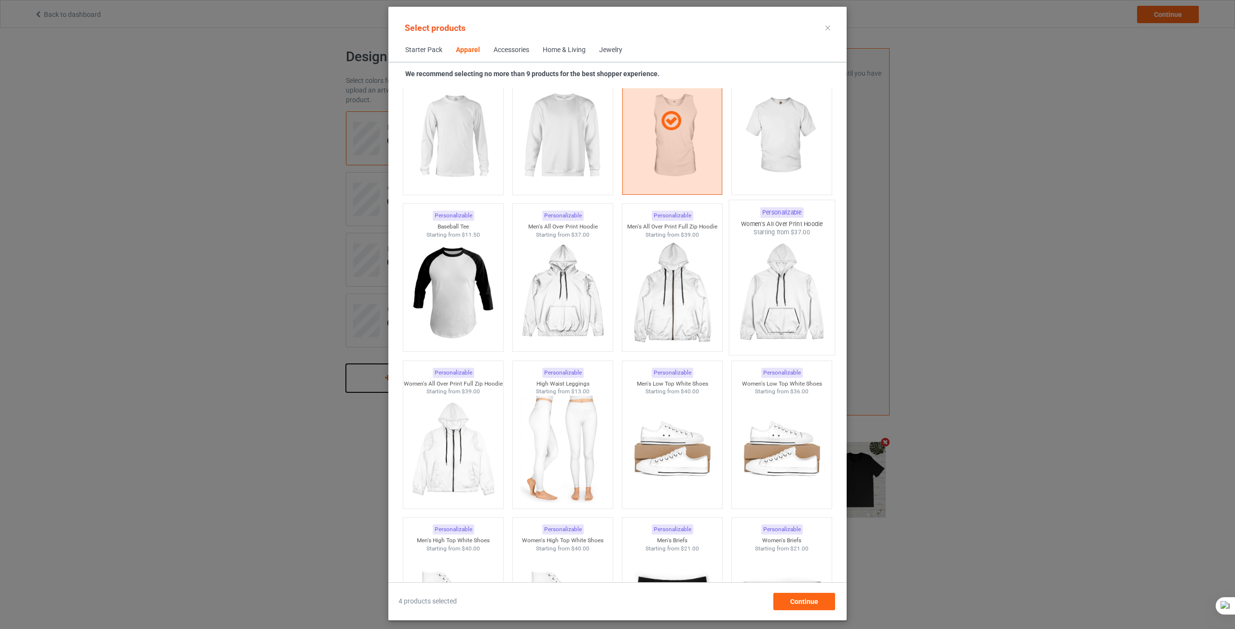
scroll to position [639, 0]
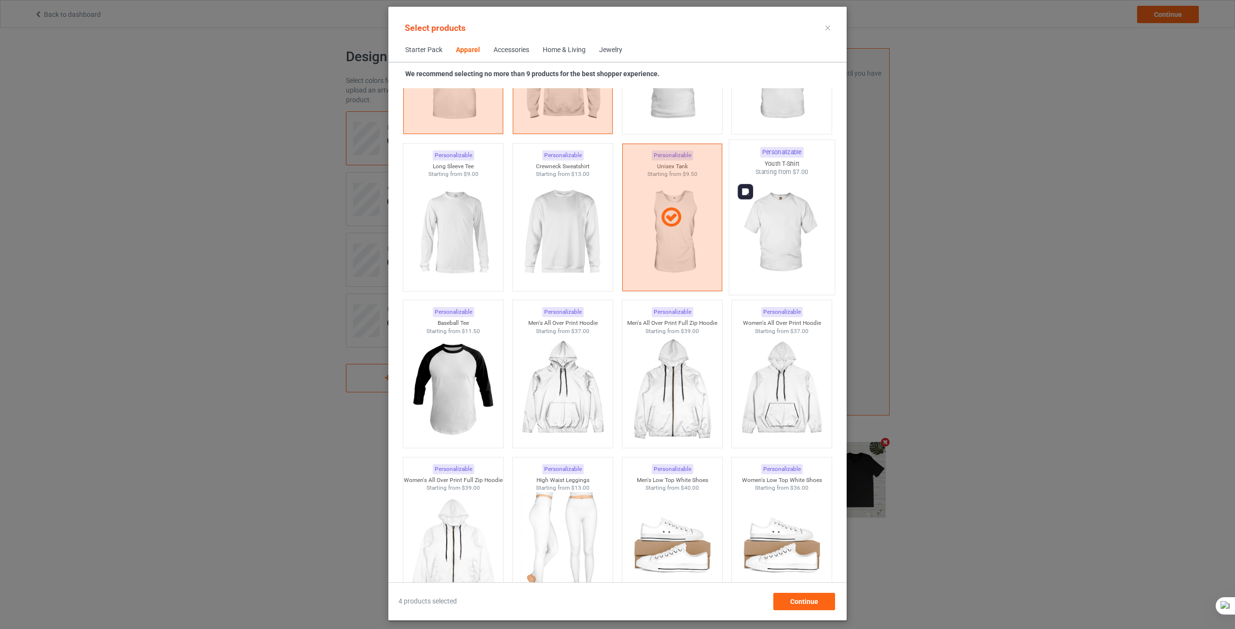
click at [762, 217] on img at bounding box center [781, 233] width 91 height 113
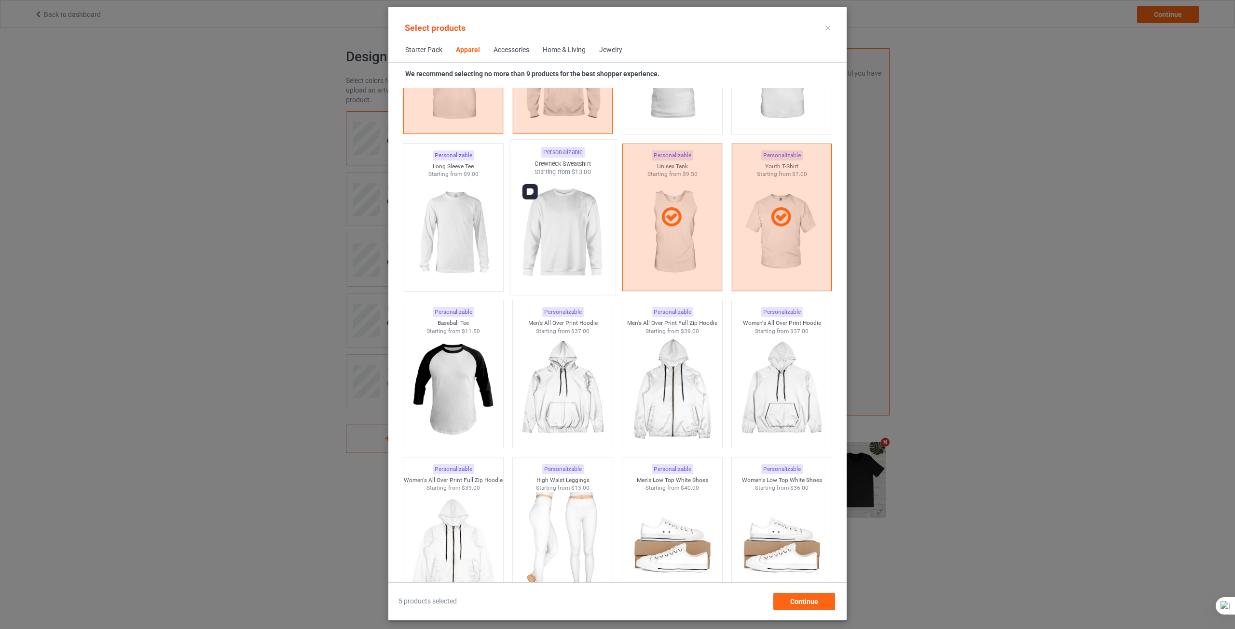
click at [563, 241] on img at bounding box center [562, 233] width 91 height 113
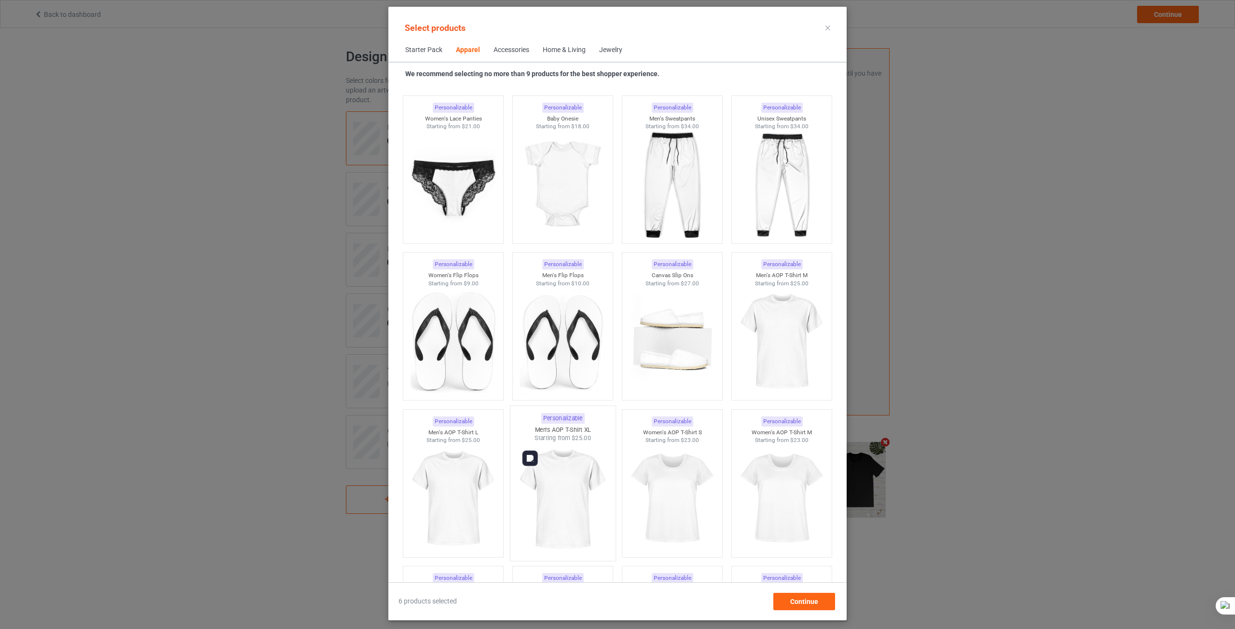
scroll to position [1315, 0]
click at [566, 206] on img at bounding box center [562, 185] width 91 height 113
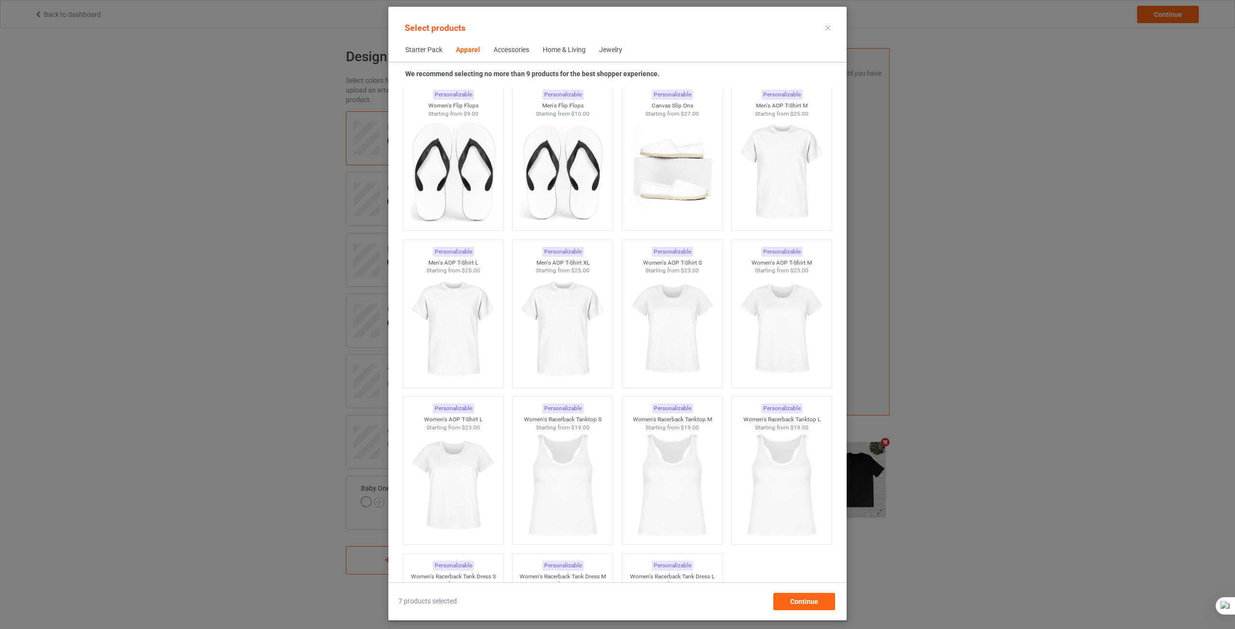
scroll to position [1508, 0]
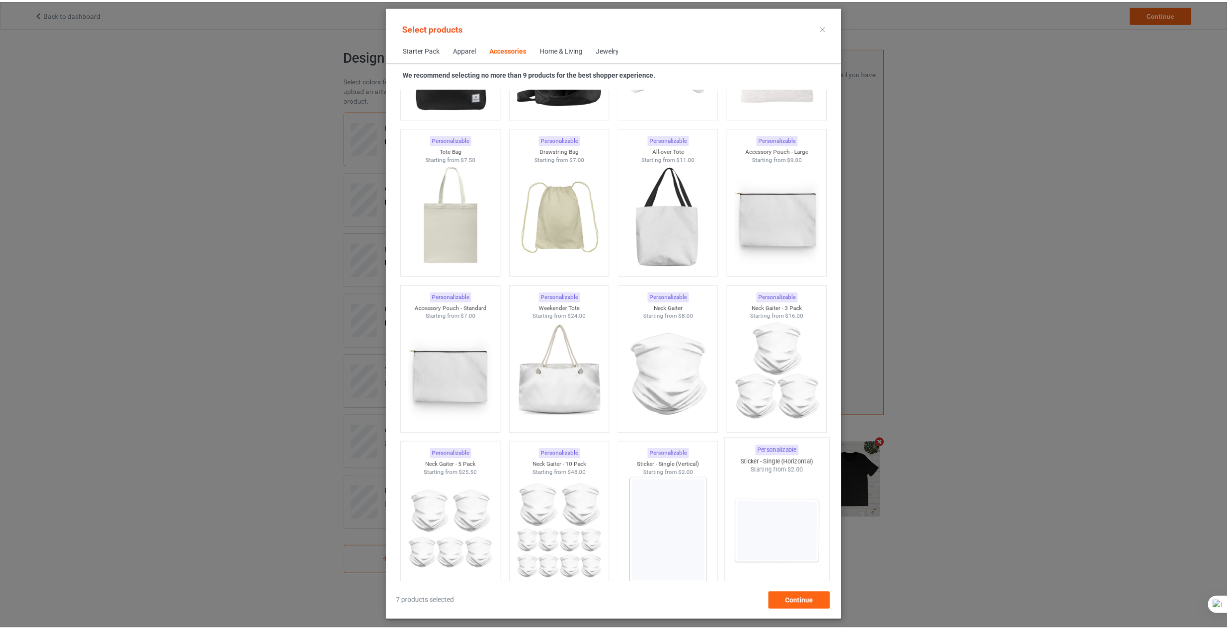
scroll to position [2906, 0]
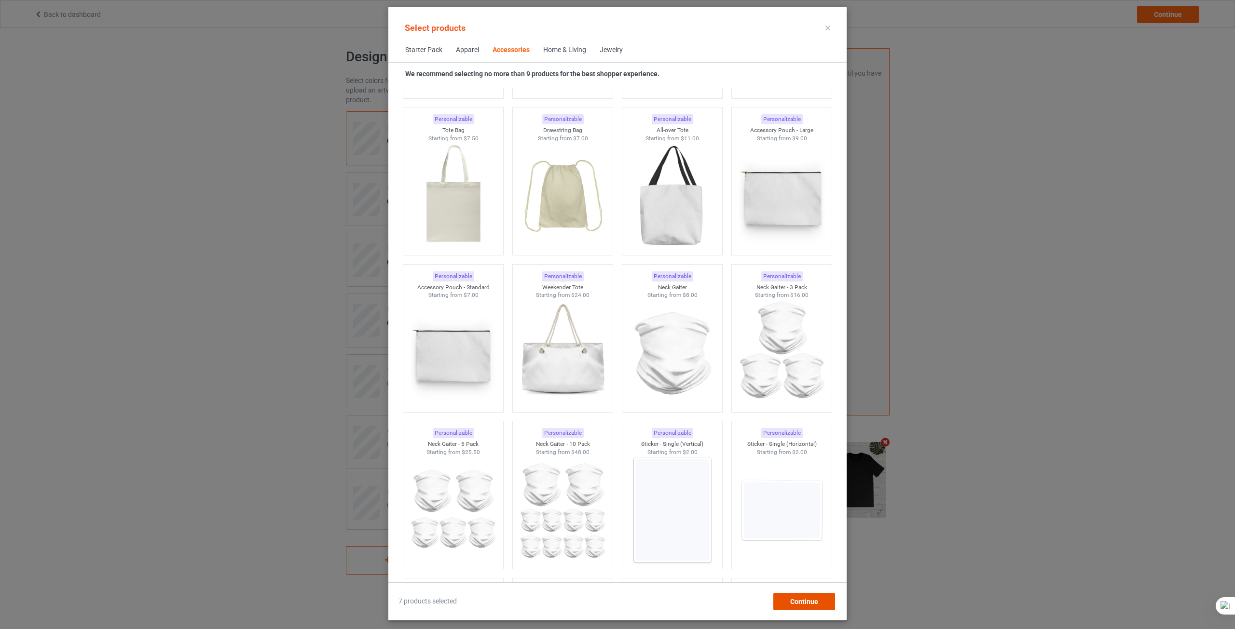
click at [805, 605] on span "Continue" at bounding box center [804, 602] width 28 height 8
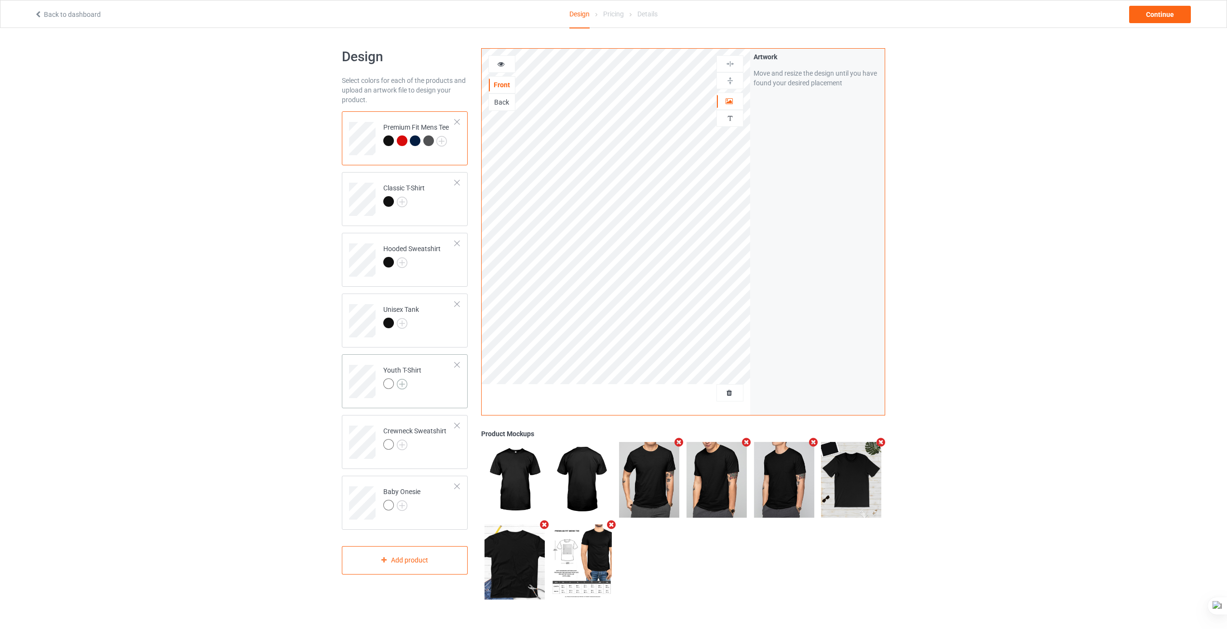
click at [400, 381] on img at bounding box center [402, 384] width 11 height 11
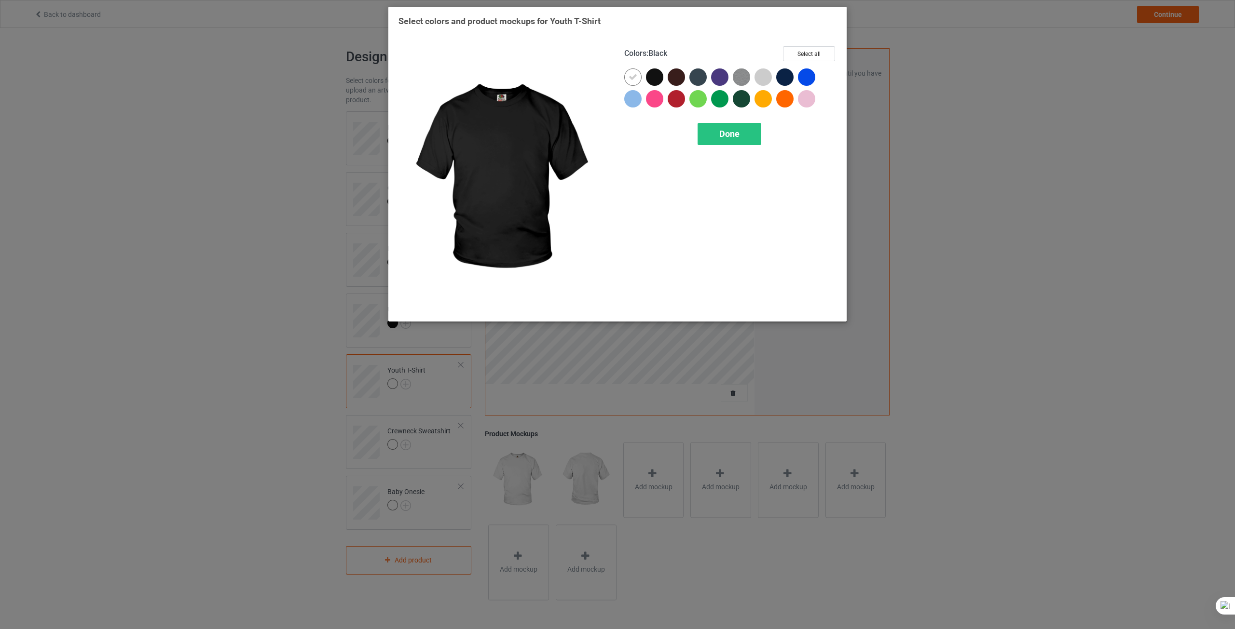
drag, startPoint x: 656, startPoint y: 79, endPoint x: 636, endPoint y: 79, distance: 20.3
click at [655, 79] on div at bounding box center [654, 76] width 17 height 17
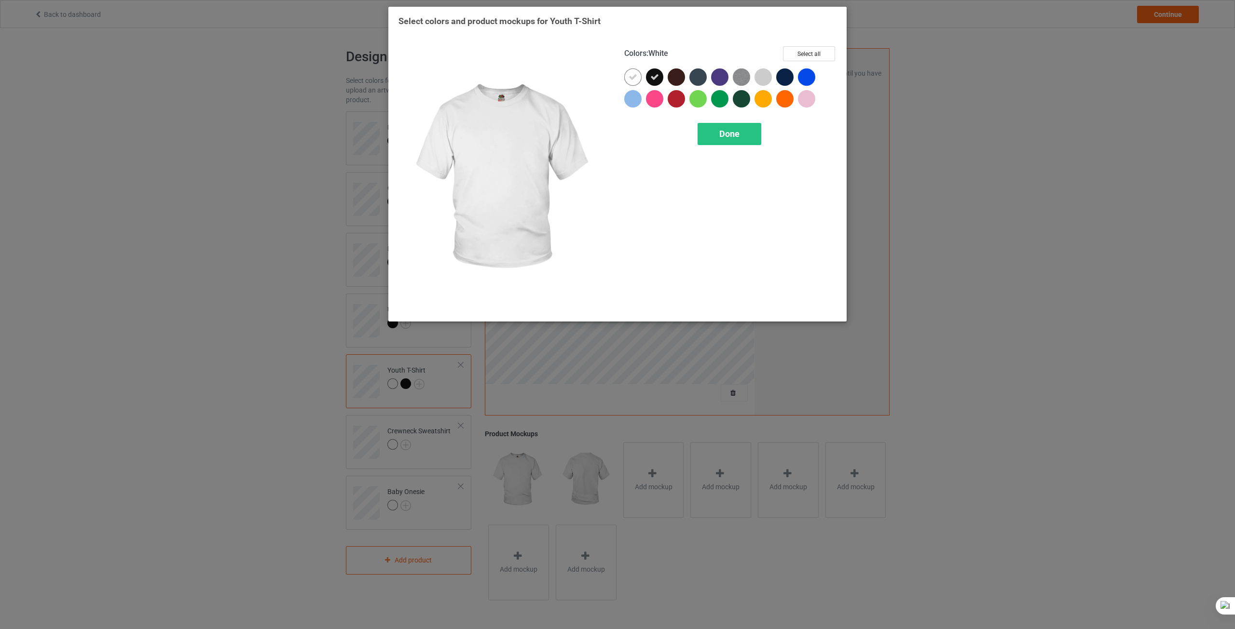
click at [636, 79] on icon at bounding box center [632, 77] width 9 height 9
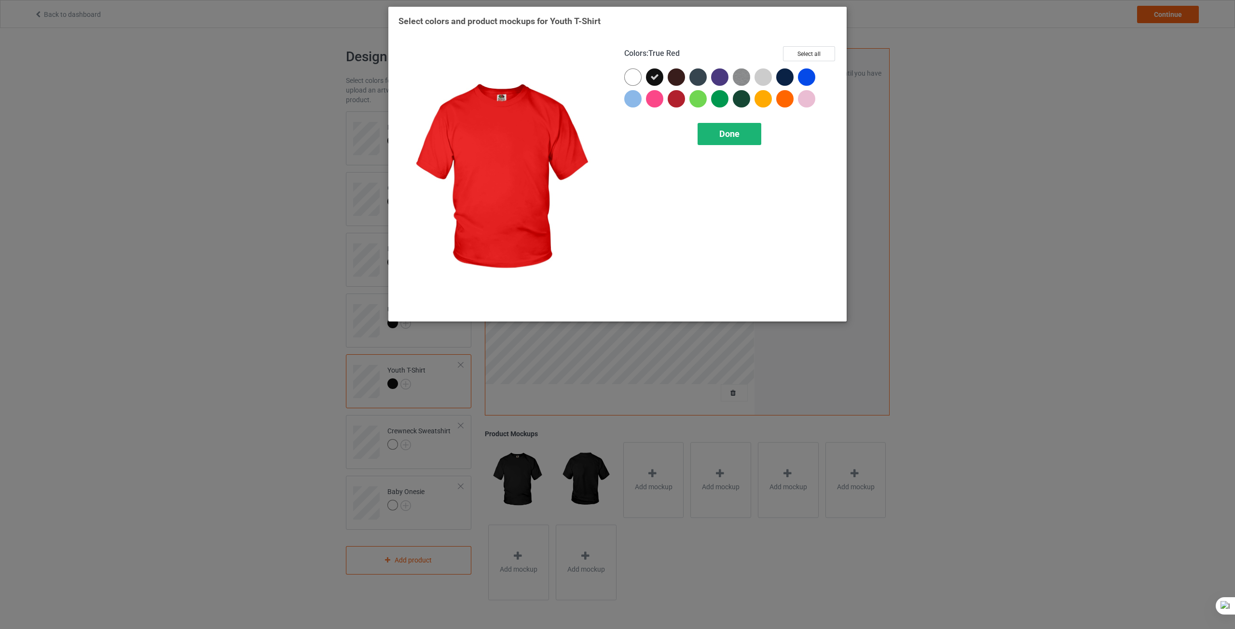
click at [735, 136] on span "Done" at bounding box center [729, 134] width 20 height 10
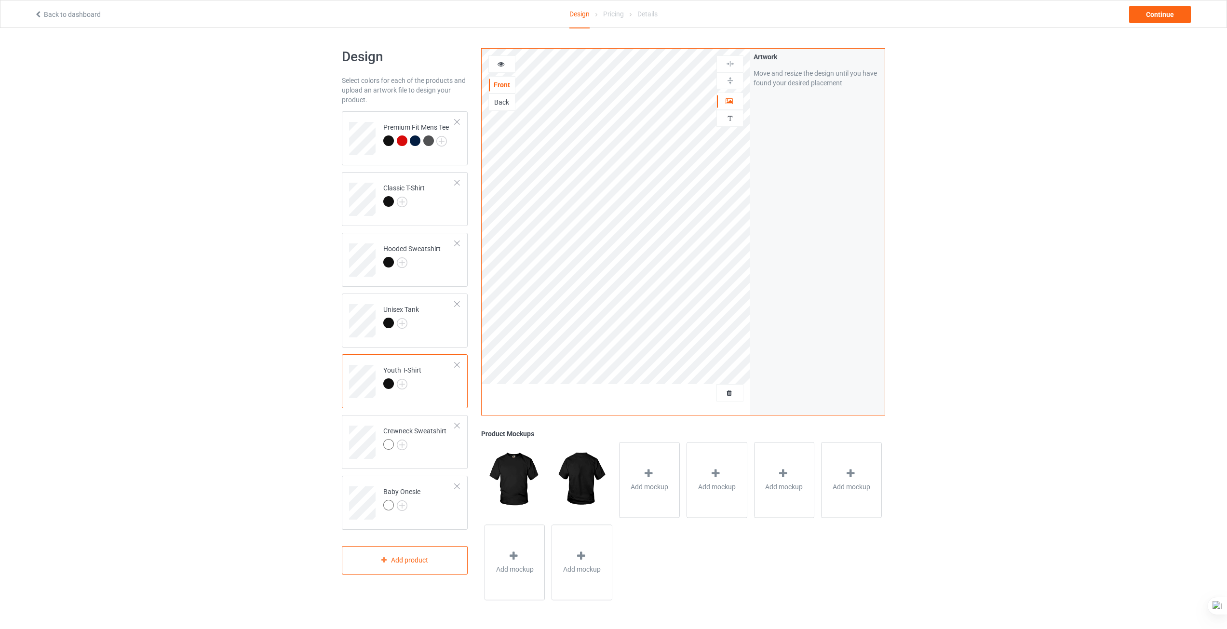
click at [390, 383] on div at bounding box center [388, 384] width 11 height 11
click at [404, 443] on img at bounding box center [402, 445] width 11 height 11
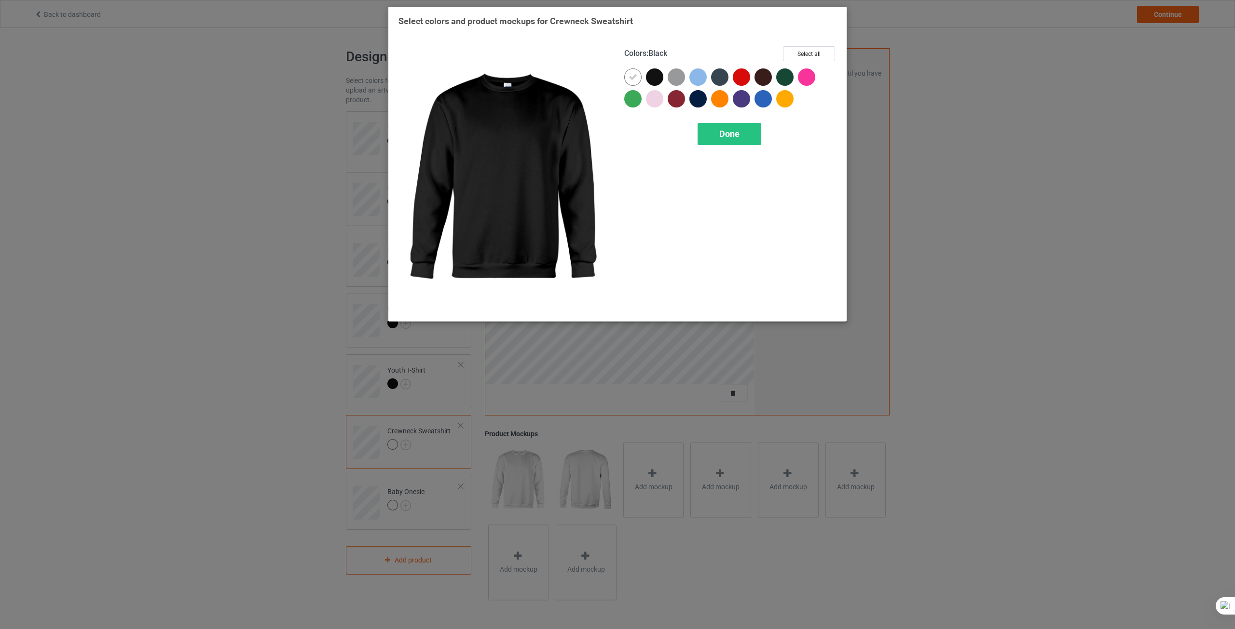
click at [656, 73] on div at bounding box center [654, 76] width 17 height 17
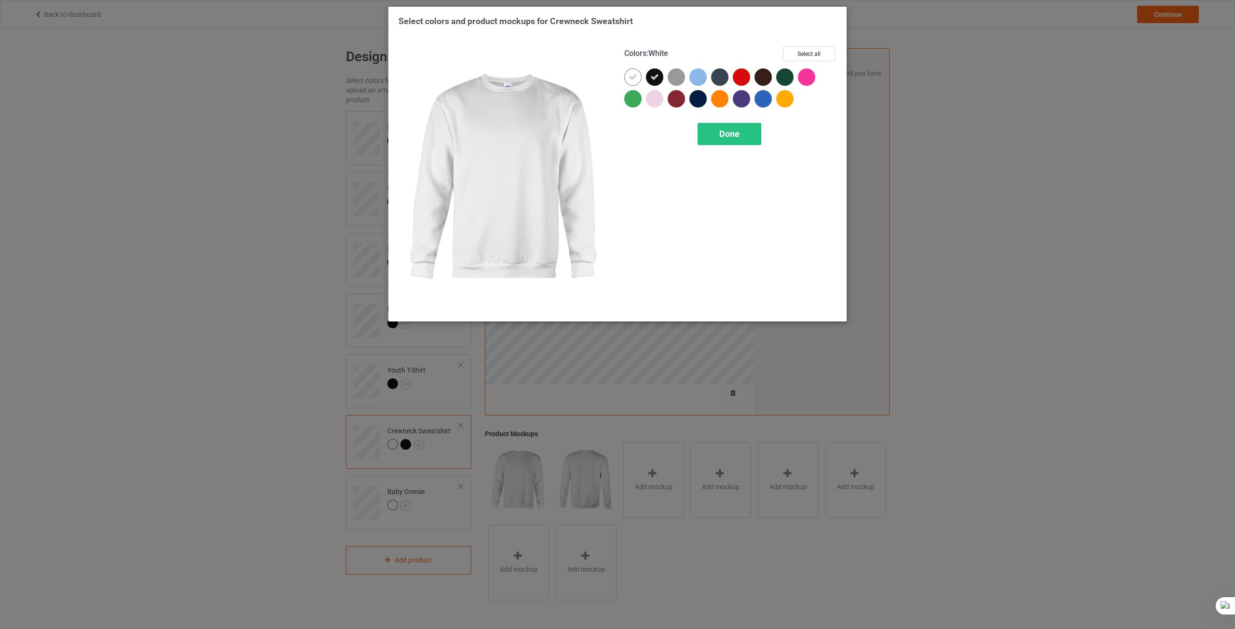
click at [634, 76] on icon at bounding box center [632, 77] width 9 height 9
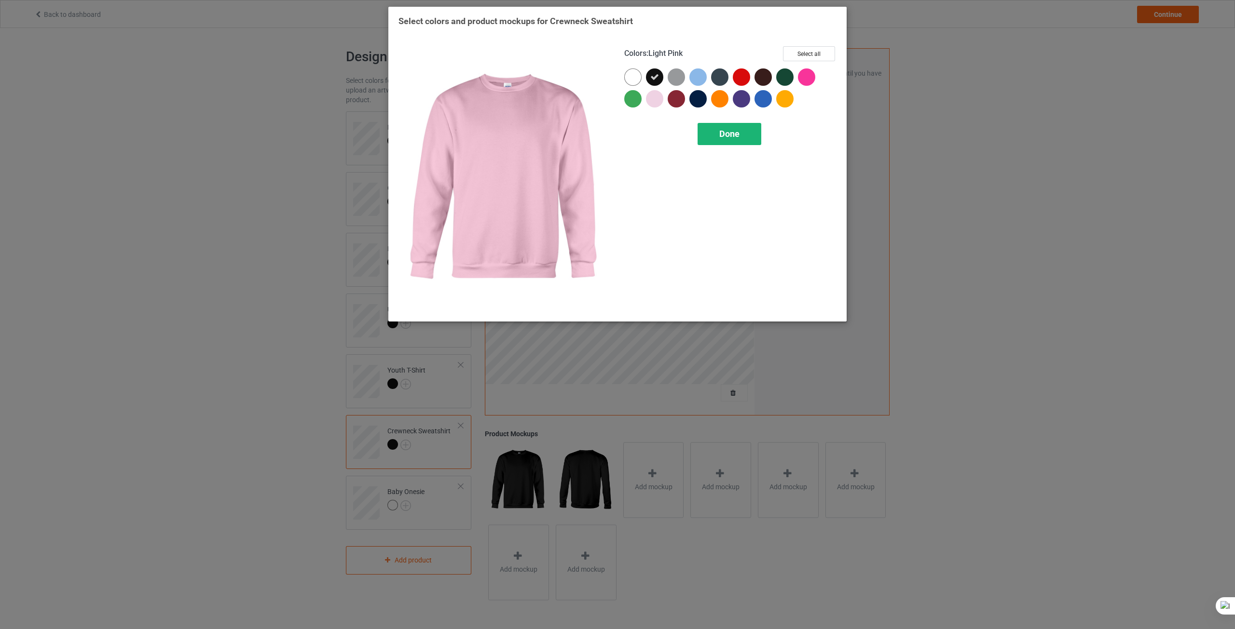
click at [721, 132] on span "Done" at bounding box center [729, 134] width 20 height 10
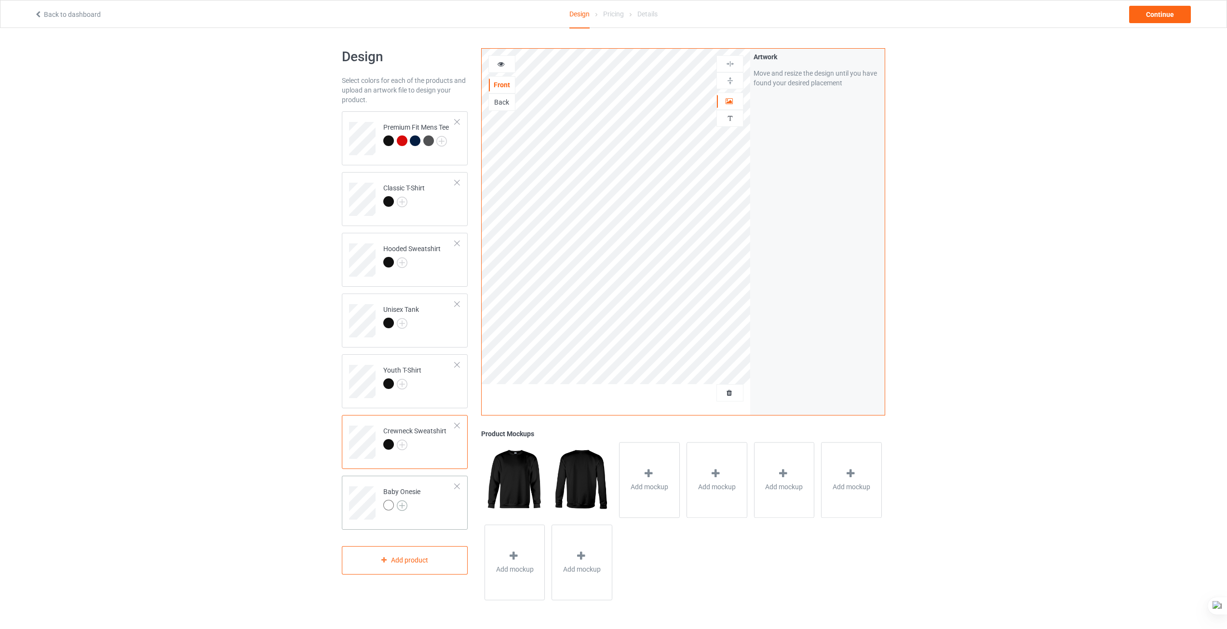
click at [400, 505] on img at bounding box center [402, 506] width 11 height 11
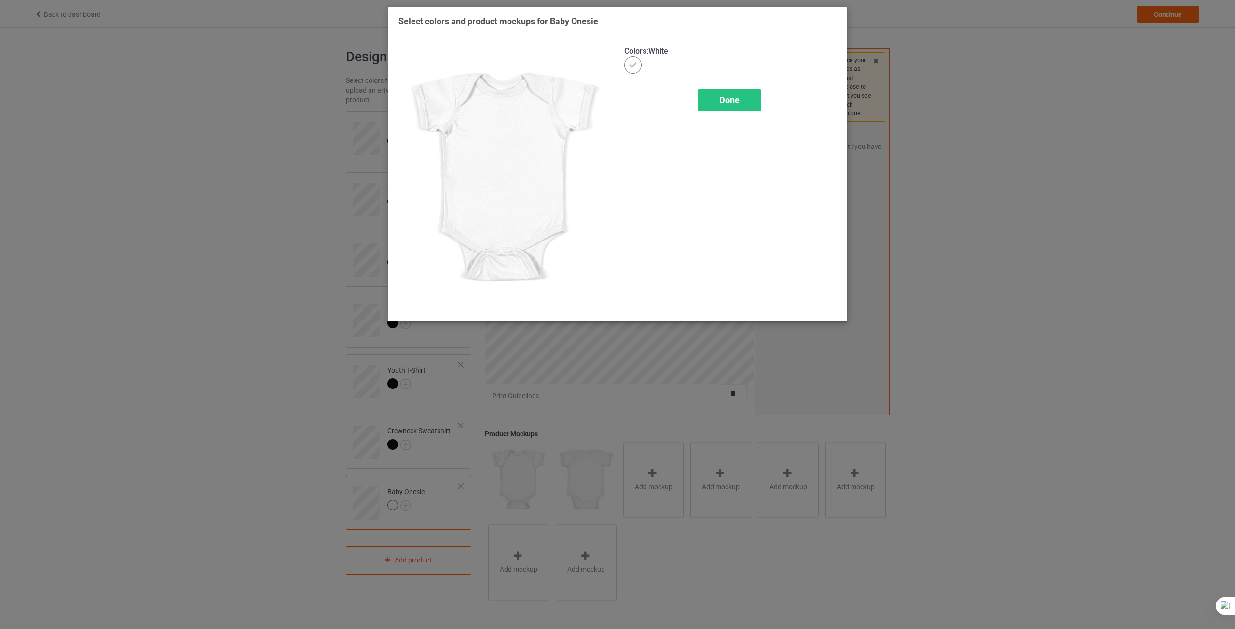
click at [632, 64] on icon at bounding box center [632, 65] width 9 height 9
click at [733, 111] on span "Done" at bounding box center [729, 109] width 20 height 10
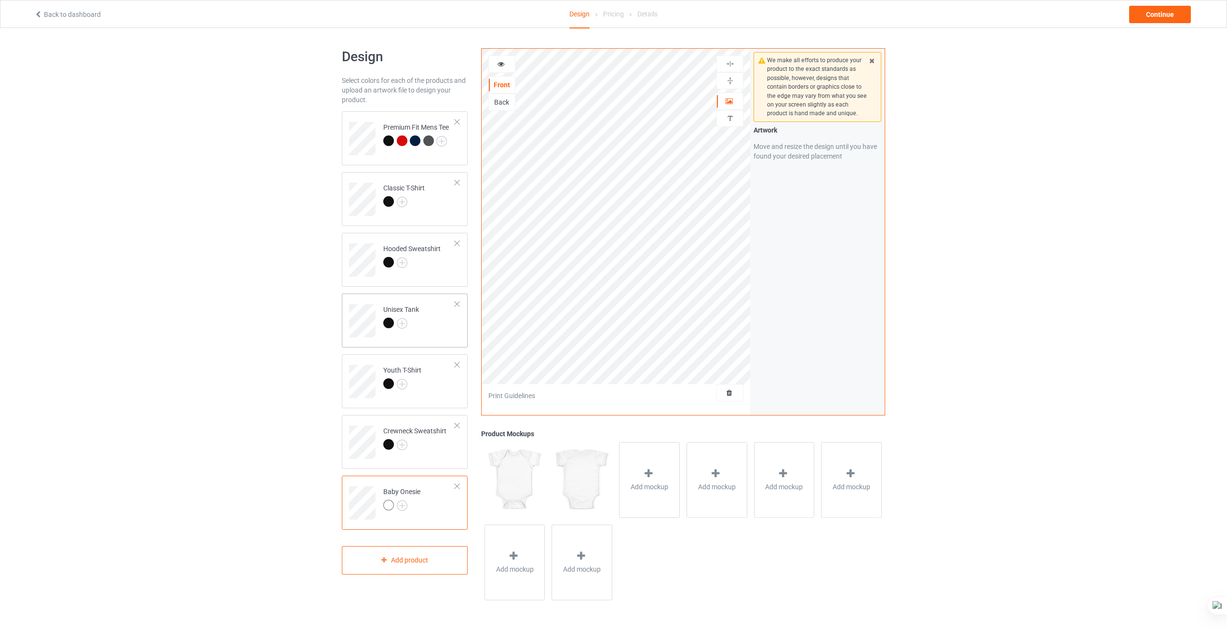
click at [426, 330] on td "Unisex Tank" at bounding box center [419, 318] width 82 height 40
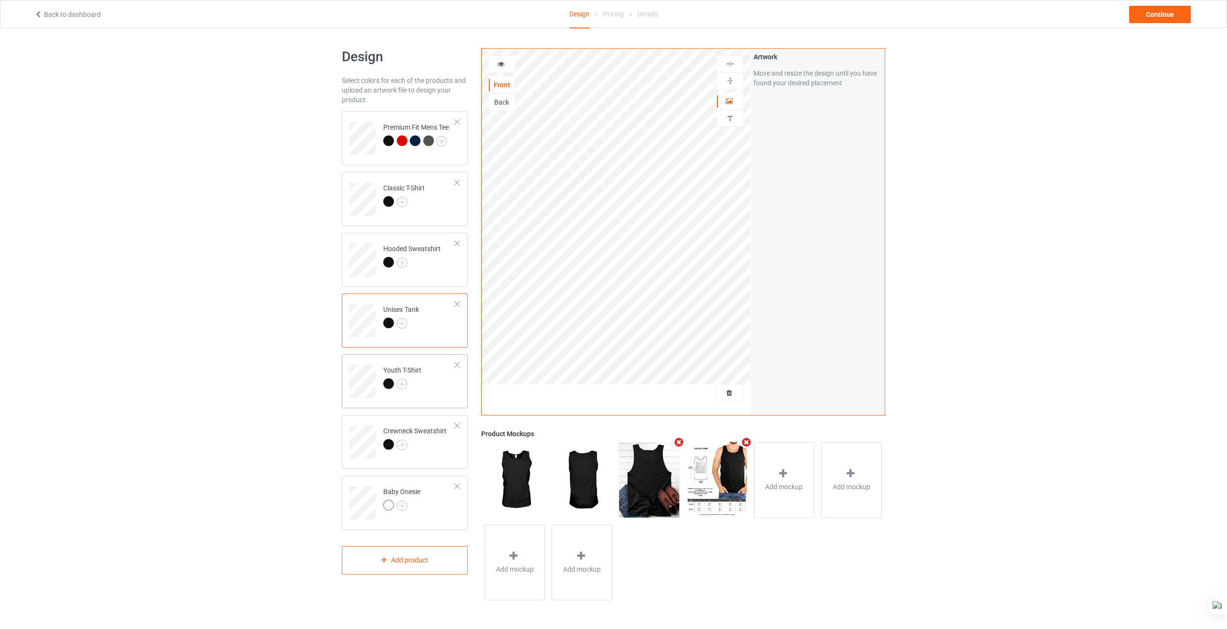
click at [427, 378] on td "Youth T-Shirt" at bounding box center [419, 378] width 82 height 40
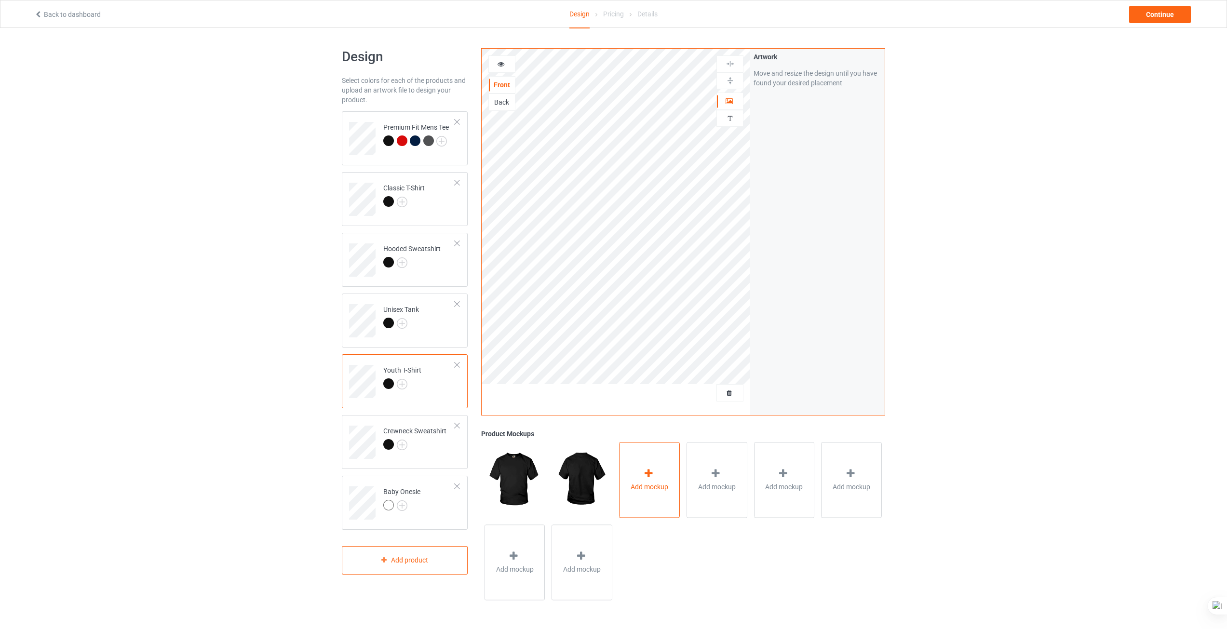
click at [634, 473] on div "Add mockup" at bounding box center [649, 480] width 61 height 76
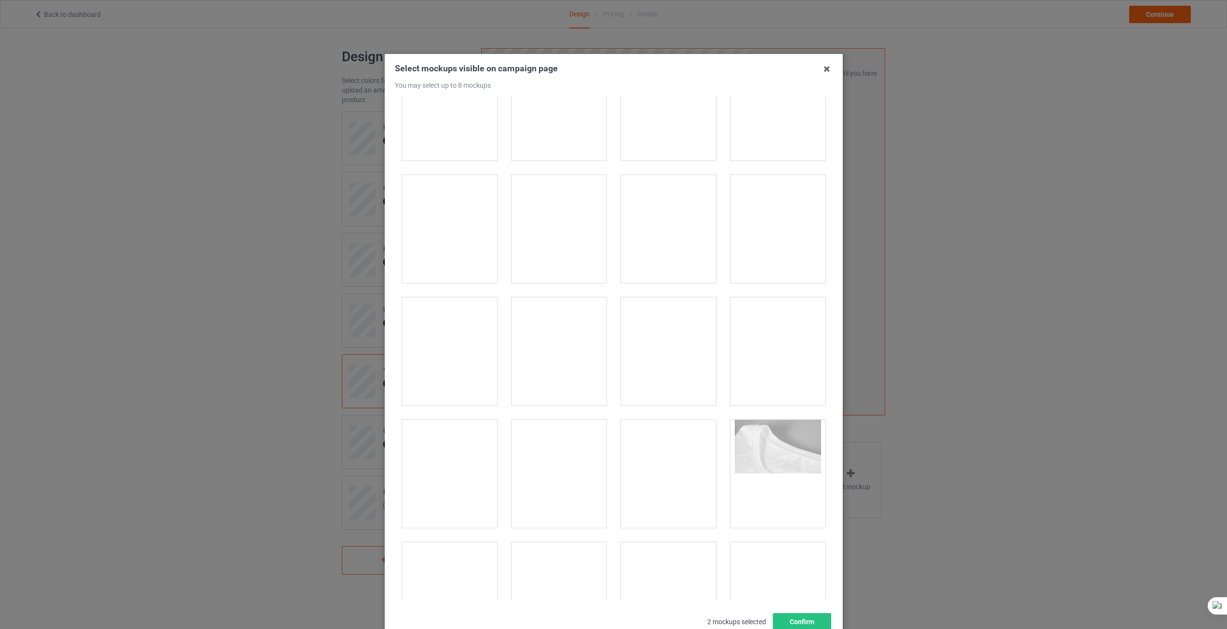
scroll to position [241, 0]
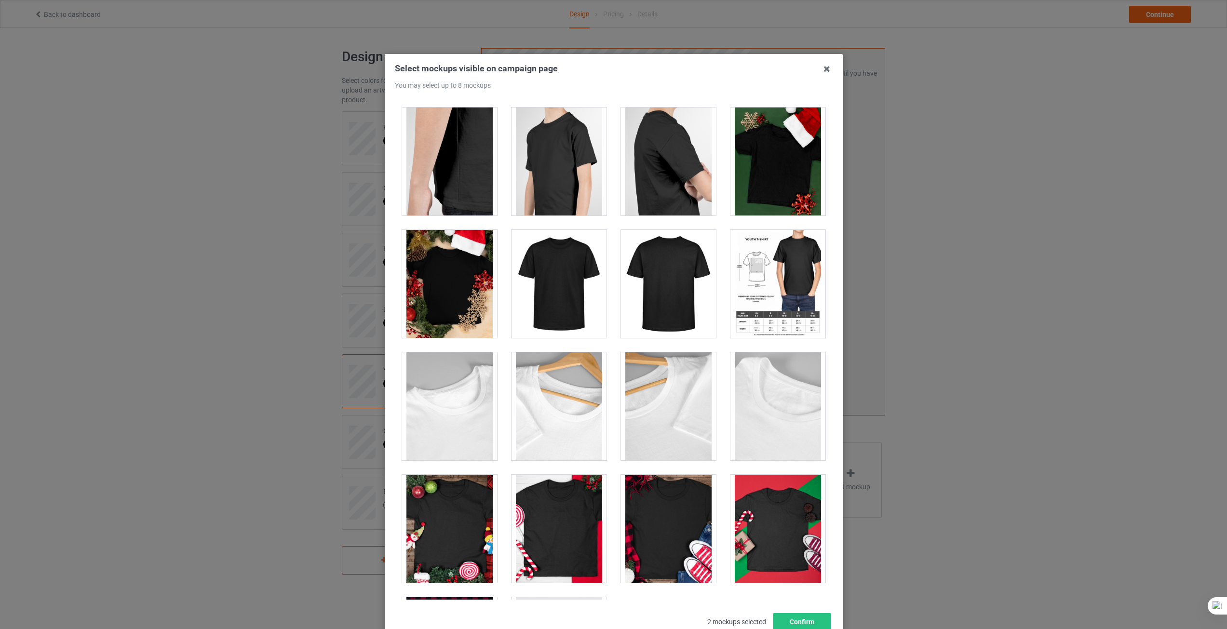
click at [749, 296] on div at bounding box center [778, 284] width 95 height 108
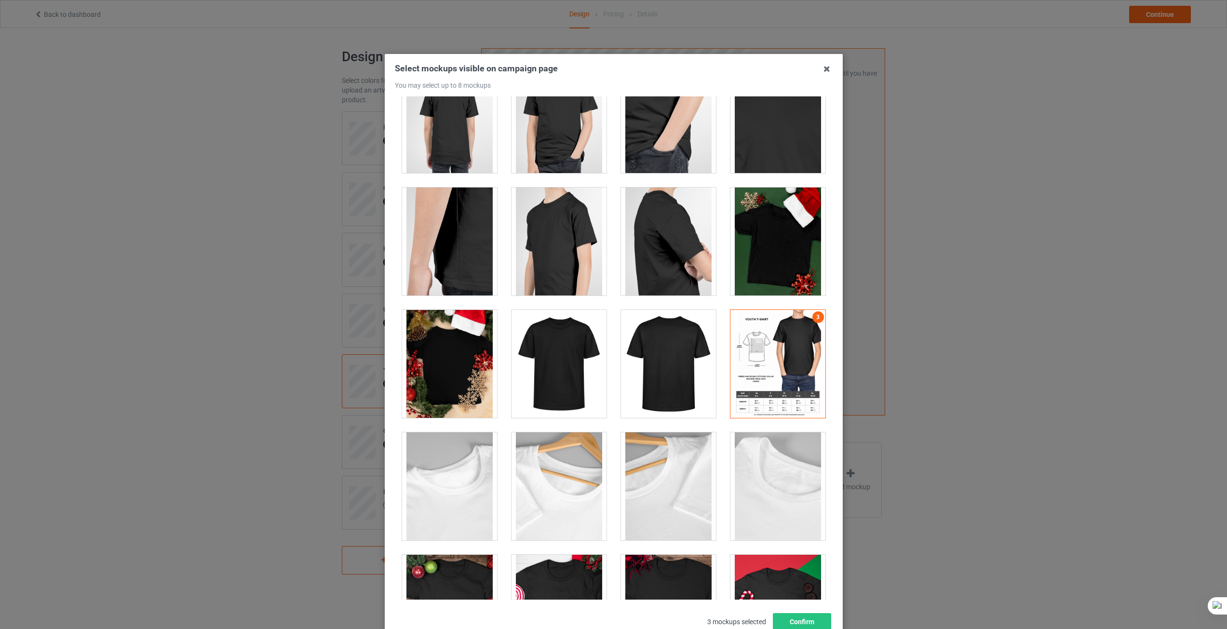
scroll to position [0, 0]
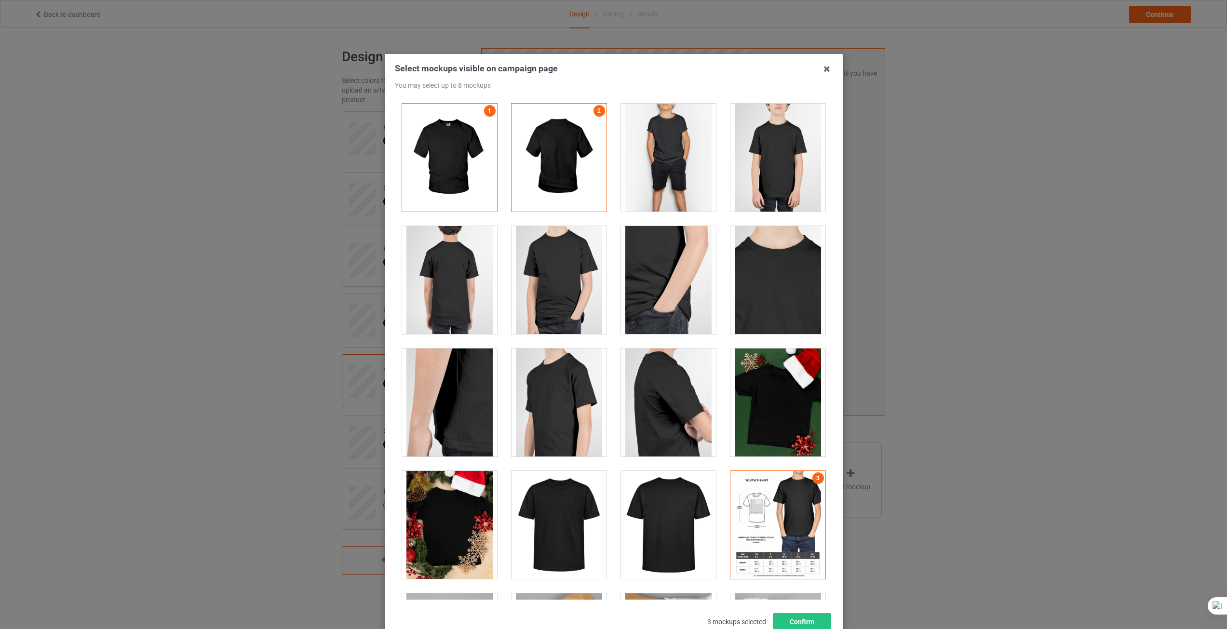
click at [583, 304] on div at bounding box center [559, 280] width 95 height 108
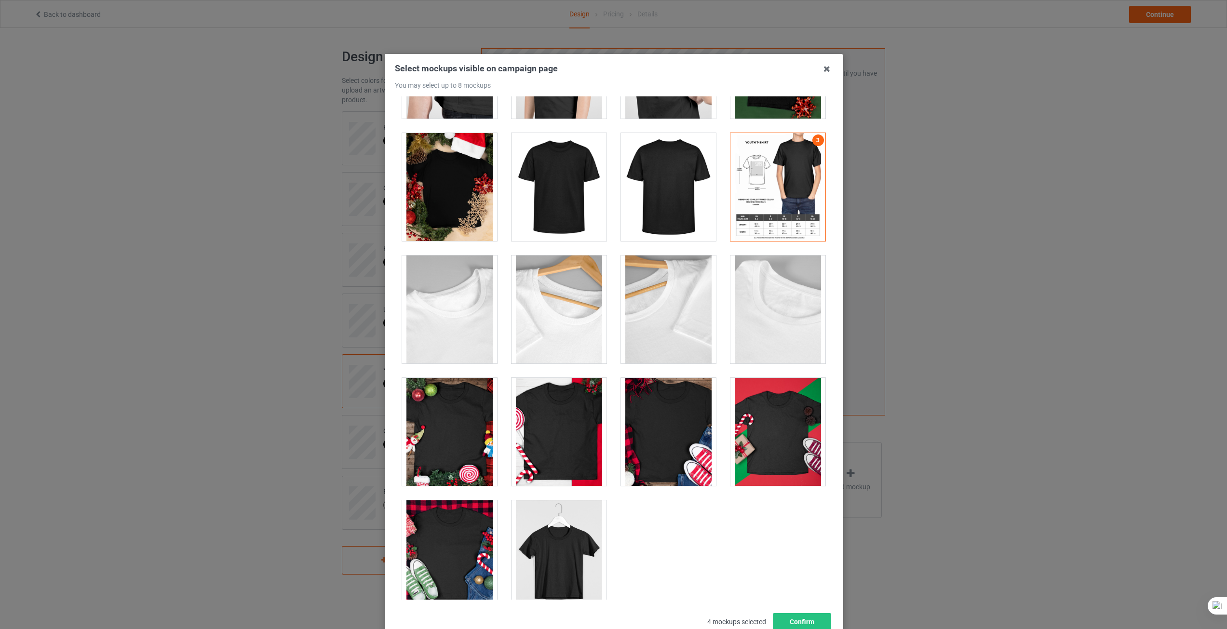
scroll to position [354, 0]
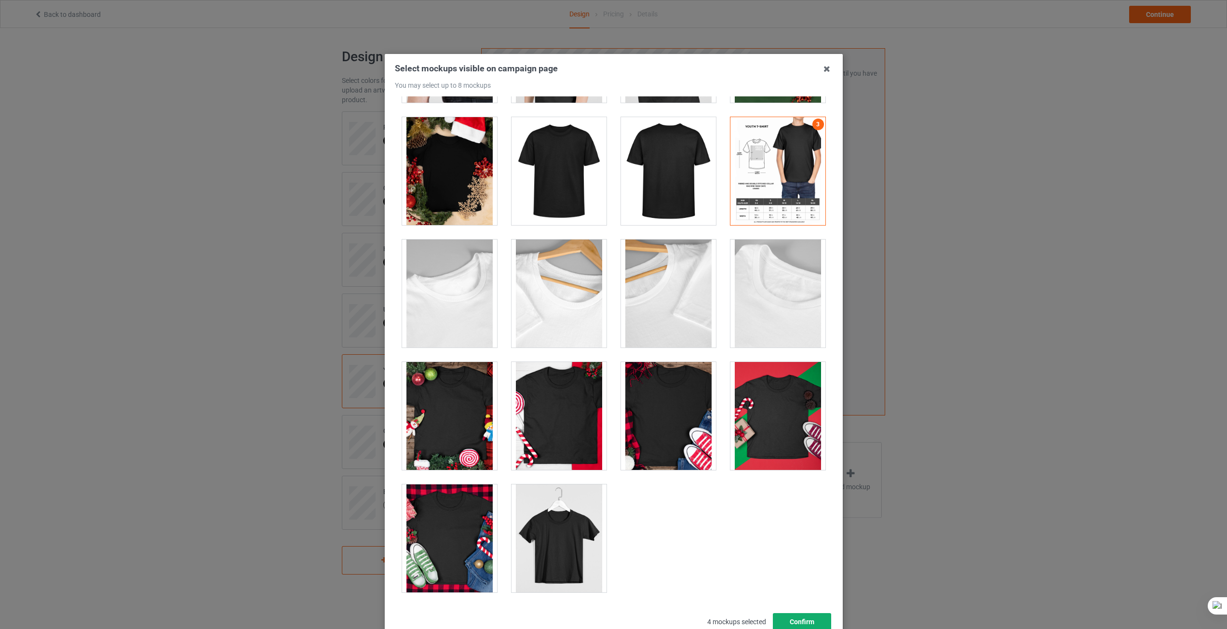
click at [815, 623] on button "Confirm" at bounding box center [802, 621] width 58 height 17
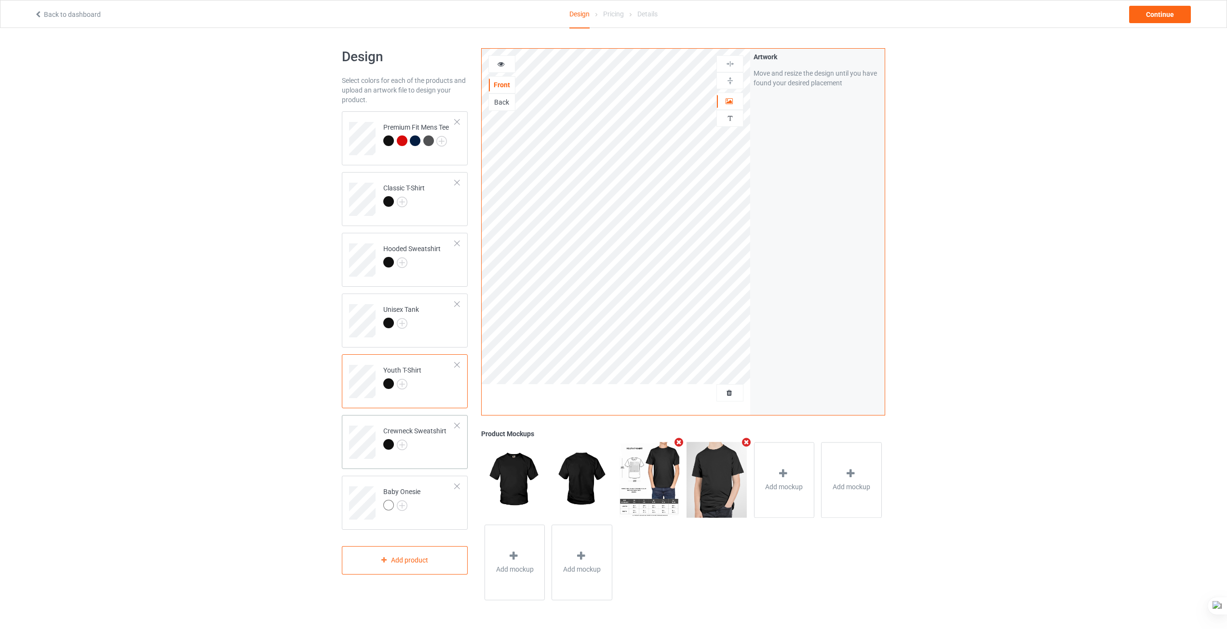
click at [425, 450] on div at bounding box center [414, 446] width 63 height 14
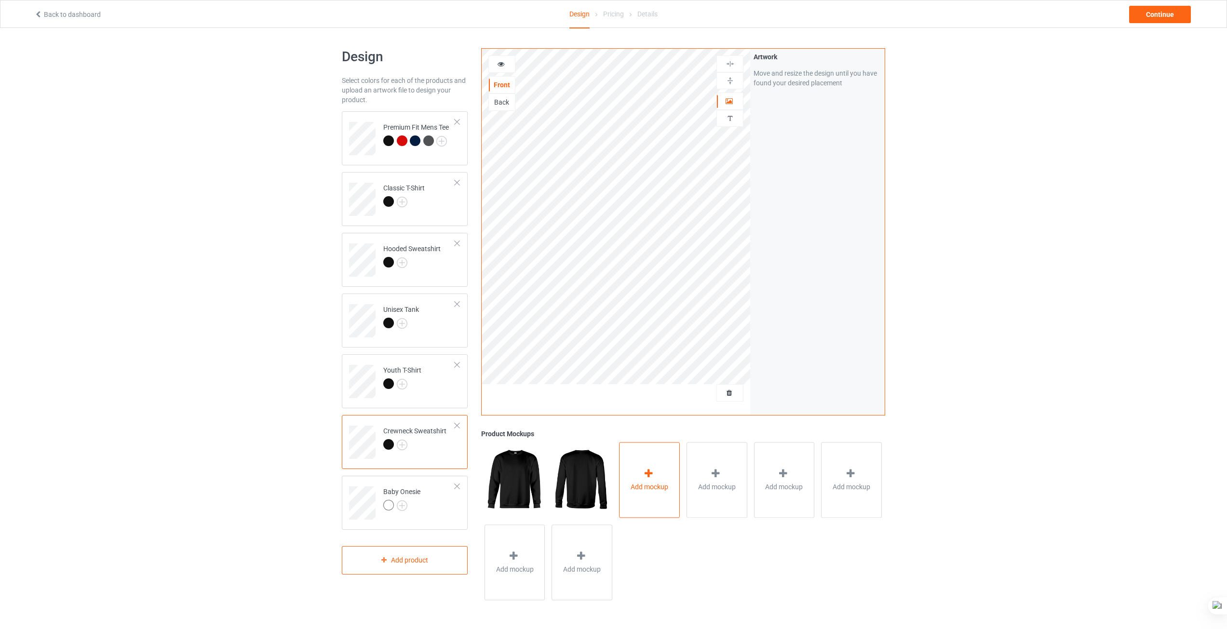
click at [645, 481] on div at bounding box center [650, 475] width 14 height 14
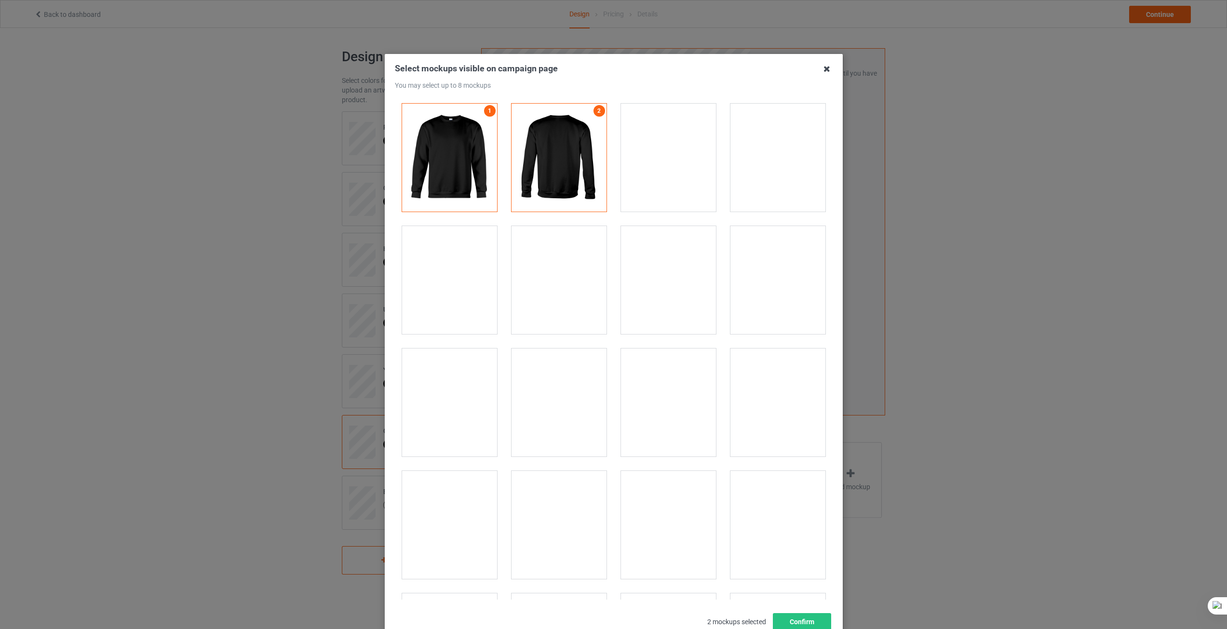
click at [824, 75] on icon at bounding box center [826, 68] width 15 height 15
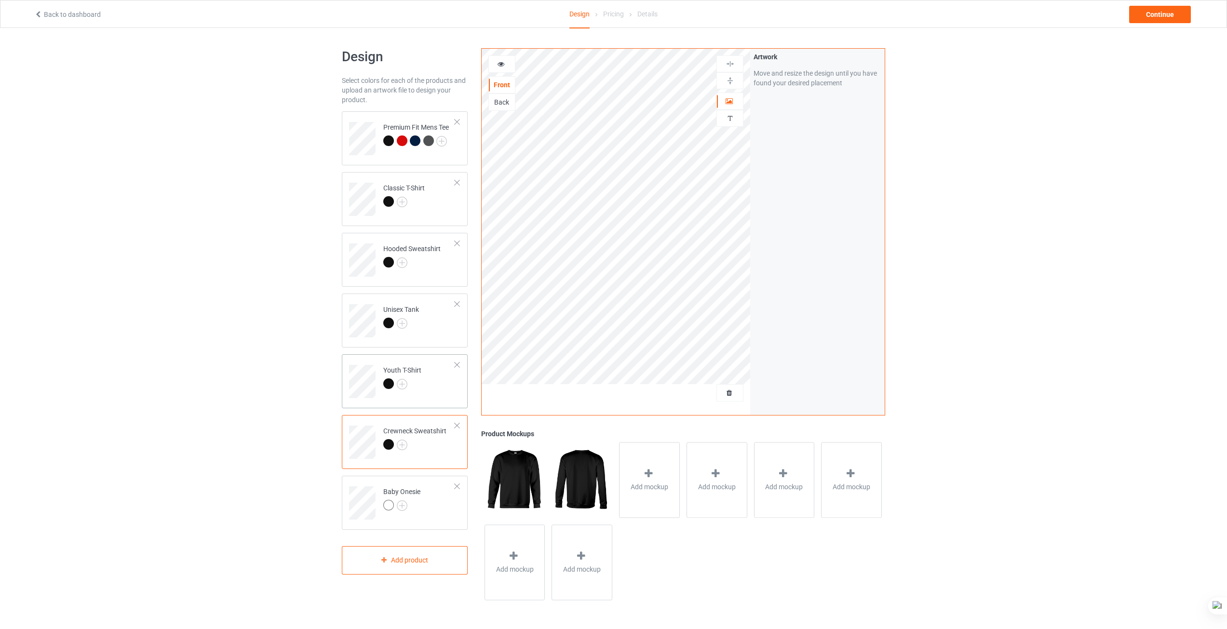
click at [423, 394] on td "Youth T-Shirt" at bounding box center [419, 378] width 82 height 40
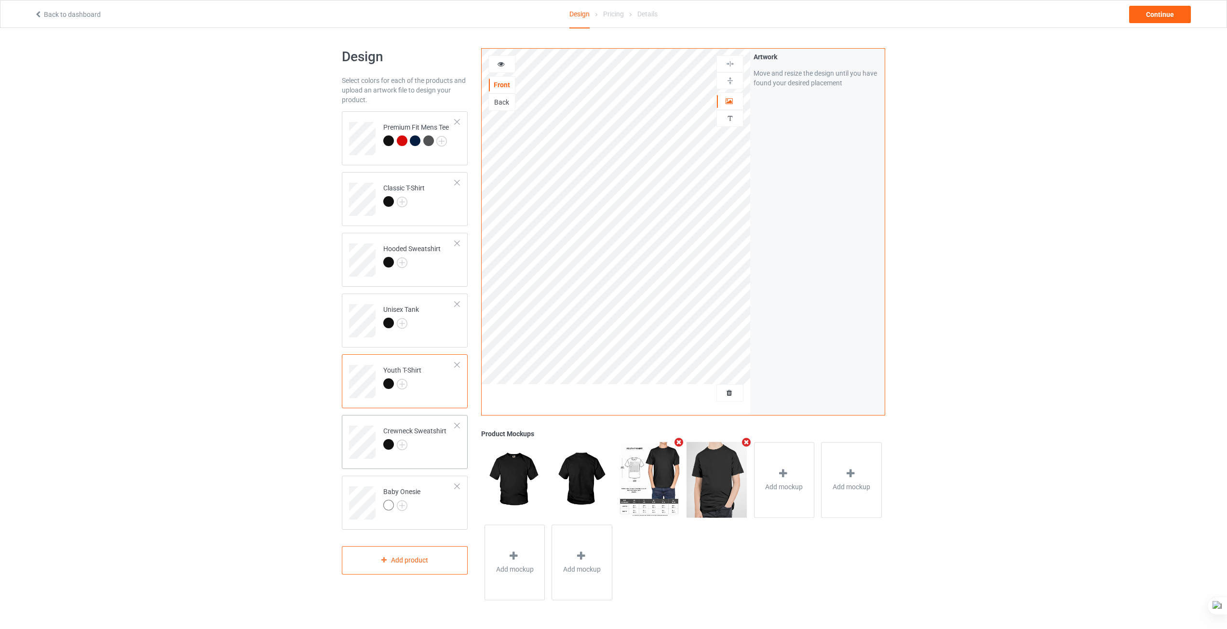
click at [438, 450] on div at bounding box center [414, 446] width 63 height 14
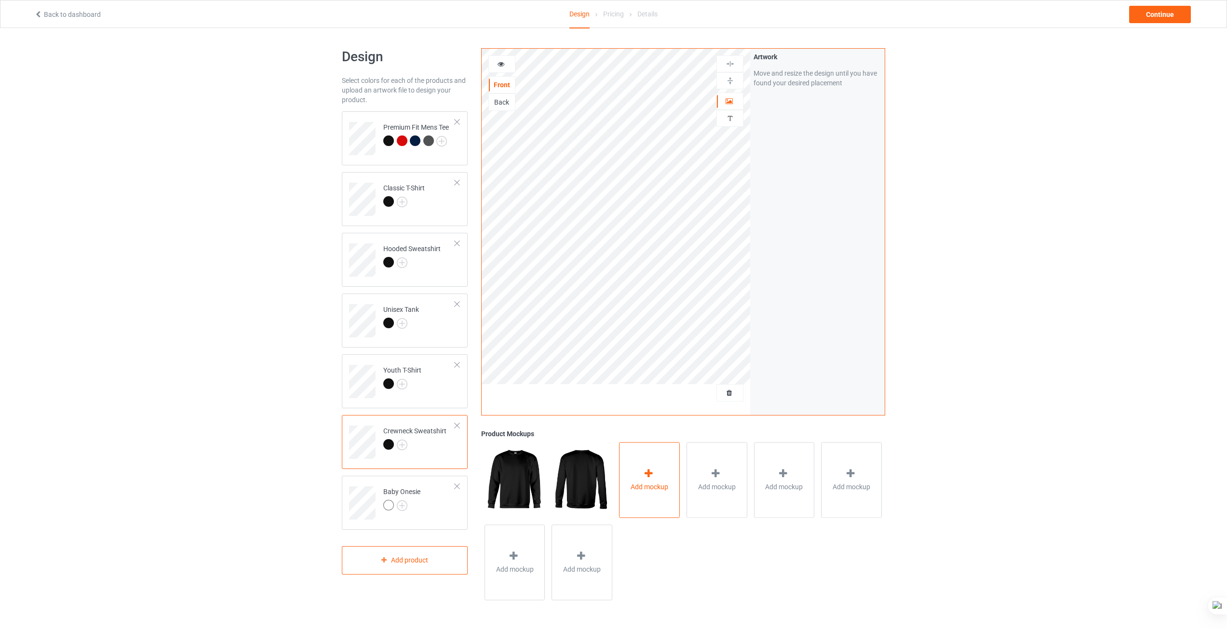
click at [648, 487] on span "Add mockup" at bounding box center [650, 487] width 38 height 10
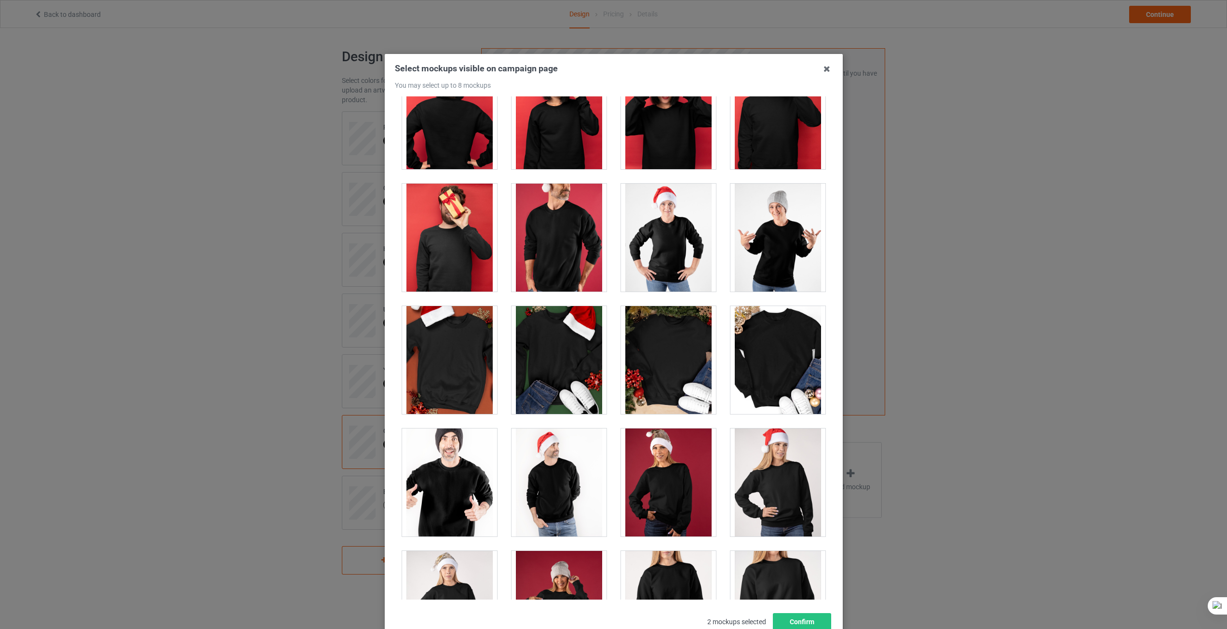
scroll to position [916, 0]
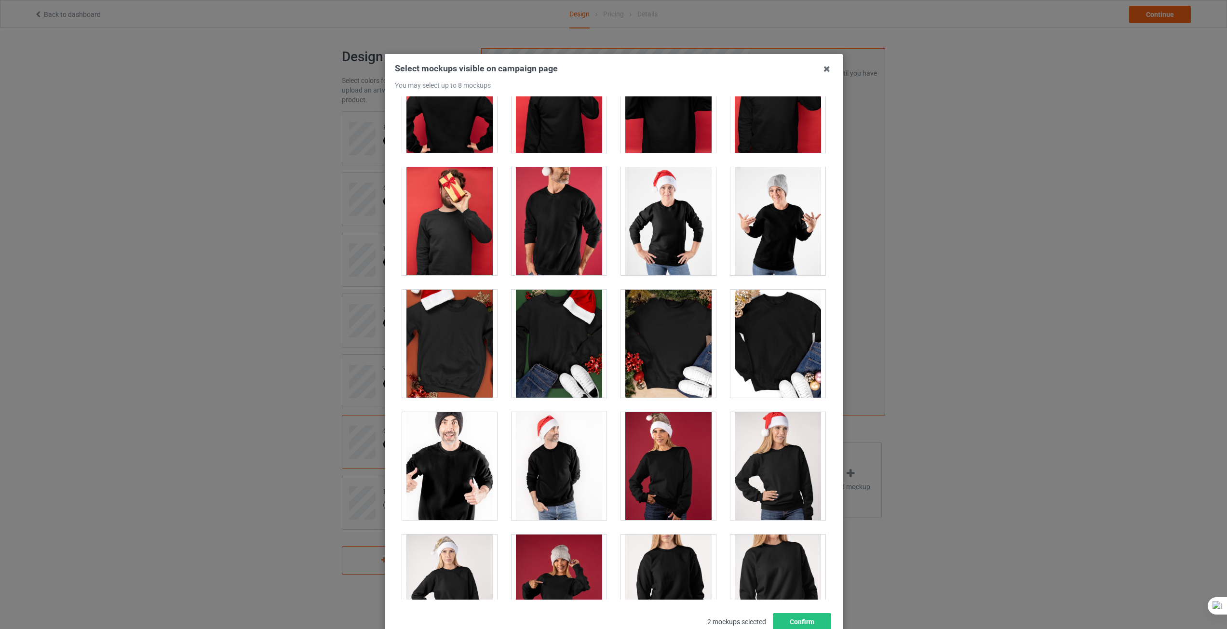
click at [756, 344] on div at bounding box center [778, 344] width 95 height 108
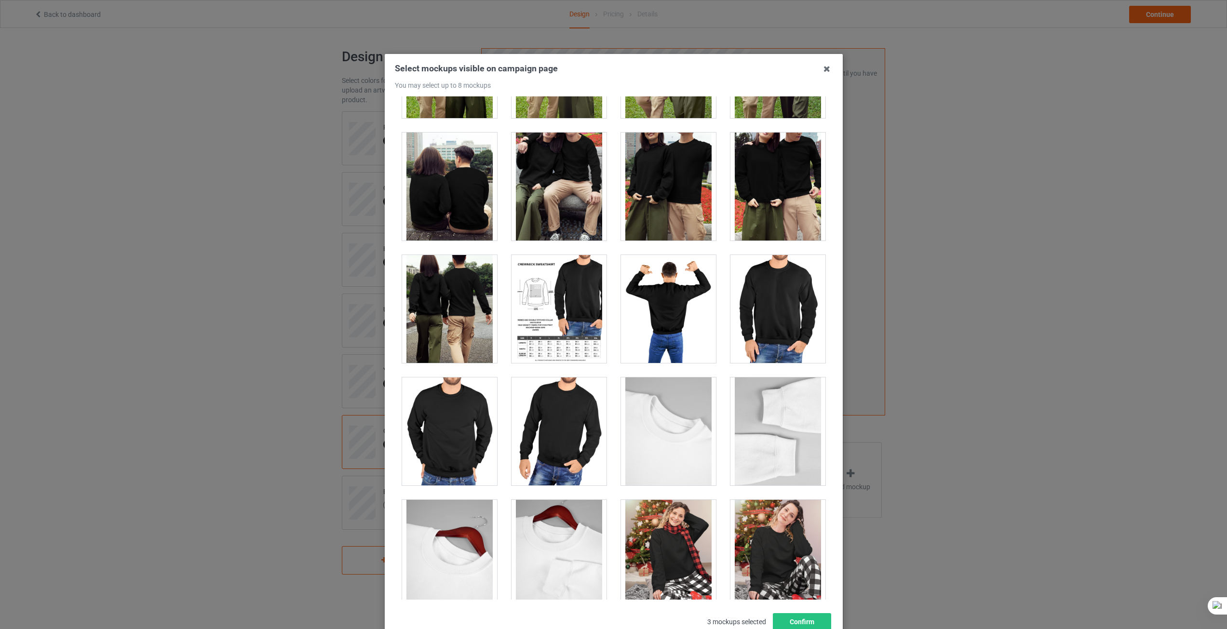
scroll to position [3183, 0]
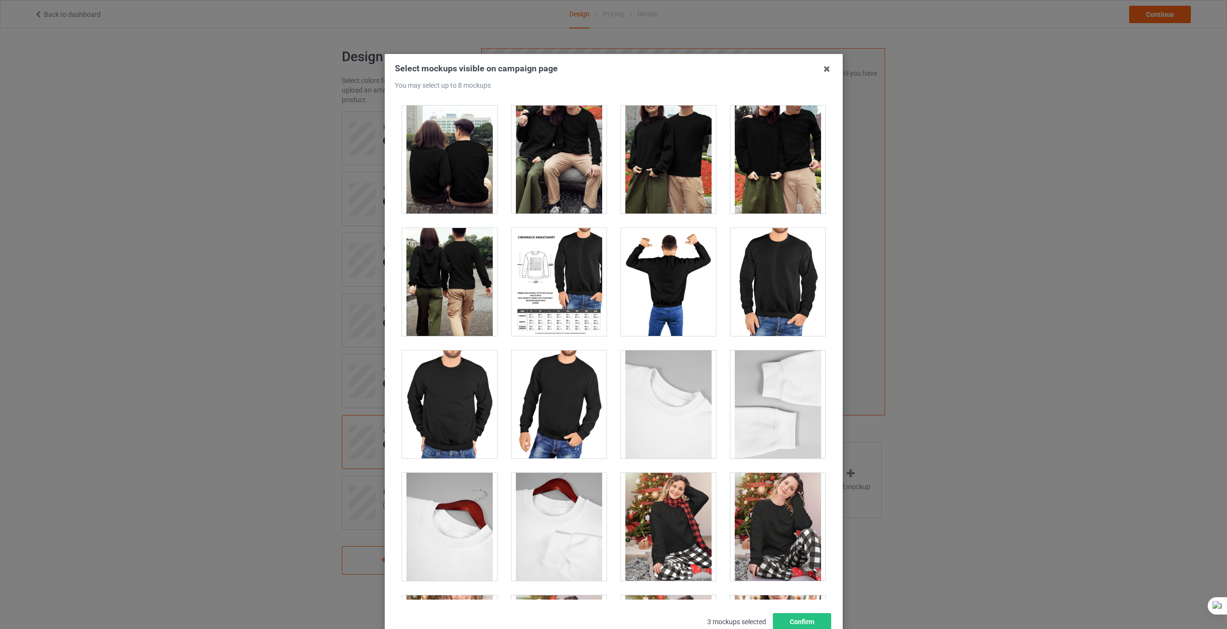
click at [553, 308] on div at bounding box center [559, 282] width 95 height 108
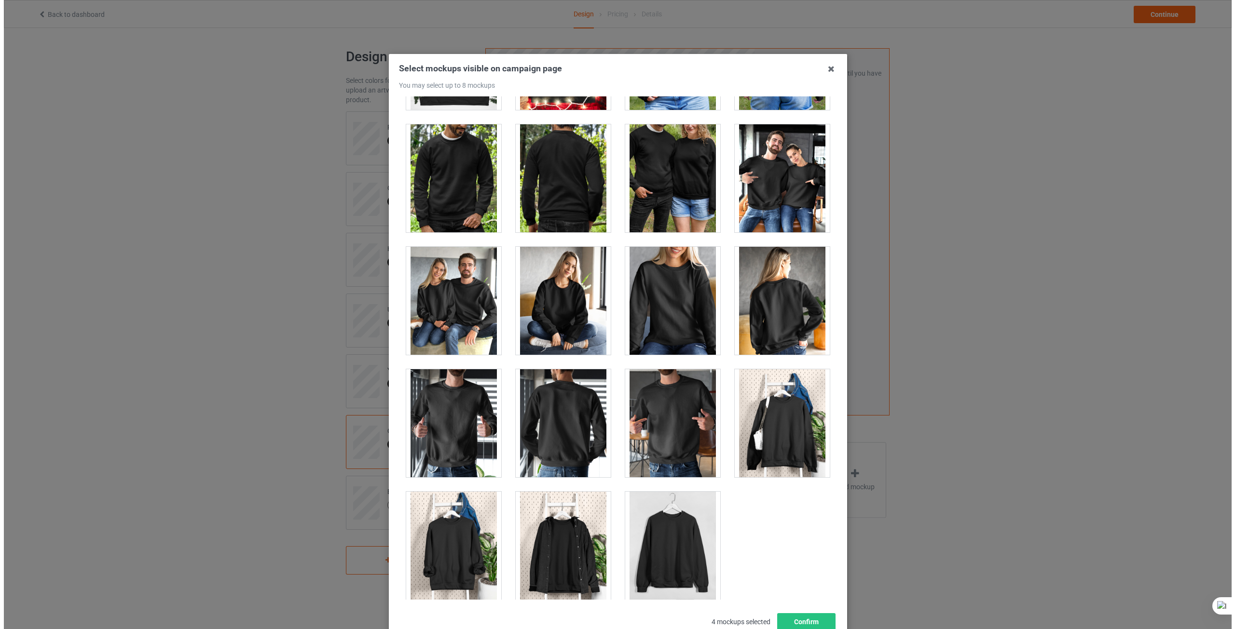
scroll to position [4519, 0]
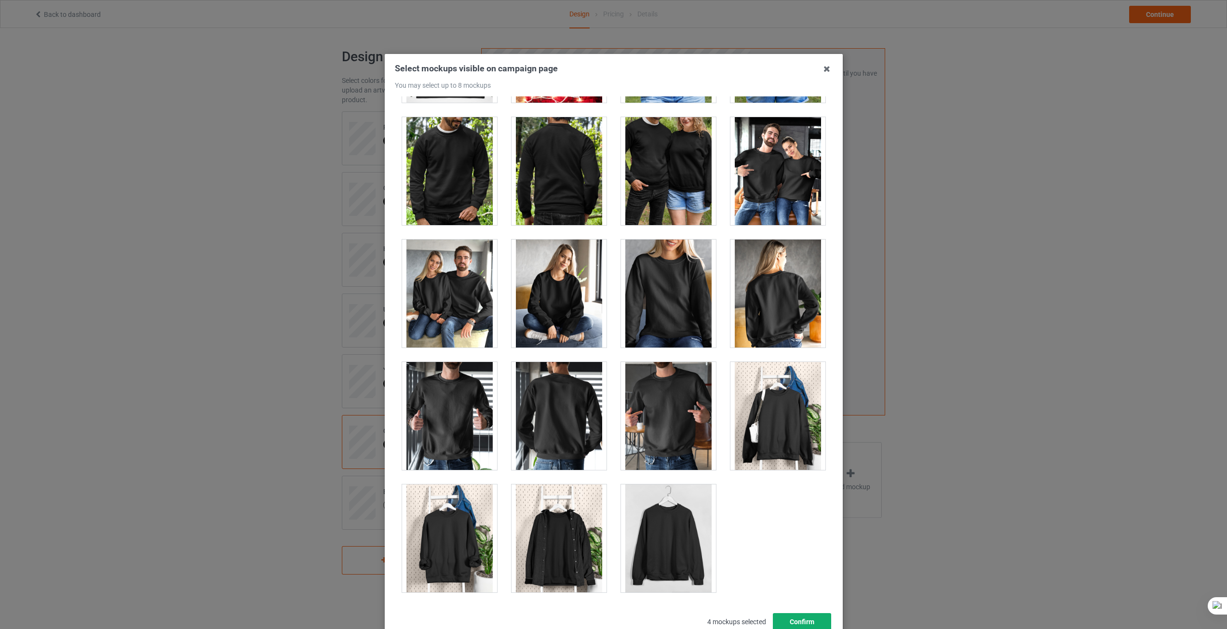
click at [810, 618] on button "Confirm" at bounding box center [802, 621] width 58 height 17
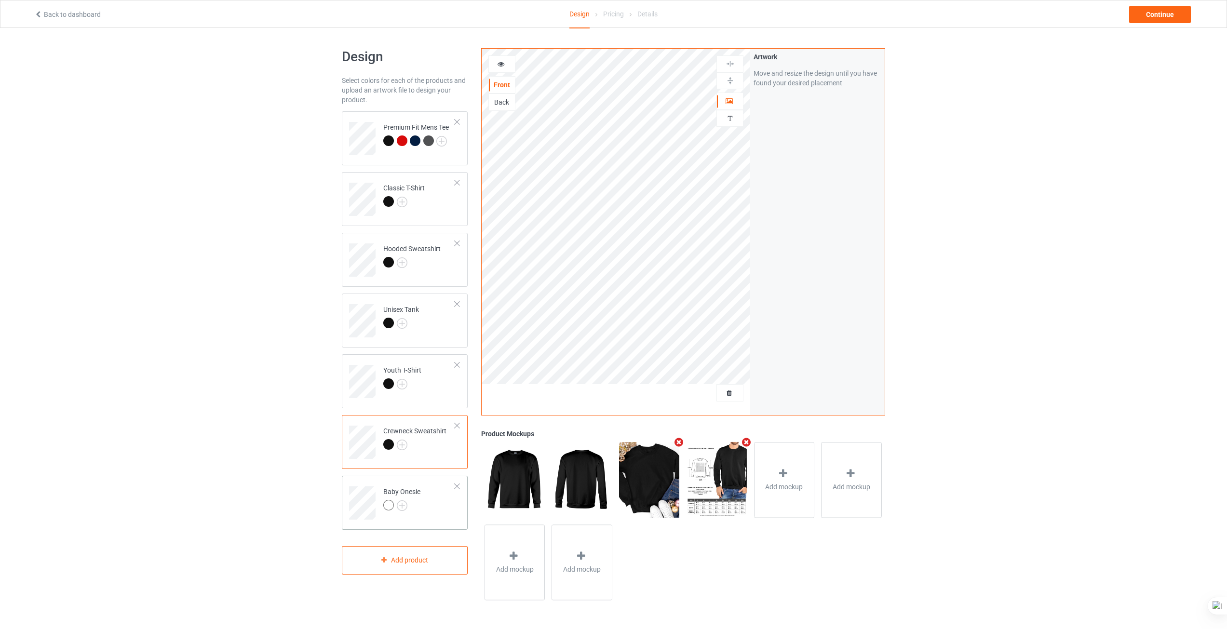
click at [428, 516] on td "Baby Onesie" at bounding box center [419, 500] width 82 height 40
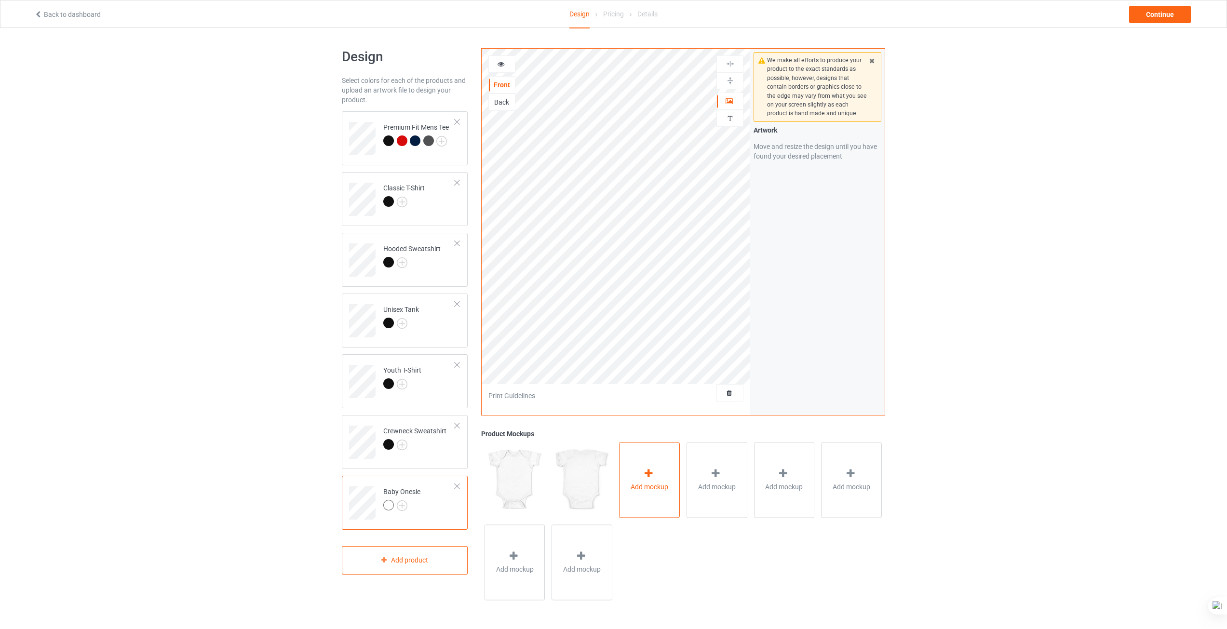
click at [642, 486] on span "Add mockup" at bounding box center [650, 487] width 38 height 10
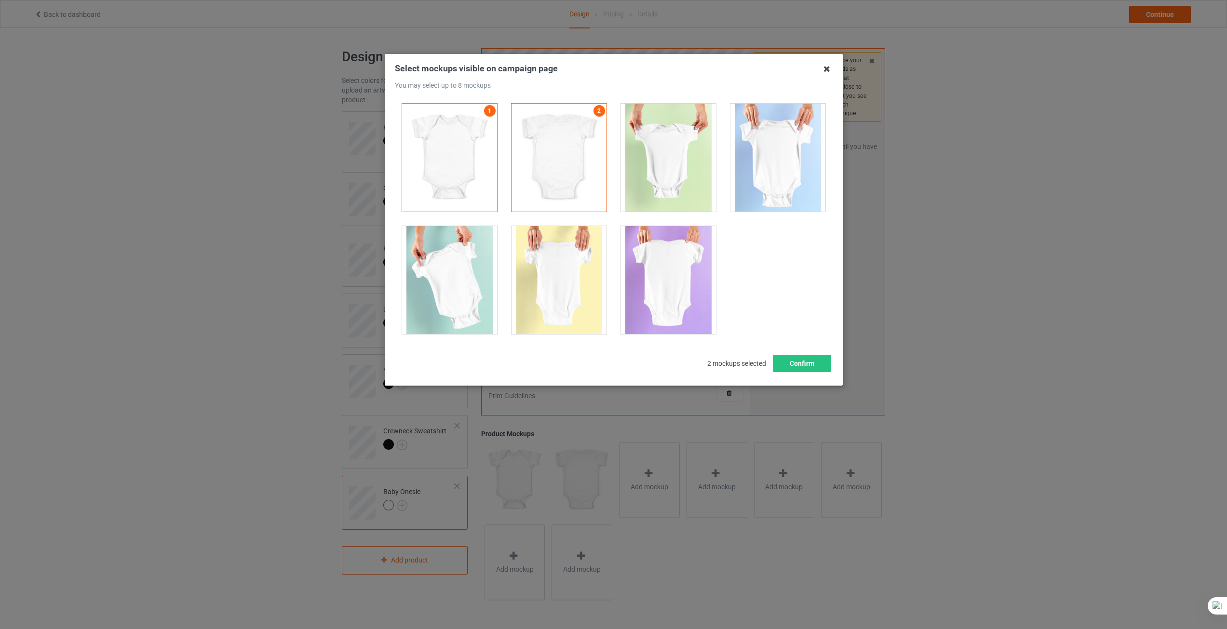
click at [825, 71] on icon at bounding box center [826, 68] width 15 height 15
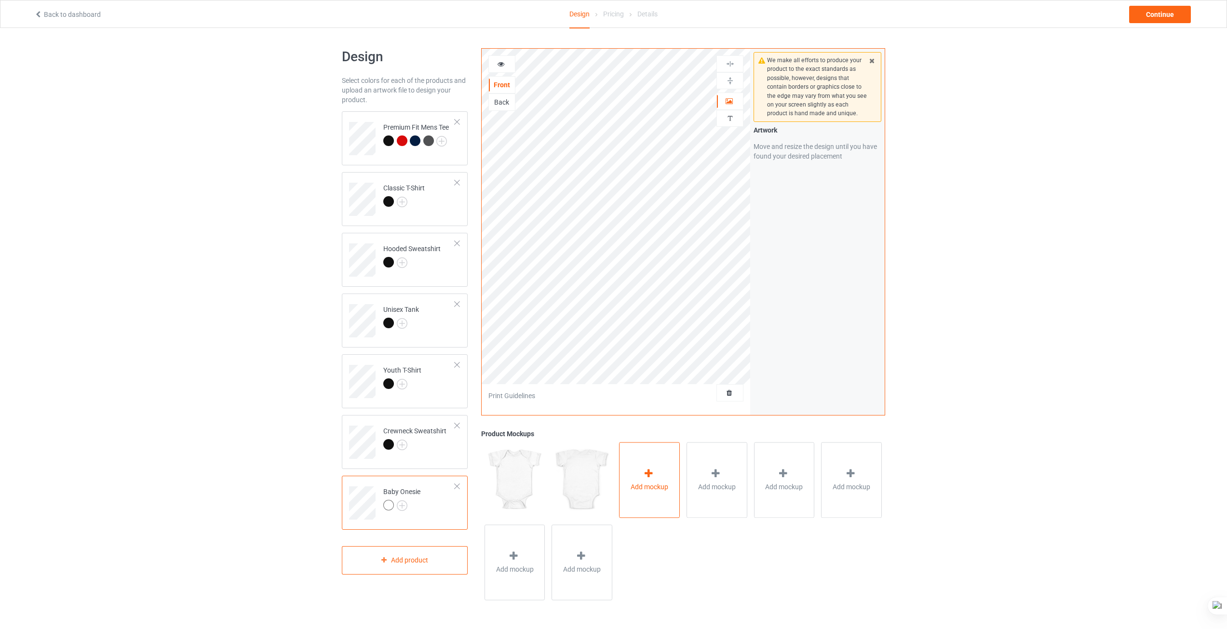
click at [660, 482] on div "Add mockup" at bounding box center [649, 480] width 61 height 76
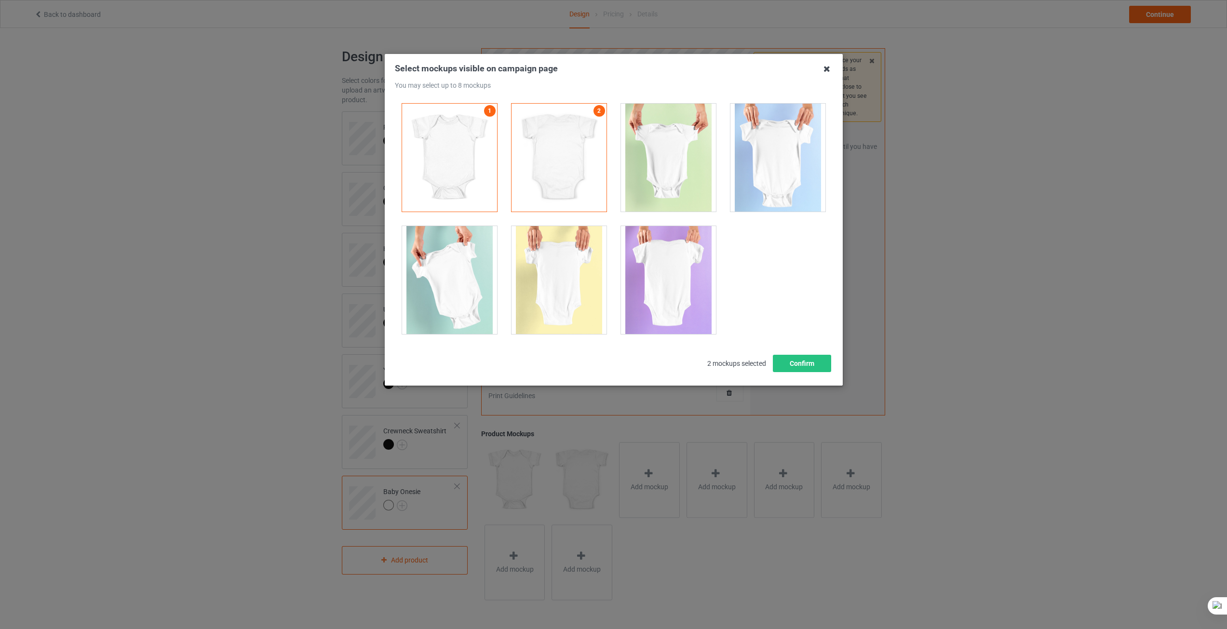
click at [825, 71] on icon at bounding box center [826, 68] width 15 height 15
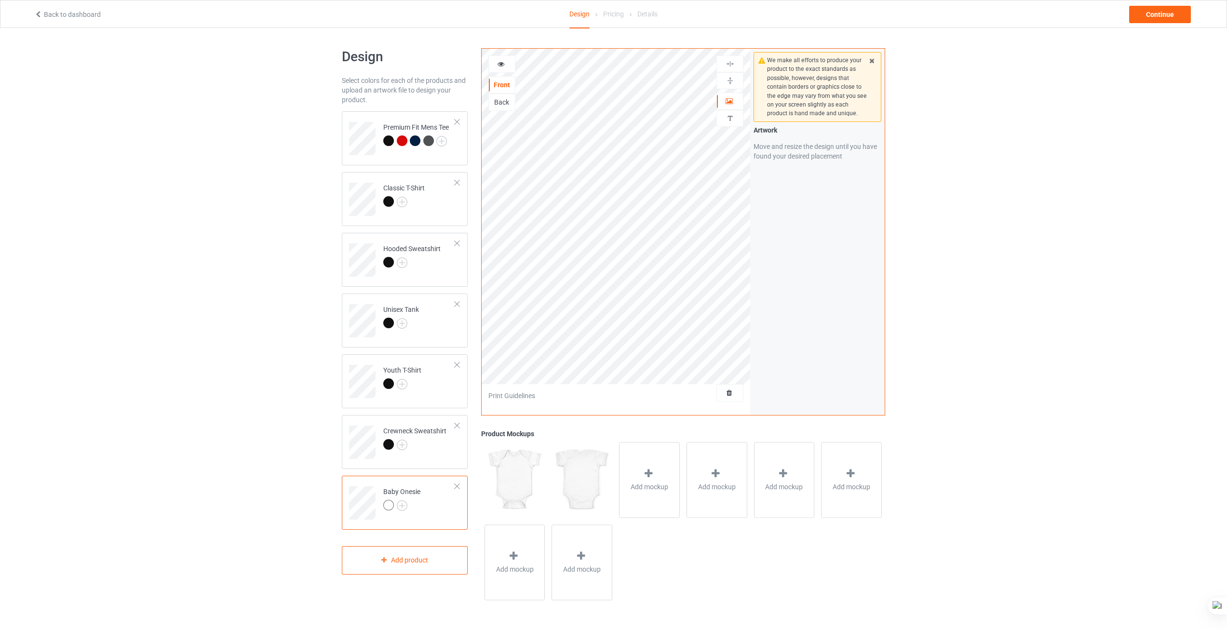
click at [457, 487] on div at bounding box center [457, 486] width 7 height 7
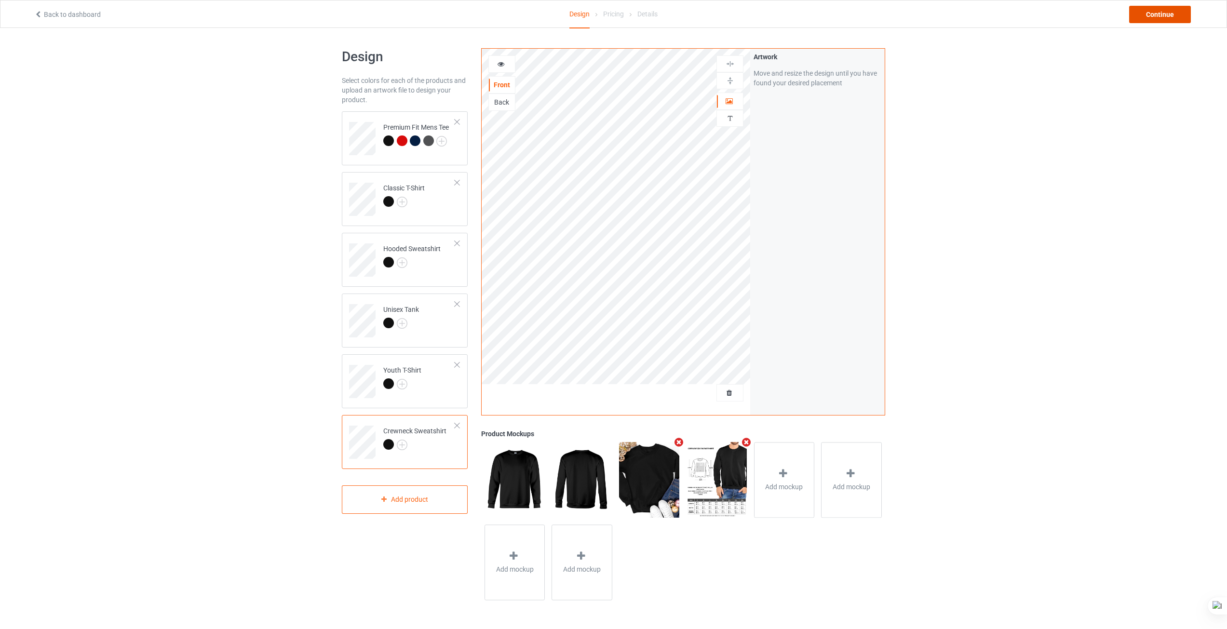
click at [1153, 14] on div "Continue" at bounding box center [1160, 14] width 62 height 17
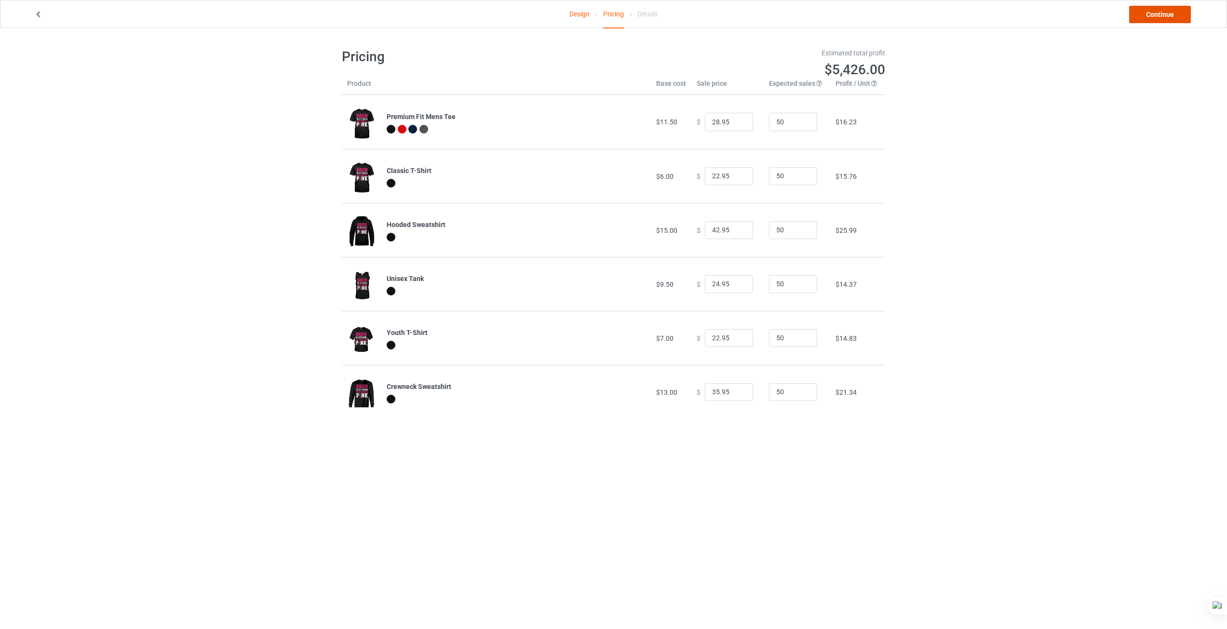
click at [1158, 19] on link "Continue" at bounding box center [1160, 14] width 62 height 17
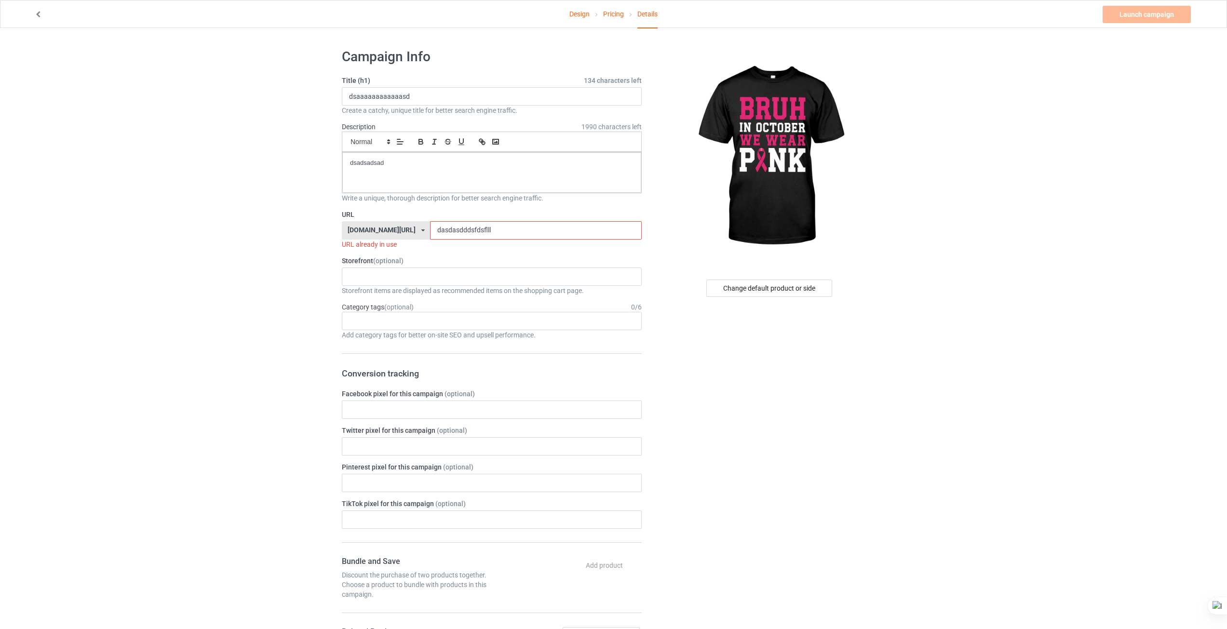
click at [484, 226] on input "dasdasdddsfdsflll" at bounding box center [535, 230] width 211 height 18
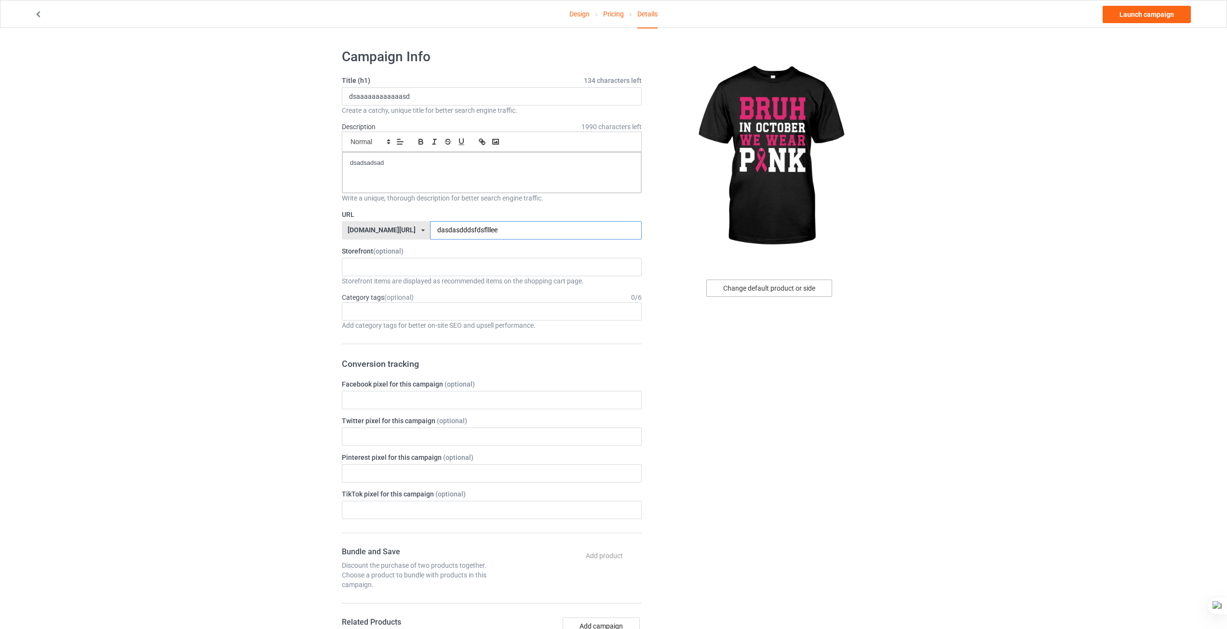
type input "dasdasdddsfdsflllee"
click at [790, 286] on div "Change default product or side" at bounding box center [770, 288] width 126 height 17
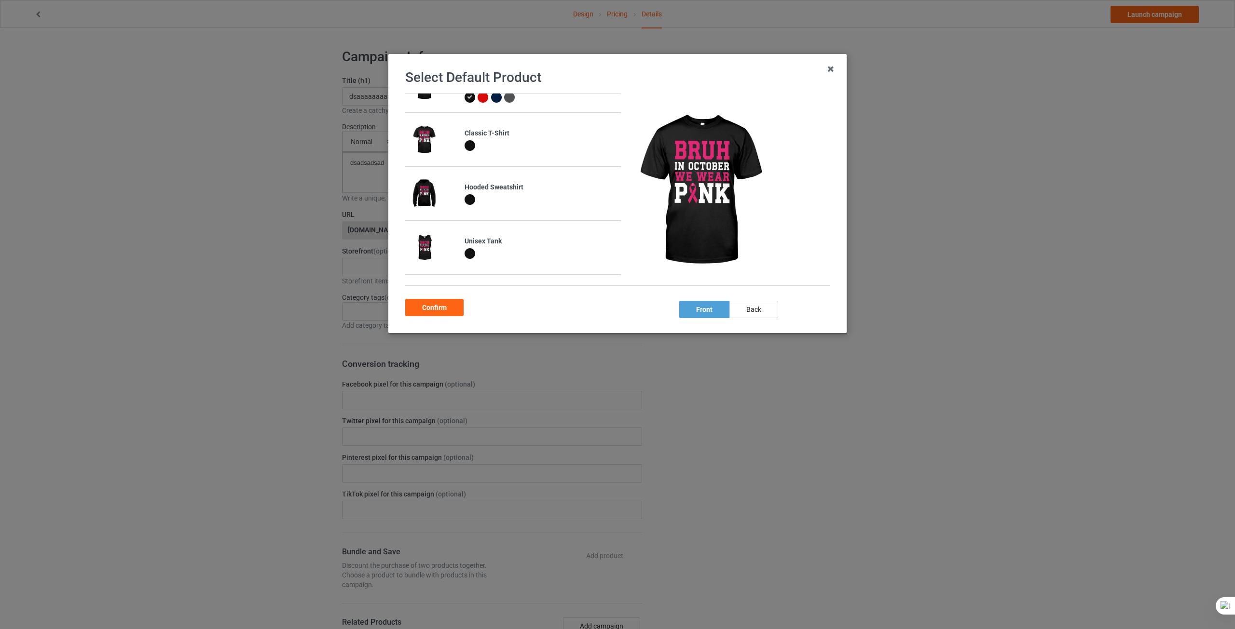
scroll to position [132, 0]
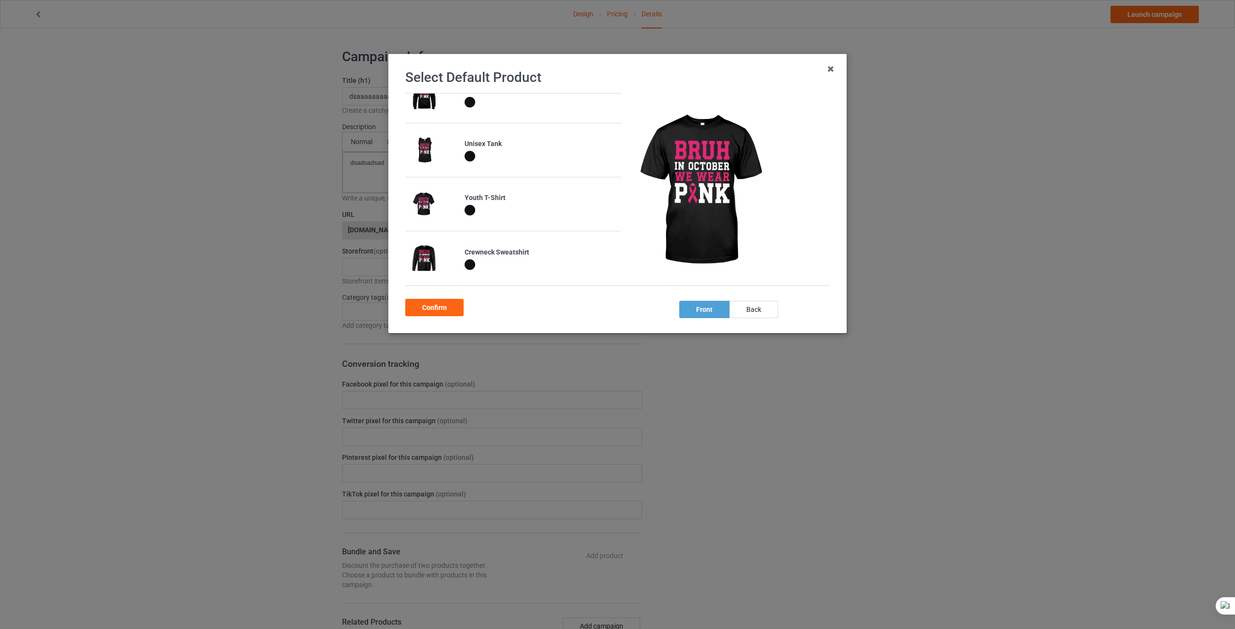
click at [497, 198] on div "Youth T-Shirt" at bounding box center [539, 198] width 151 height 10
click at [762, 309] on div "back" at bounding box center [753, 309] width 49 height 17
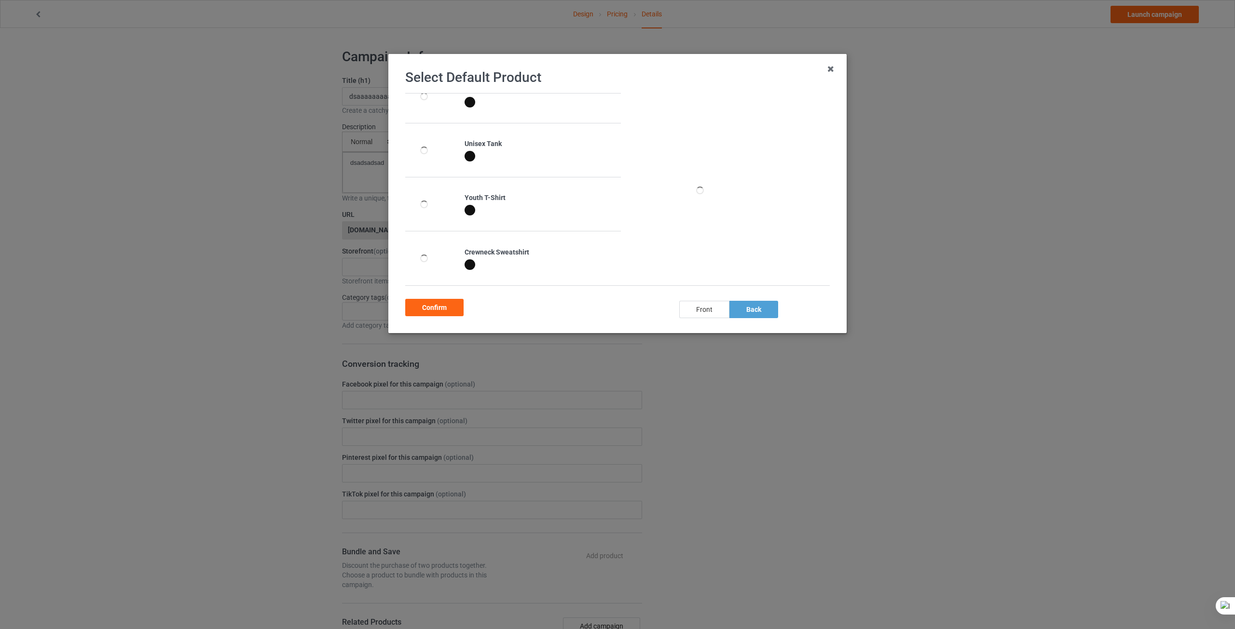
click at [704, 306] on div "front" at bounding box center [704, 309] width 50 height 17
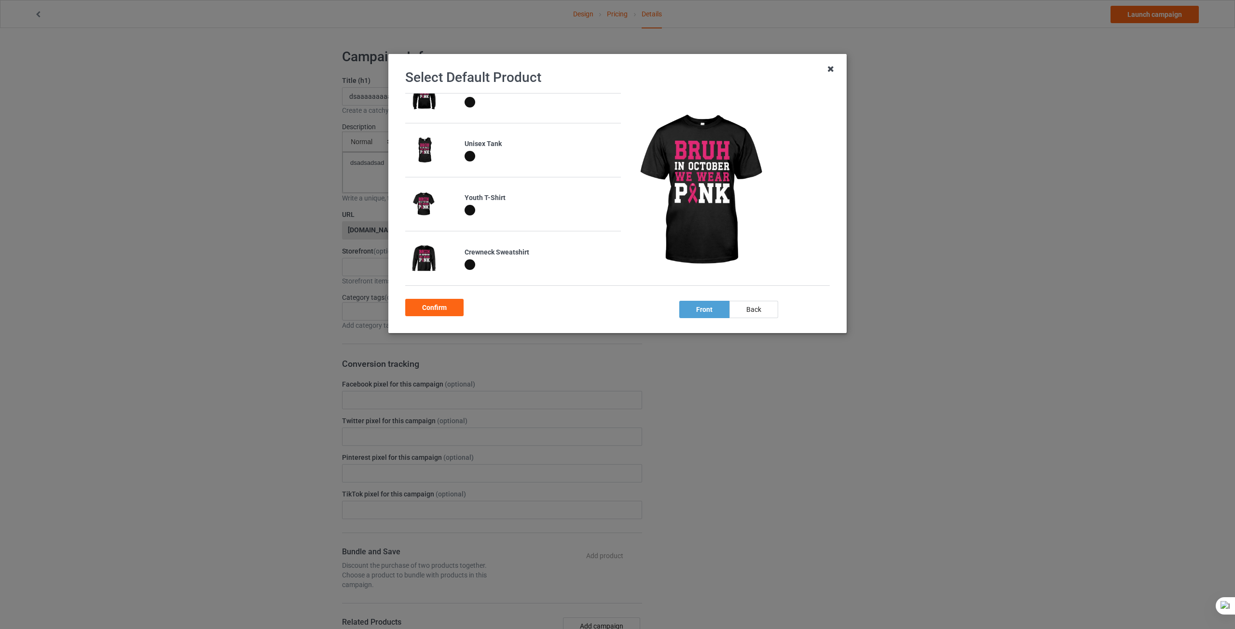
click at [828, 70] on icon at bounding box center [830, 68] width 15 height 15
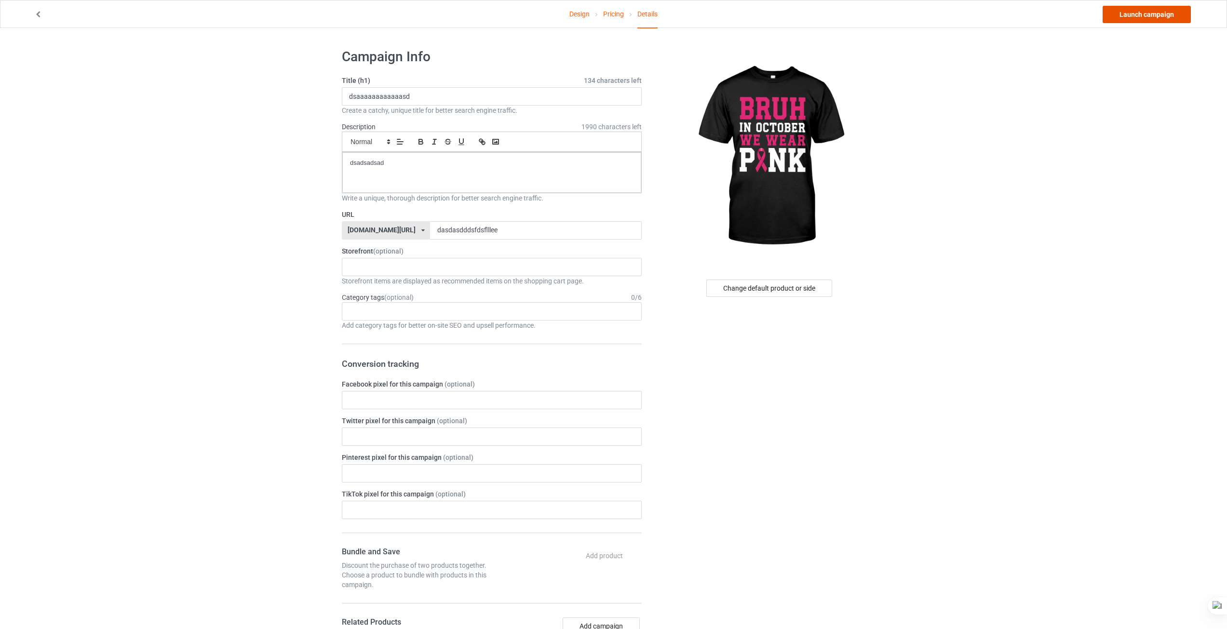
click at [1140, 21] on link "Launch campaign" at bounding box center [1147, 14] width 88 height 17
